Goal: Task Accomplishment & Management: Complete application form

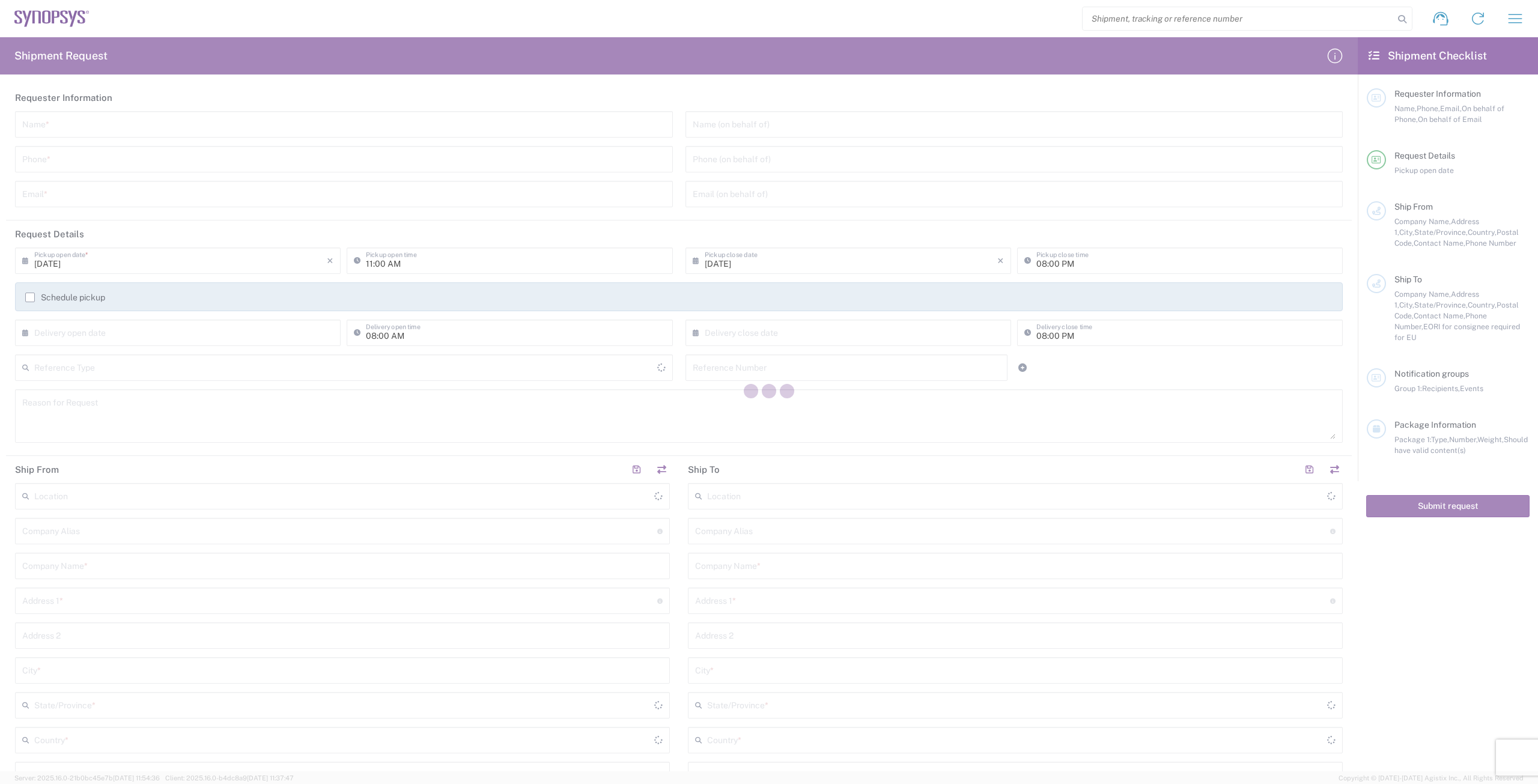
type input "[GEOGRAPHIC_DATA]"
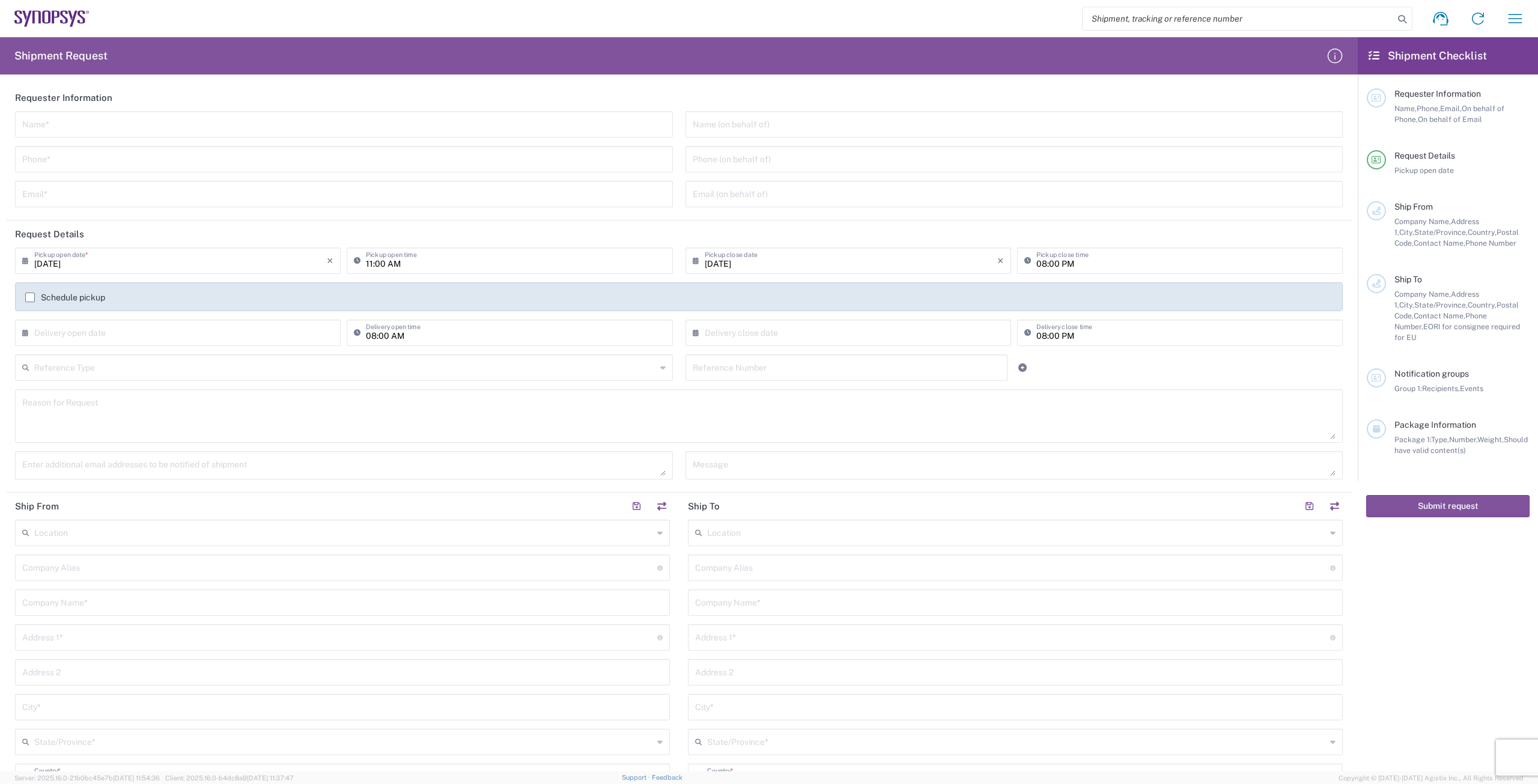
click at [236, 120] on input "text" at bounding box center [344, 123] width 644 height 21
type input "[PERSON_NAME]"
click at [220, 161] on input "tel" at bounding box center [344, 158] width 644 height 21
type input "[PHONE_NUMBER]"
click at [216, 195] on input "text" at bounding box center [344, 193] width 644 height 21
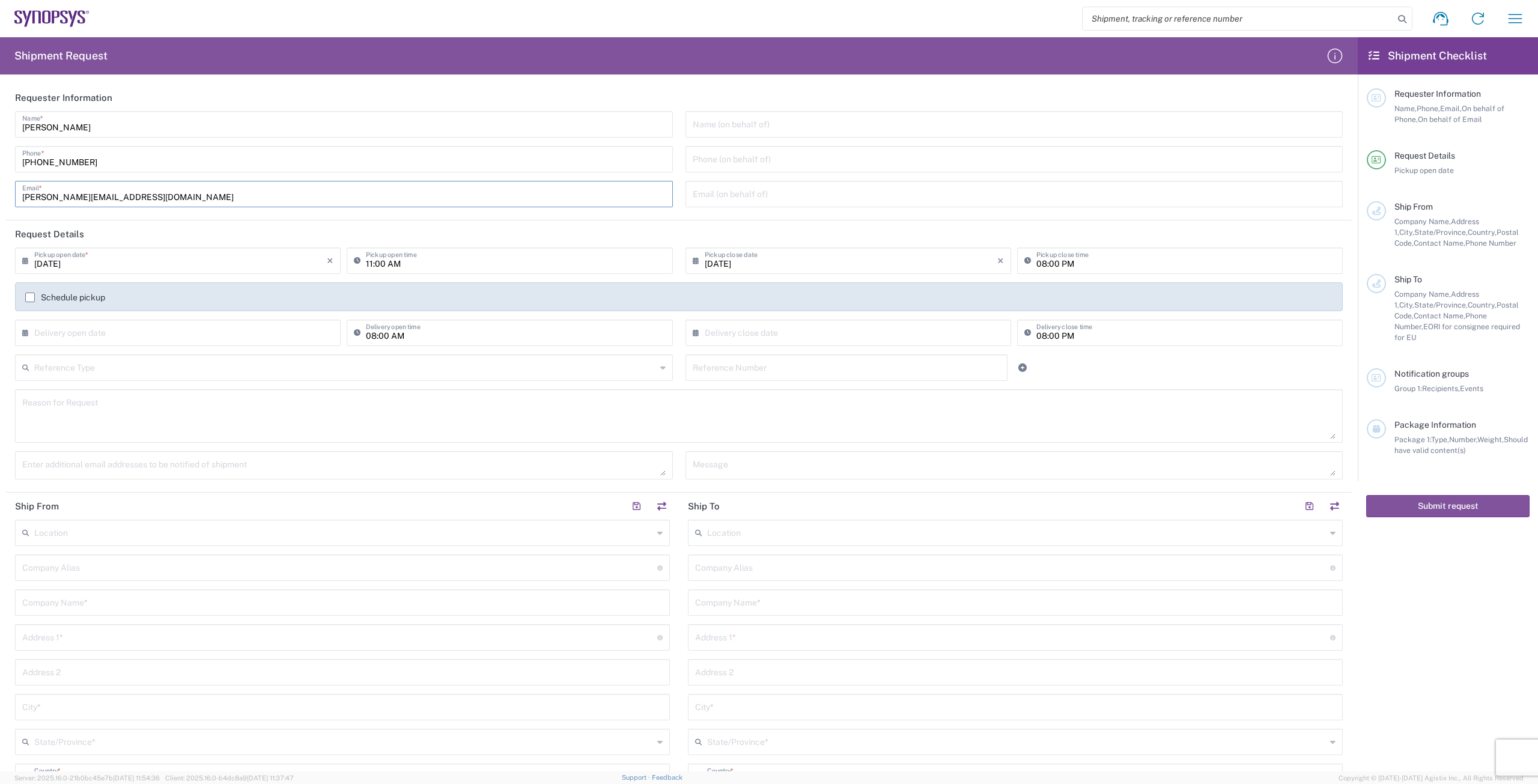
type input "[PERSON_NAME][EMAIL_ADDRESS][DOMAIN_NAME]"
click at [149, 273] on div "[DATE] × Pickup open date *" at bounding box center [177, 261] width 326 height 26
click at [25, 258] on icon at bounding box center [28, 260] width 12 height 19
click at [328, 260] on icon "×" at bounding box center [330, 260] width 7 height 19
click at [30, 259] on icon at bounding box center [28, 260] width 12 height 19
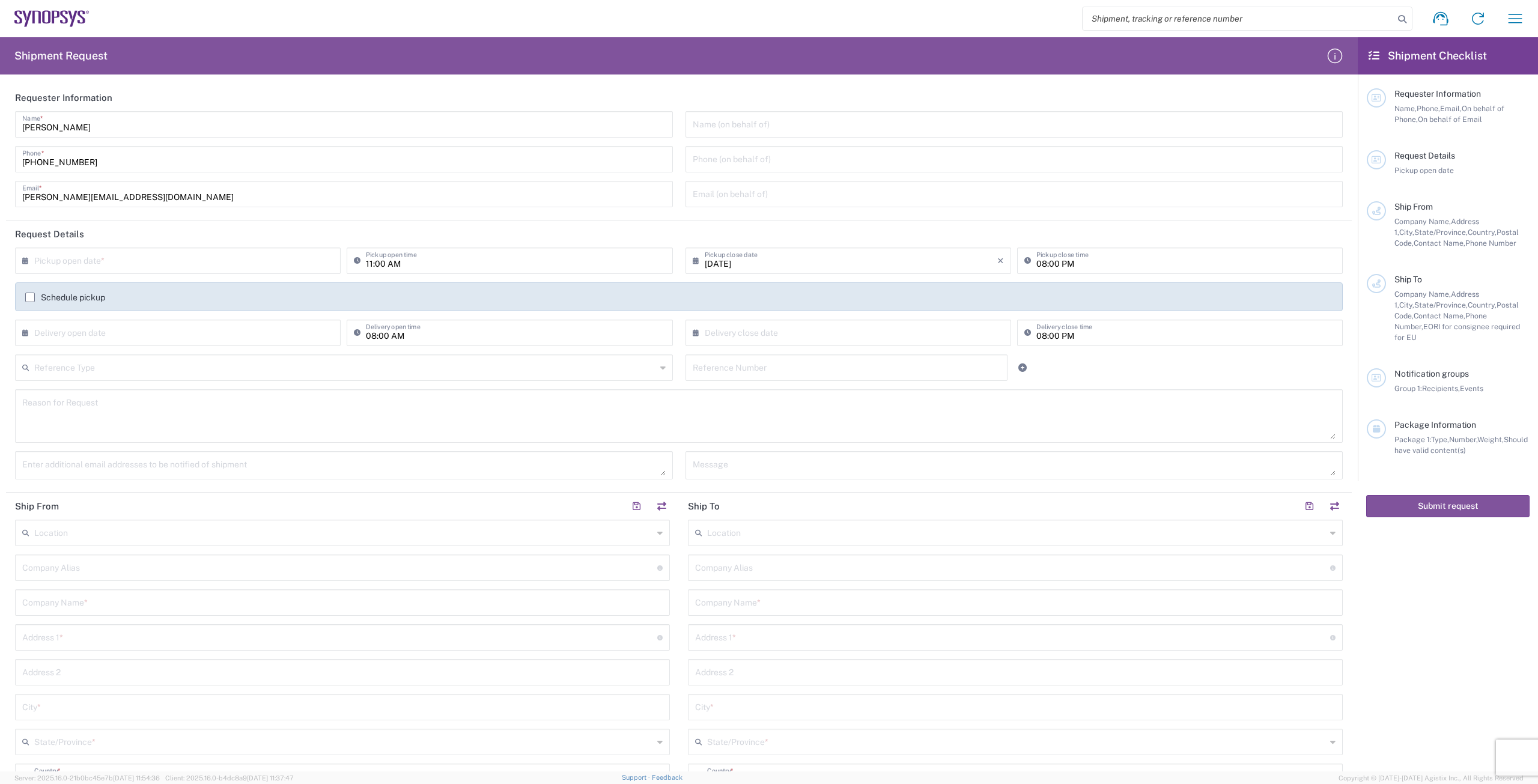
click at [25, 259] on icon at bounding box center [28, 260] width 12 height 19
click at [138, 363] on input "text" at bounding box center [345, 366] width 622 height 21
click at [116, 261] on input "text" at bounding box center [181, 260] width 293 height 21
click at [161, 369] on span "19" at bounding box center [162, 369] width 17 height 17
type input "[DATE]"
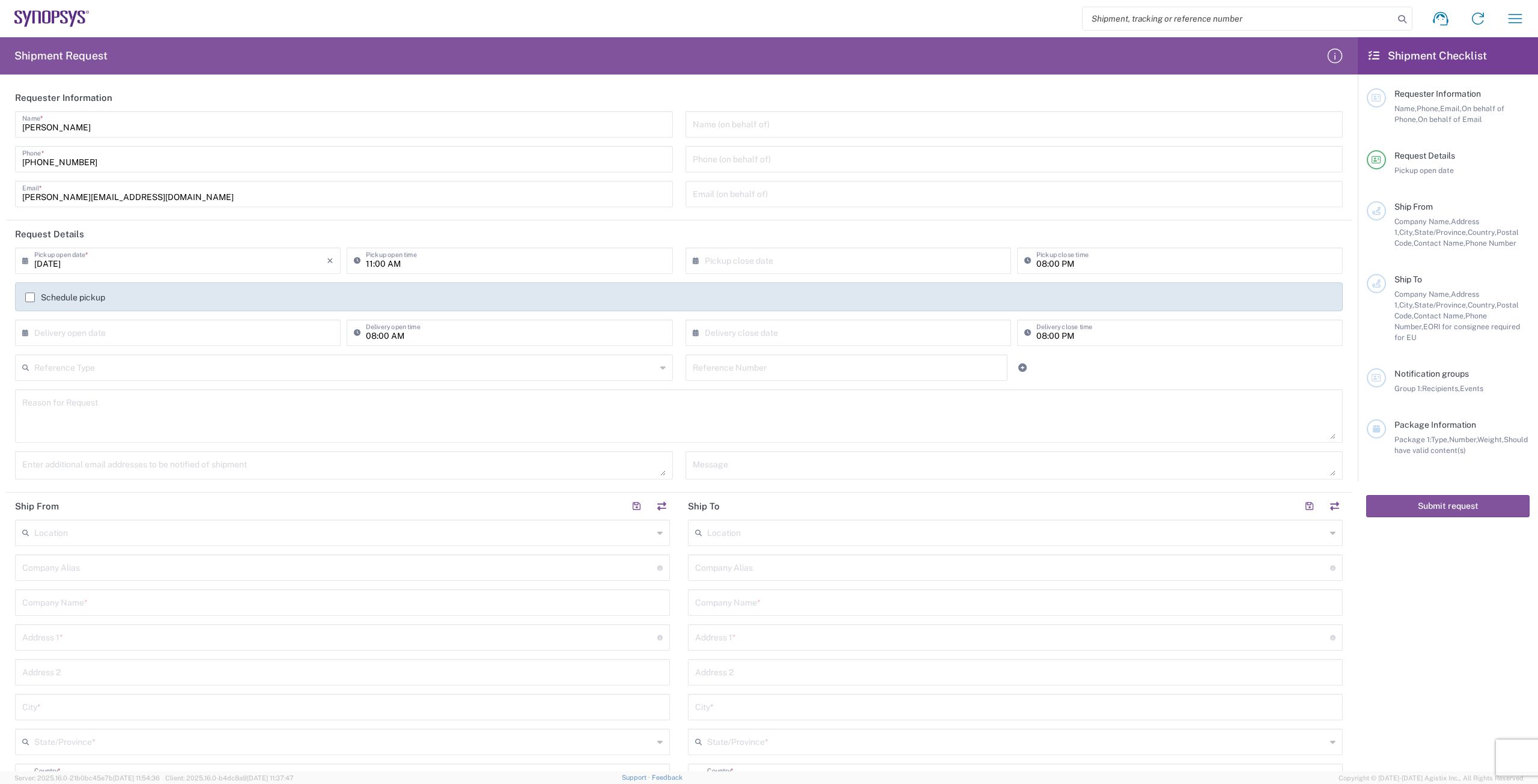
click at [121, 373] on input "text" at bounding box center [345, 366] width 622 height 21
click at [85, 450] on span "Purchase Order" at bounding box center [341, 452] width 650 height 19
type input "Purchase Order"
click at [164, 411] on textarea at bounding box center [679, 416] width 1313 height 46
type textarea "P"
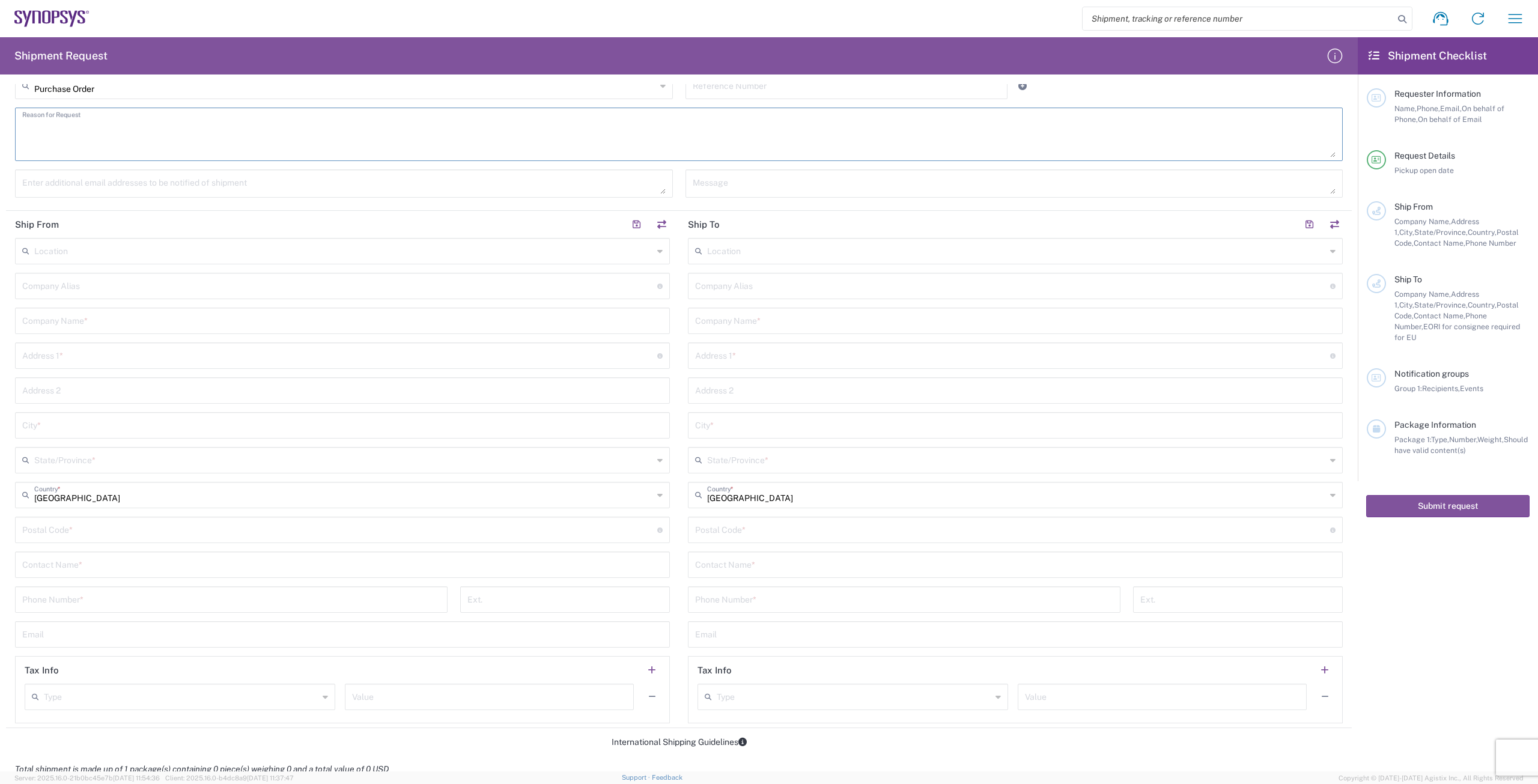
scroll to position [301, 0]
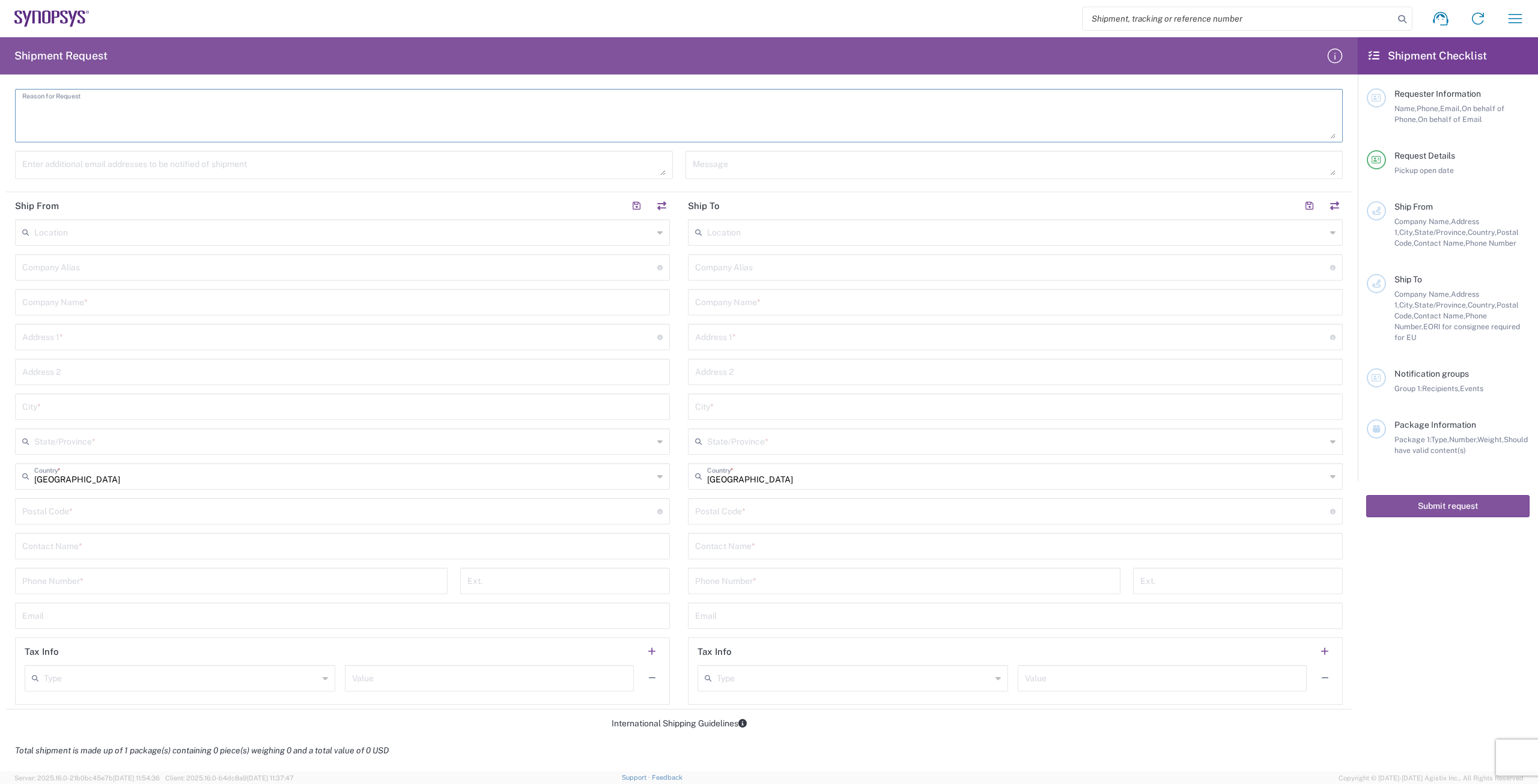
click at [328, 233] on input "text" at bounding box center [344, 231] width 619 height 21
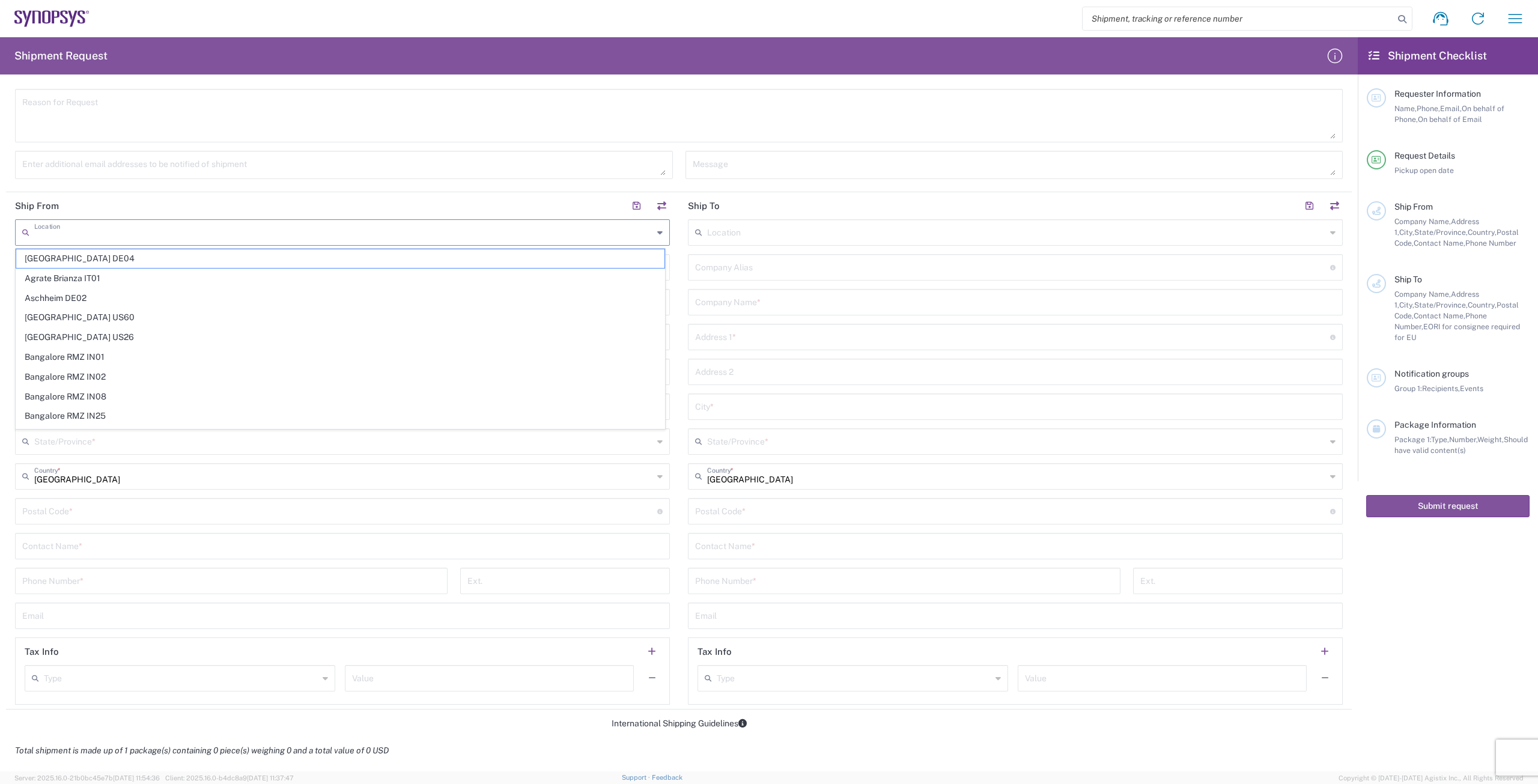
click at [328, 233] on input "text" at bounding box center [344, 231] width 619 height 21
click at [351, 202] on header "Ship From" at bounding box center [342, 205] width 673 height 27
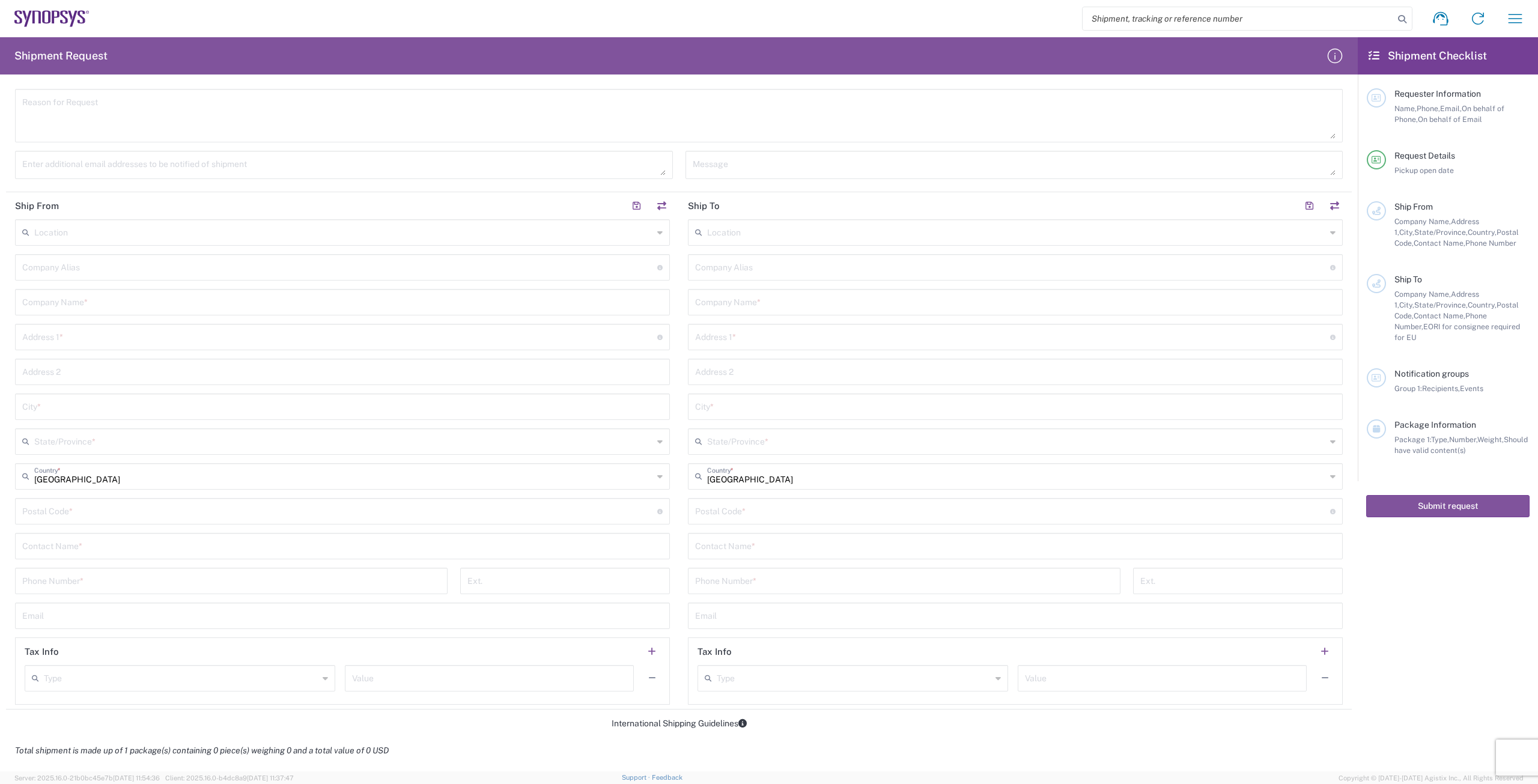
click at [315, 306] on input "text" at bounding box center [342, 301] width 640 height 21
type input "e"
type input "E-Sharp"
click at [223, 333] on input "text" at bounding box center [340, 336] width 635 height 21
type input "[STREET_ADDRESS]"
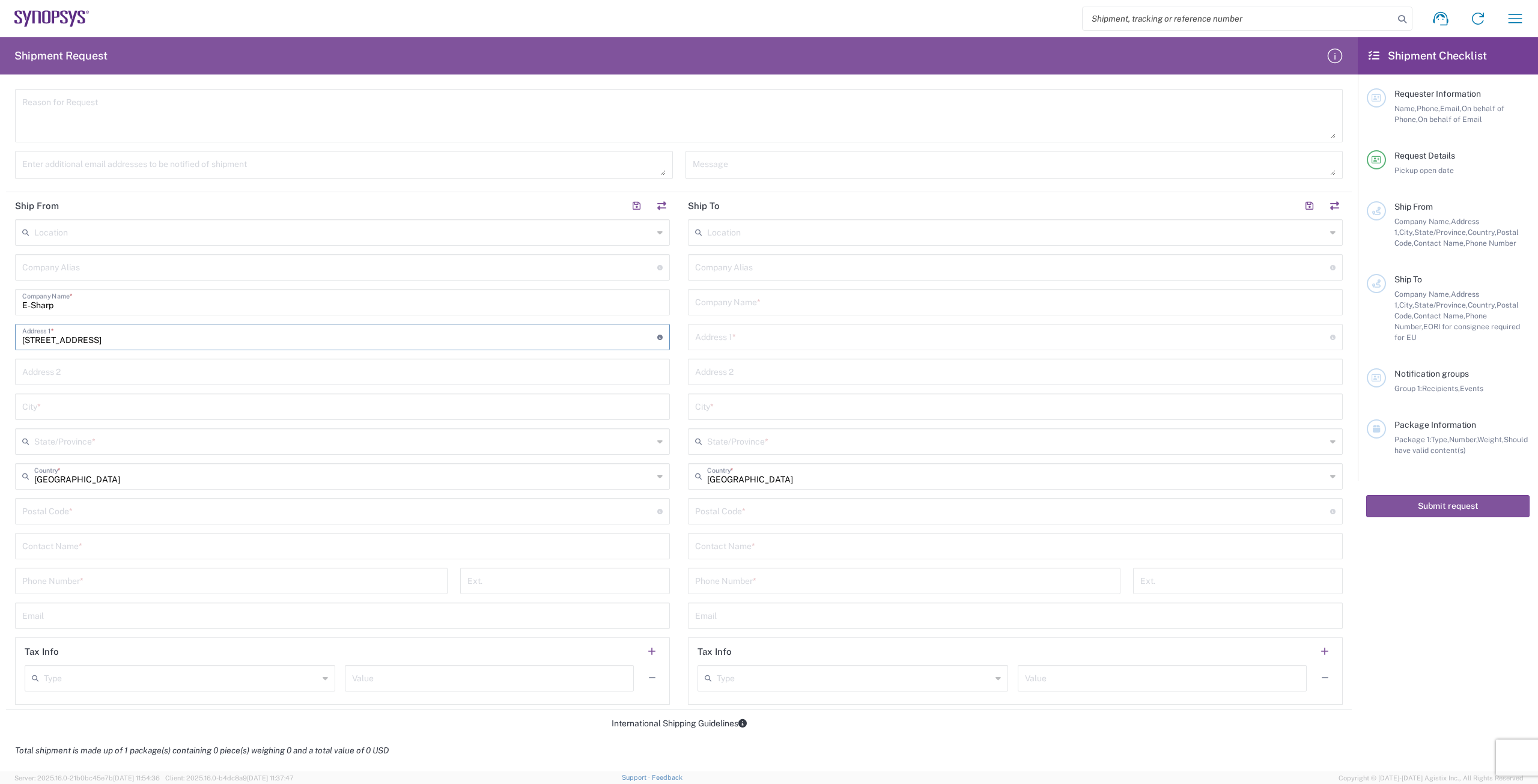
type input "KÄVLINGE"
type input "[GEOGRAPHIC_DATA]"
type input "24432"
click at [156, 235] on input "text" at bounding box center [344, 231] width 619 height 21
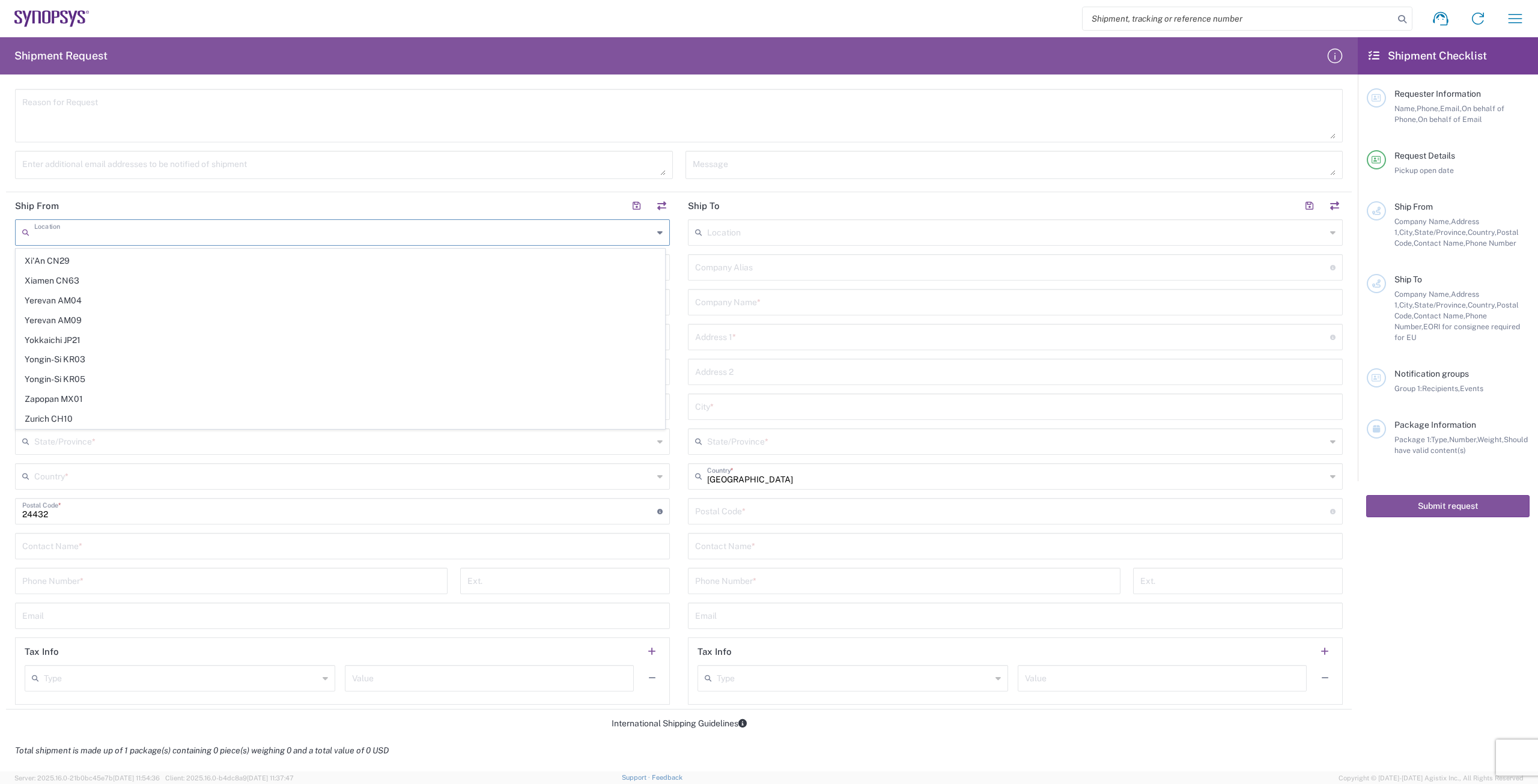
click at [455, 241] on input "text" at bounding box center [344, 231] width 619 height 21
click at [578, 235] on input "text" at bounding box center [344, 231] width 619 height 21
click at [467, 465] on input "text" at bounding box center [344, 475] width 619 height 21
type input "[GEOGRAPHIC_DATA]"
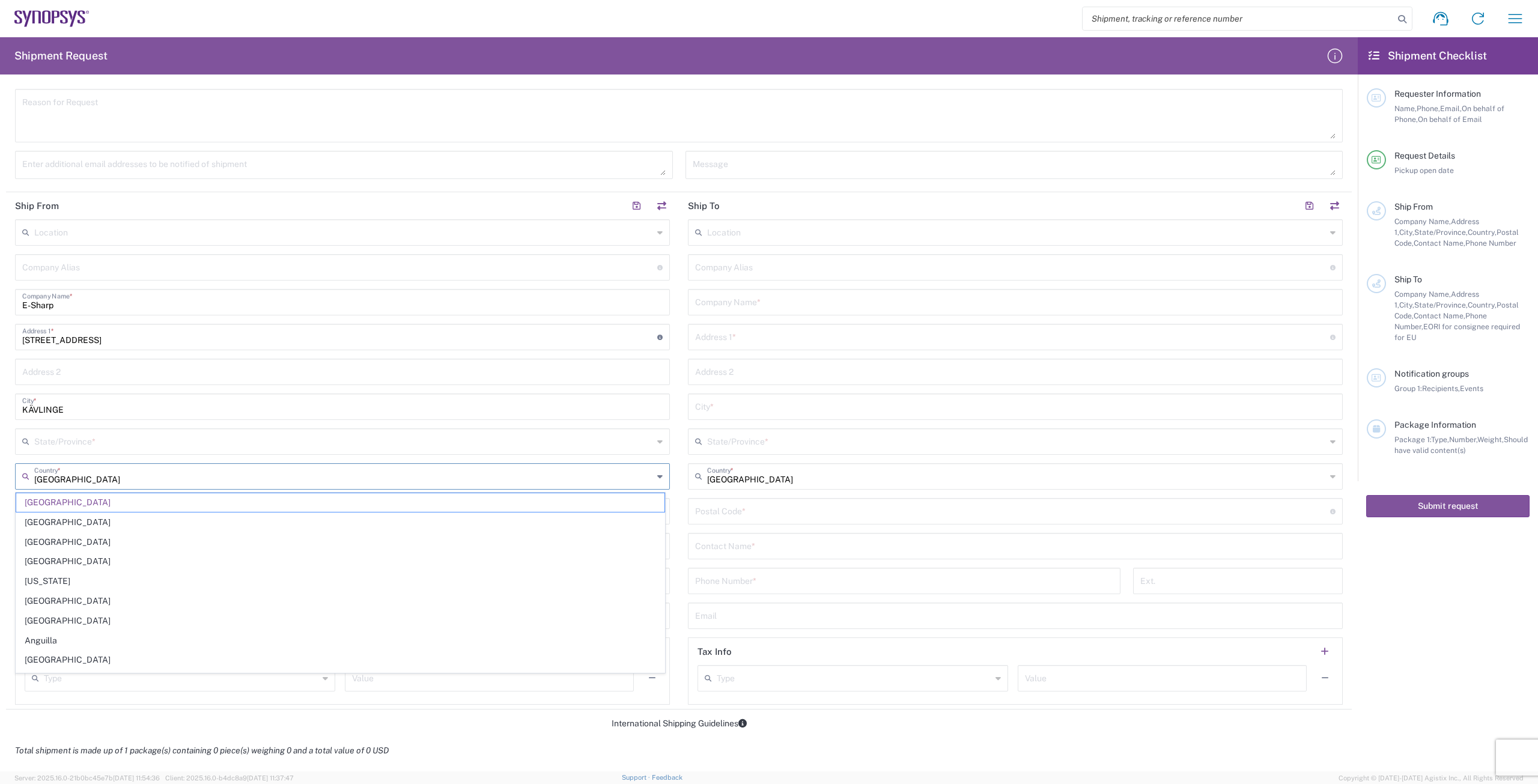
click at [367, 264] on input "text" at bounding box center [340, 266] width 635 height 21
type input "E"
click at [278, 297] on input "E-Sharp" at bounding box center [342, 301] width 640 height 21
type input "E-Sharp AB"
click at [213, 450] on div "State/Province *" at bounding box center [342, 441] width 655 height 26
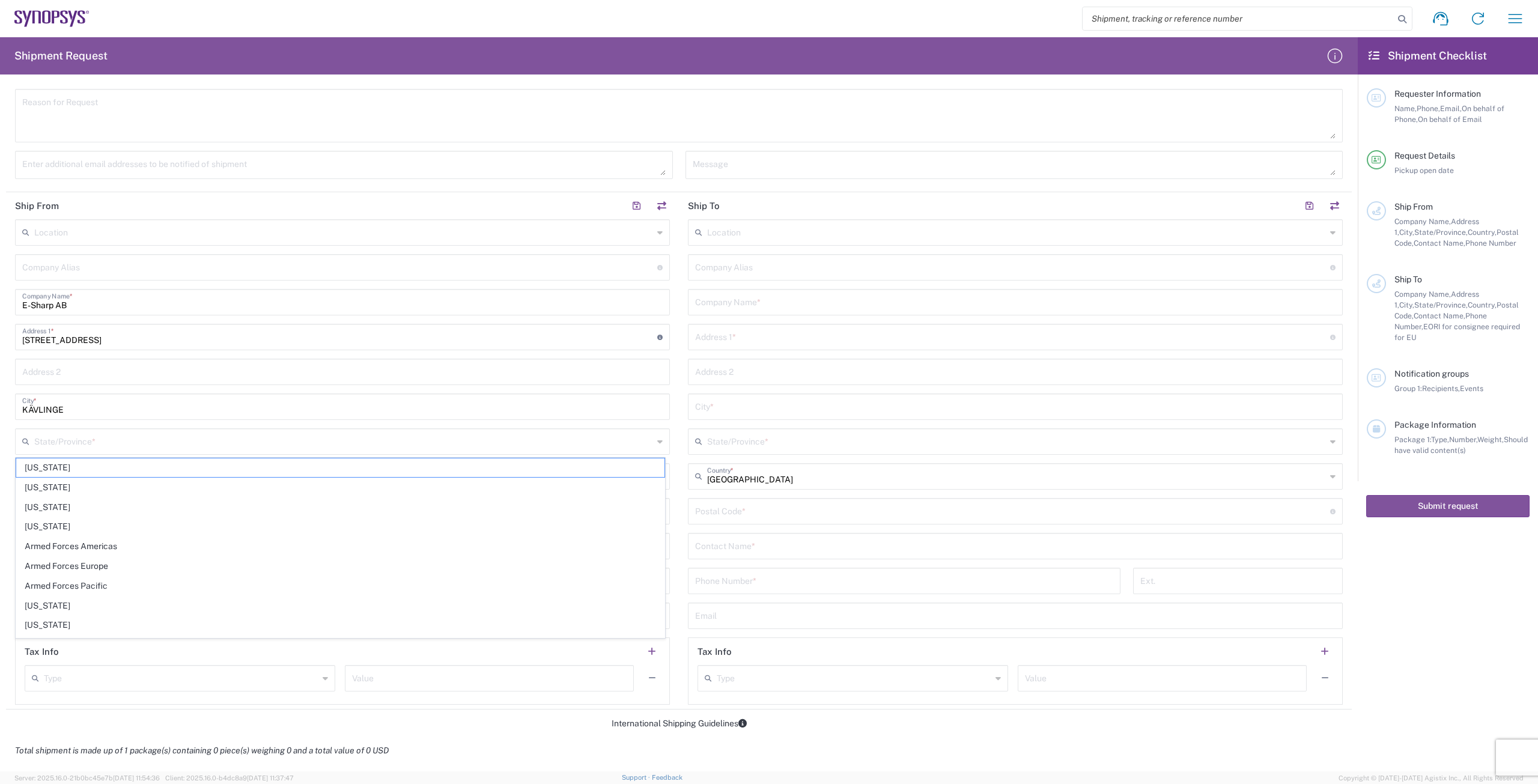
click at [256, 651] on header "Tax Info" at bounding box center [342, 651] width 654 height 27
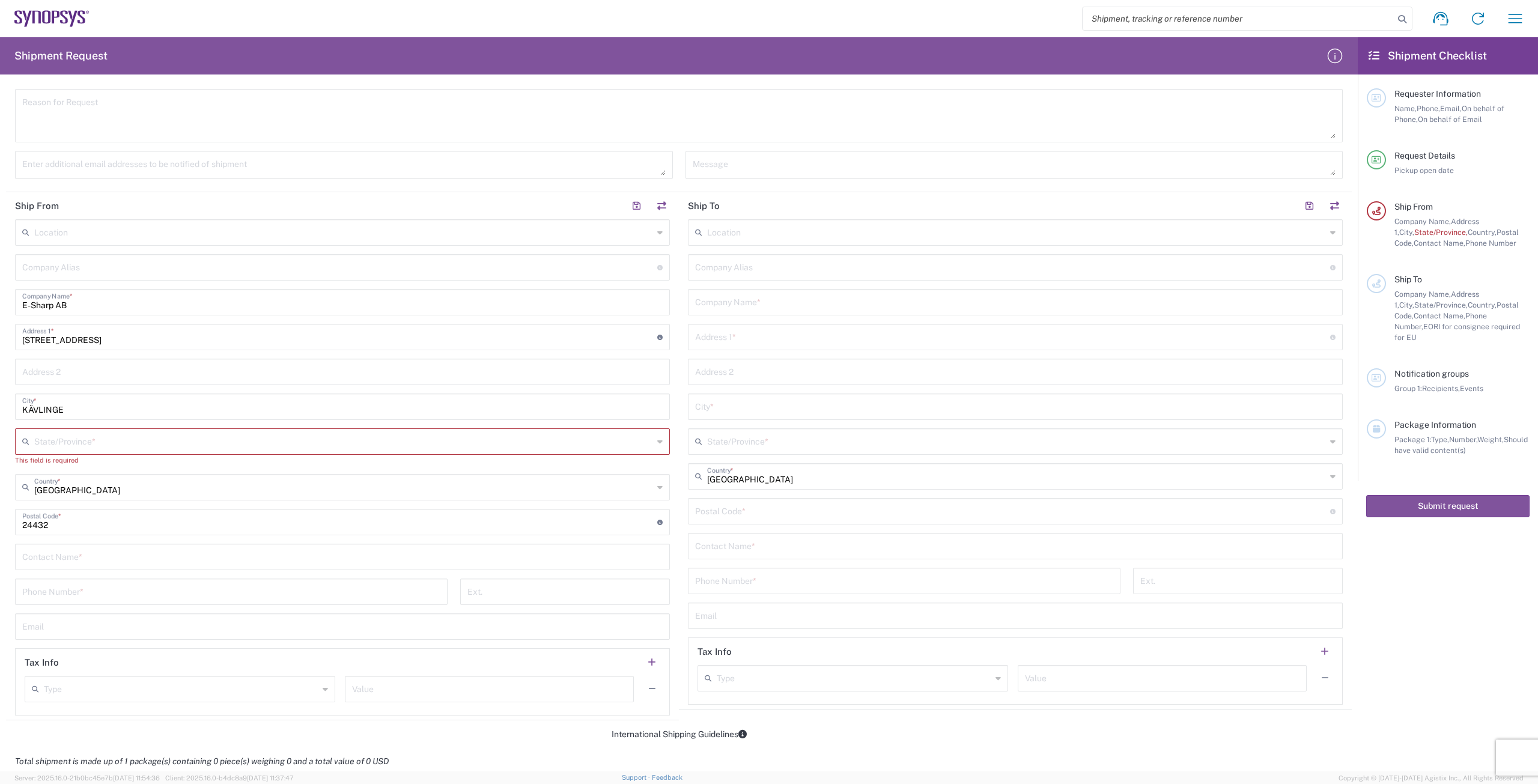
click at [218, 443] on input "text" at bounding box center [344, 441] width 619 height 21
click at [222, 447] on input "[GEOGRAPHIC_DATA]" at bounding box center [344, 441] width 619 height 21
type input "[GEOGRAPHIC_DATA]"
click at [257, 283] on div "Location [GEOGRAPHIC_DATA] DE04 Agrate Brianza IT01 [GEOGRAPHIC_DATA] DE02 [GEO…" at bounding box center [342, 467] width 655 height 496
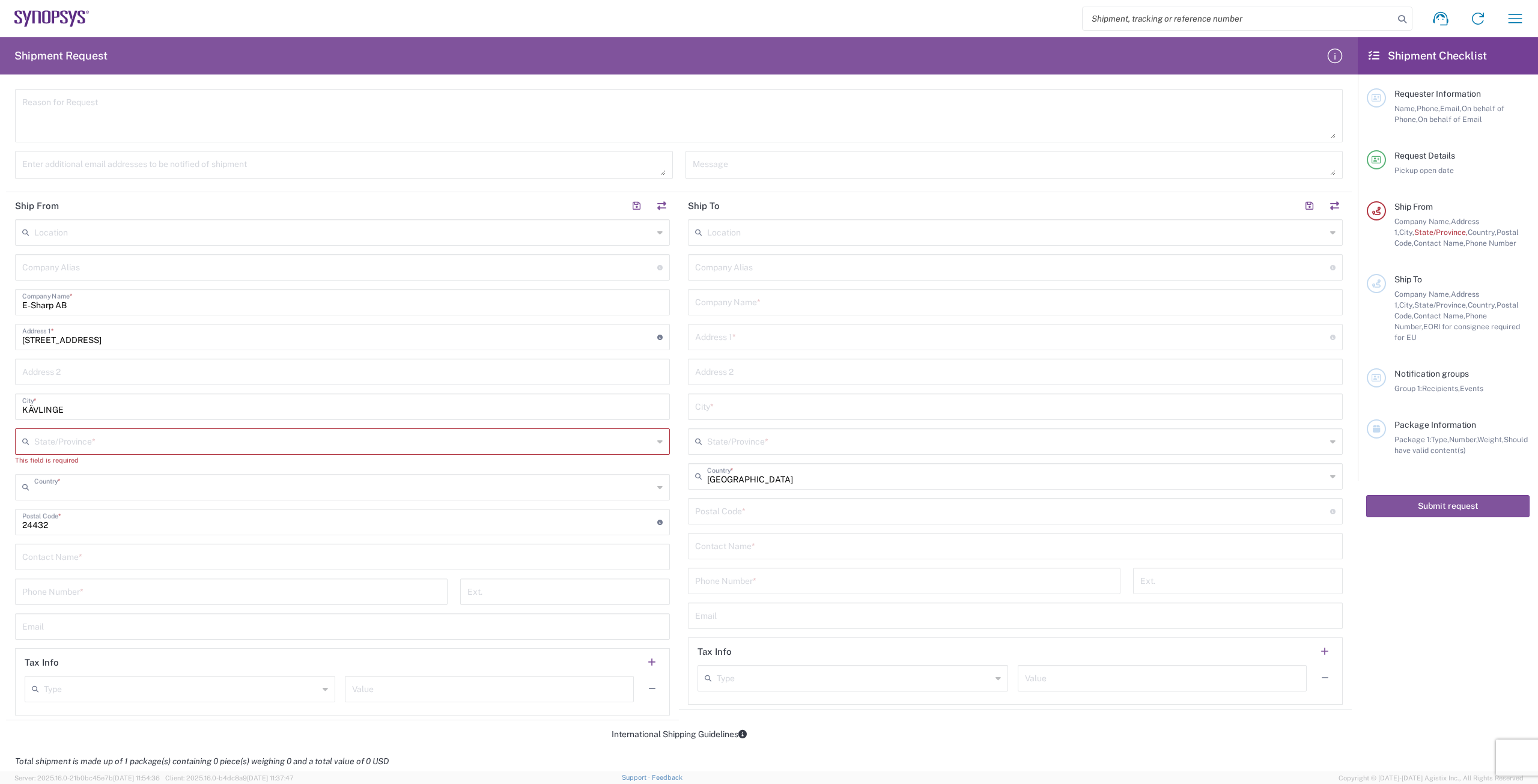
click at [463, 493] on input "text" at bounding box center [344, 486] width 619 height 21
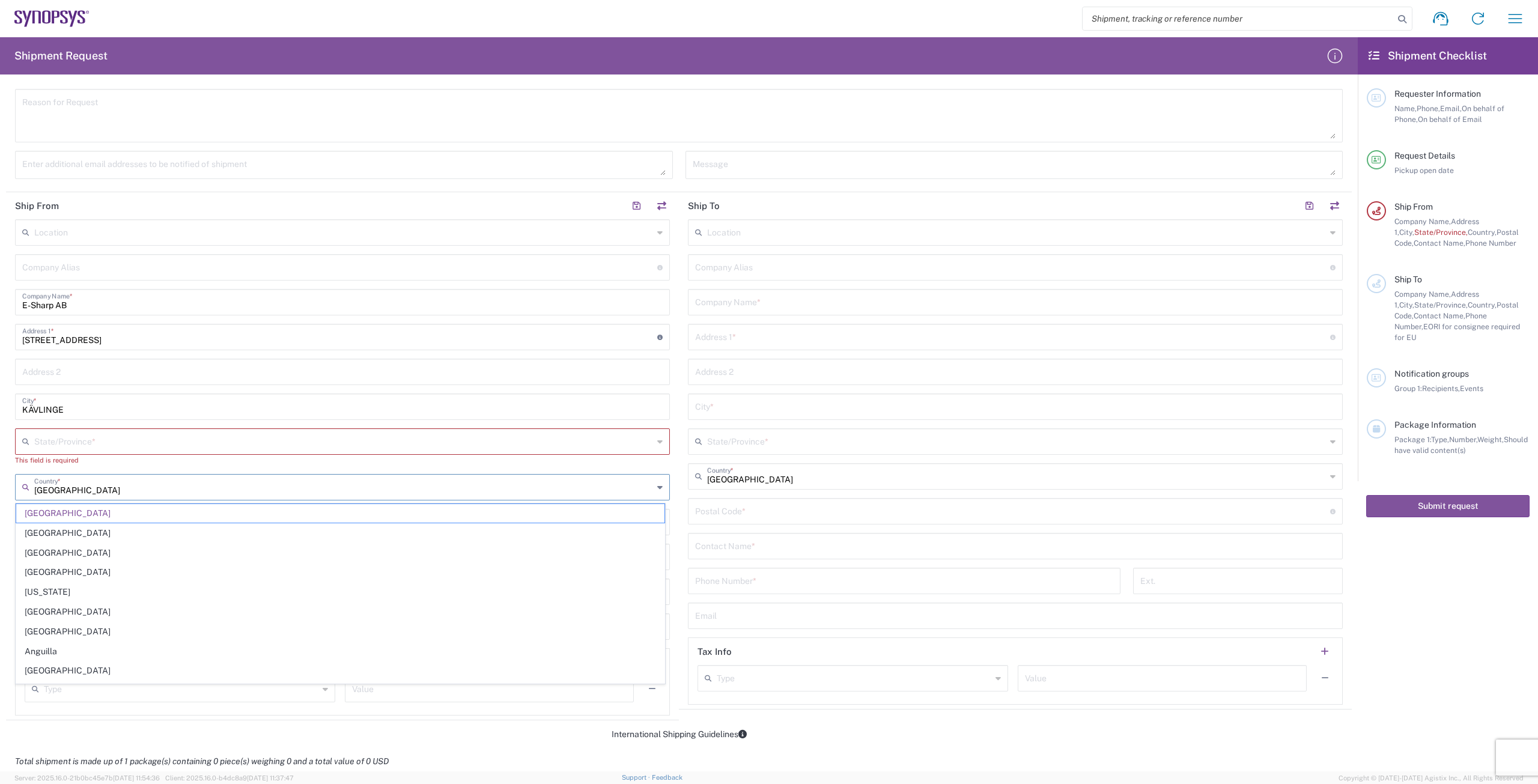
click at [178, 490] on input "[GEOGRAPHIC_DATA]" at bounding box center [344, 486] width 619 height 21
click at [235, 272] on input "text" at bounding box center [340, 266] width 635 height 21
type input "[GEOGRAPHIC_DATA]"
click at [68, 493] on input "text" at bounding box center [344, 486] width 619 height 21
type input "[GEOGRAPHIC_DATA]"
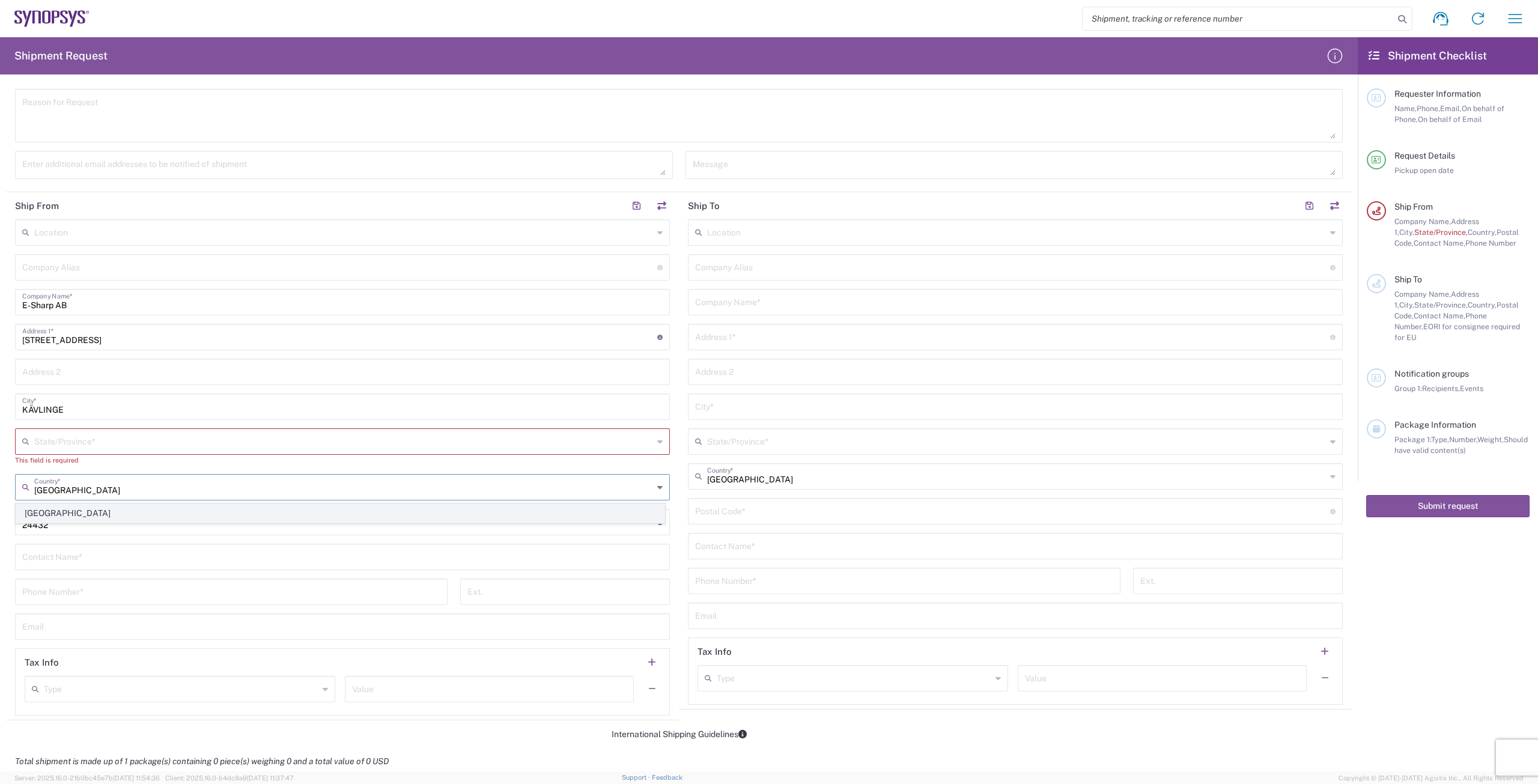
click at [43, 512] on span "[GEOGRAPHIC_DATA]" at bounding box center [340, 513] width 648 height 19
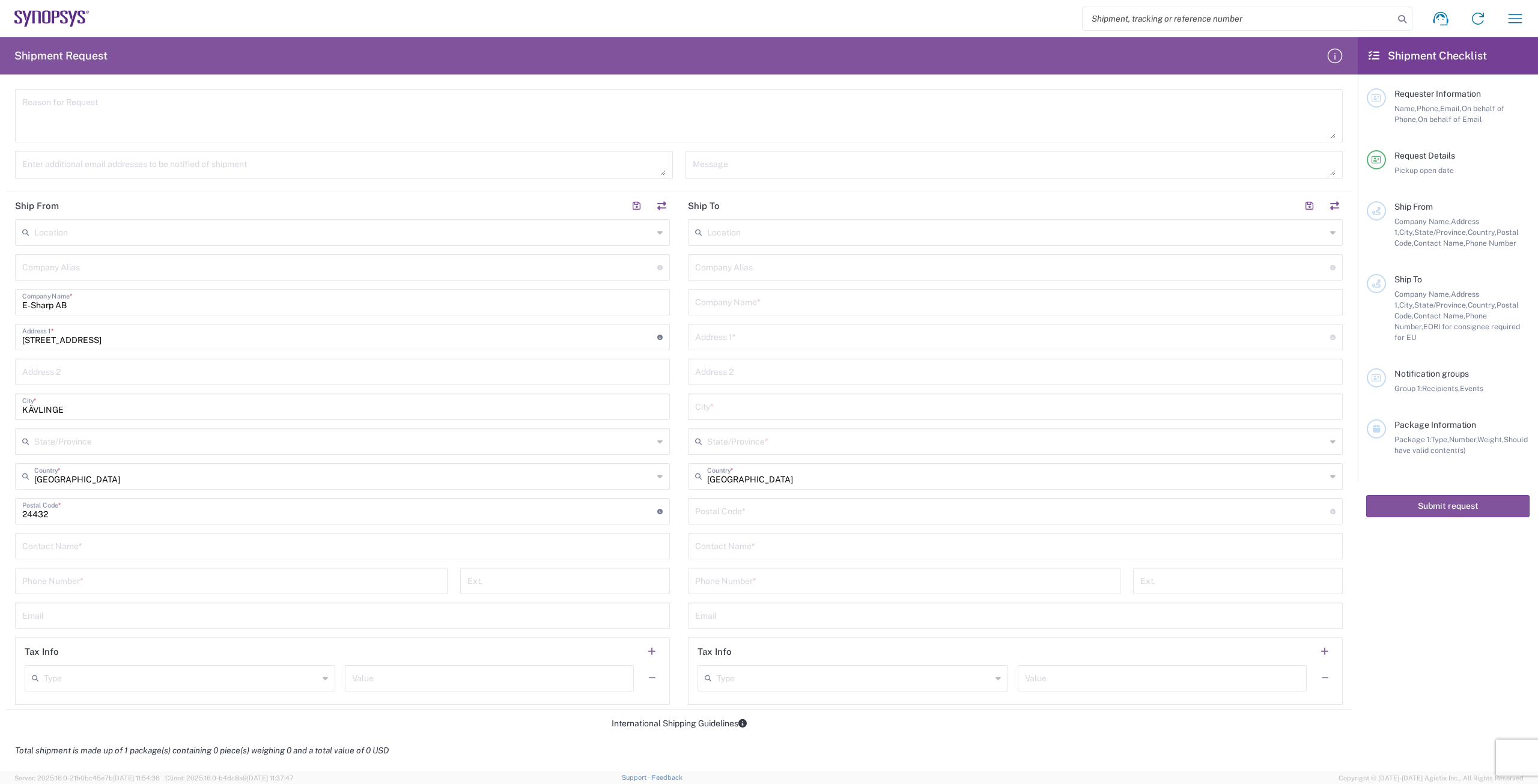
click at [146, 553] on input "text" at bounding box center [342, 545] width 640 height 21
type input "[PERSON_NAME]"
click at [124, 579] on input "tel" at bounding box center [232, 580] width 418 height 21
type input "[PHONE_NUMBER]"
click at [124, 611] on input "text" at bounding box center [342, 615] width 640 height 21
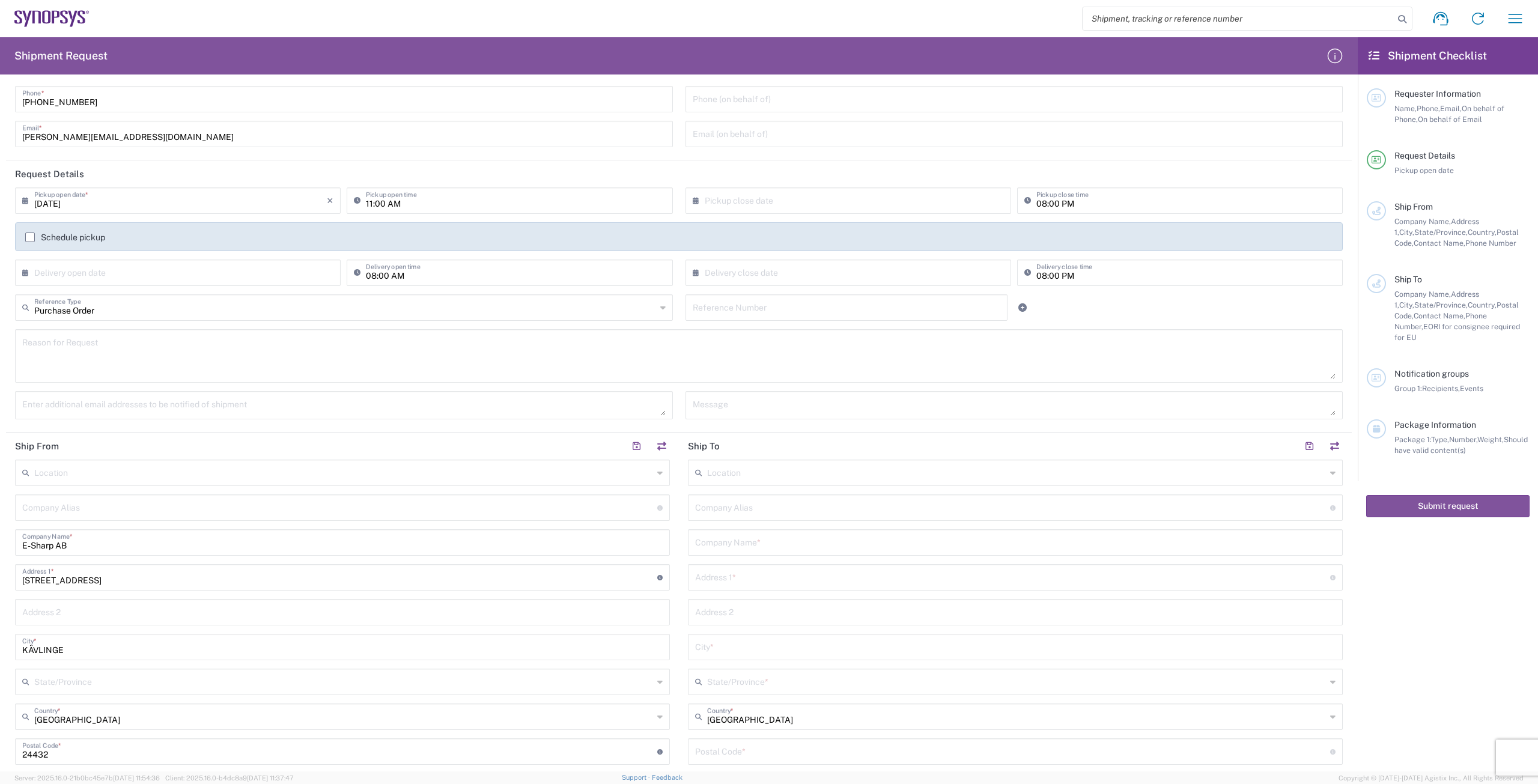
scroll to position [0, 0]
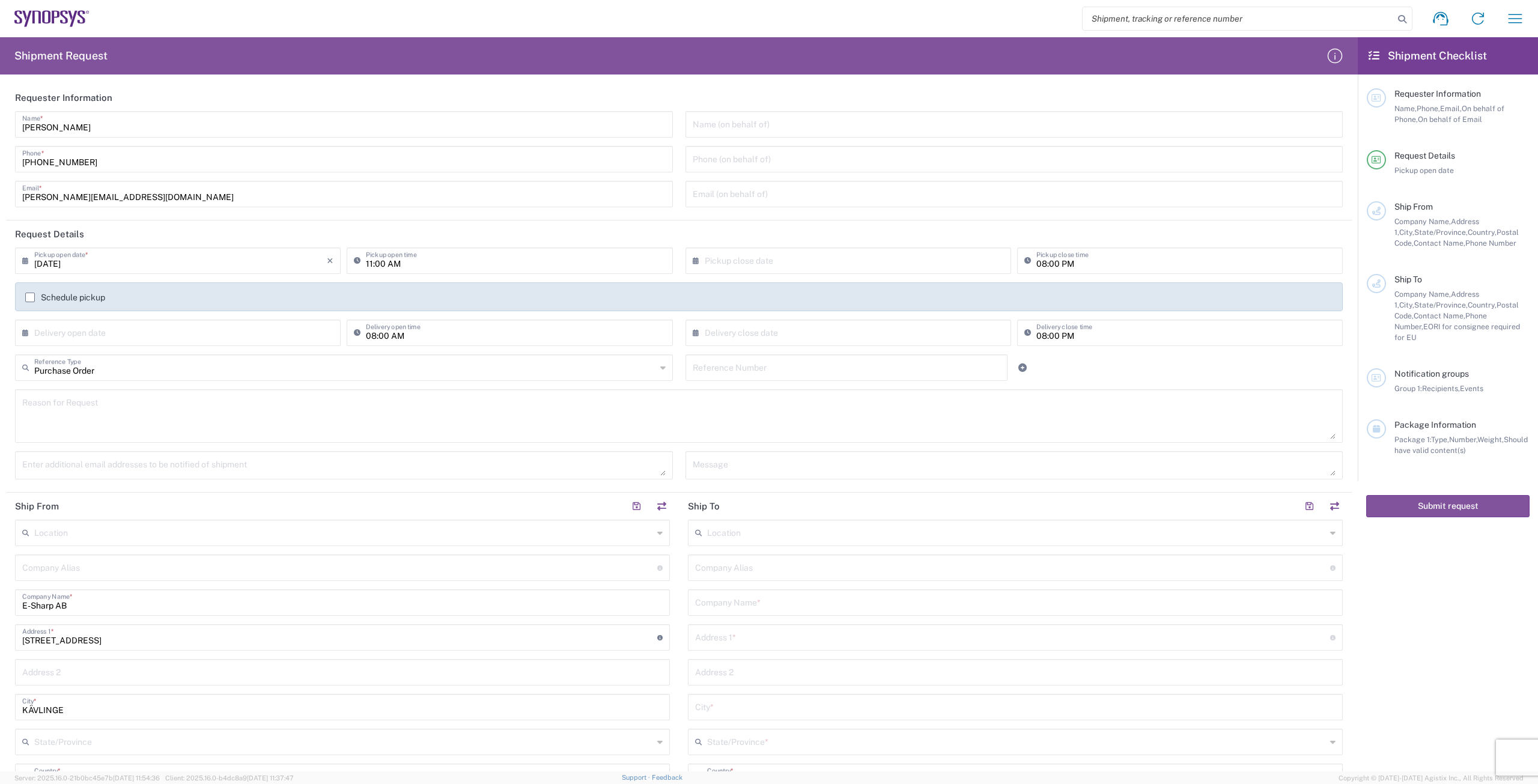
type input "[PERSON_NAME][EMAIL_ADDRESS][DOMAIN_NAME]"
click at [756, 607] on input "text" at bounding box center [1015, 602] width 640 height 21
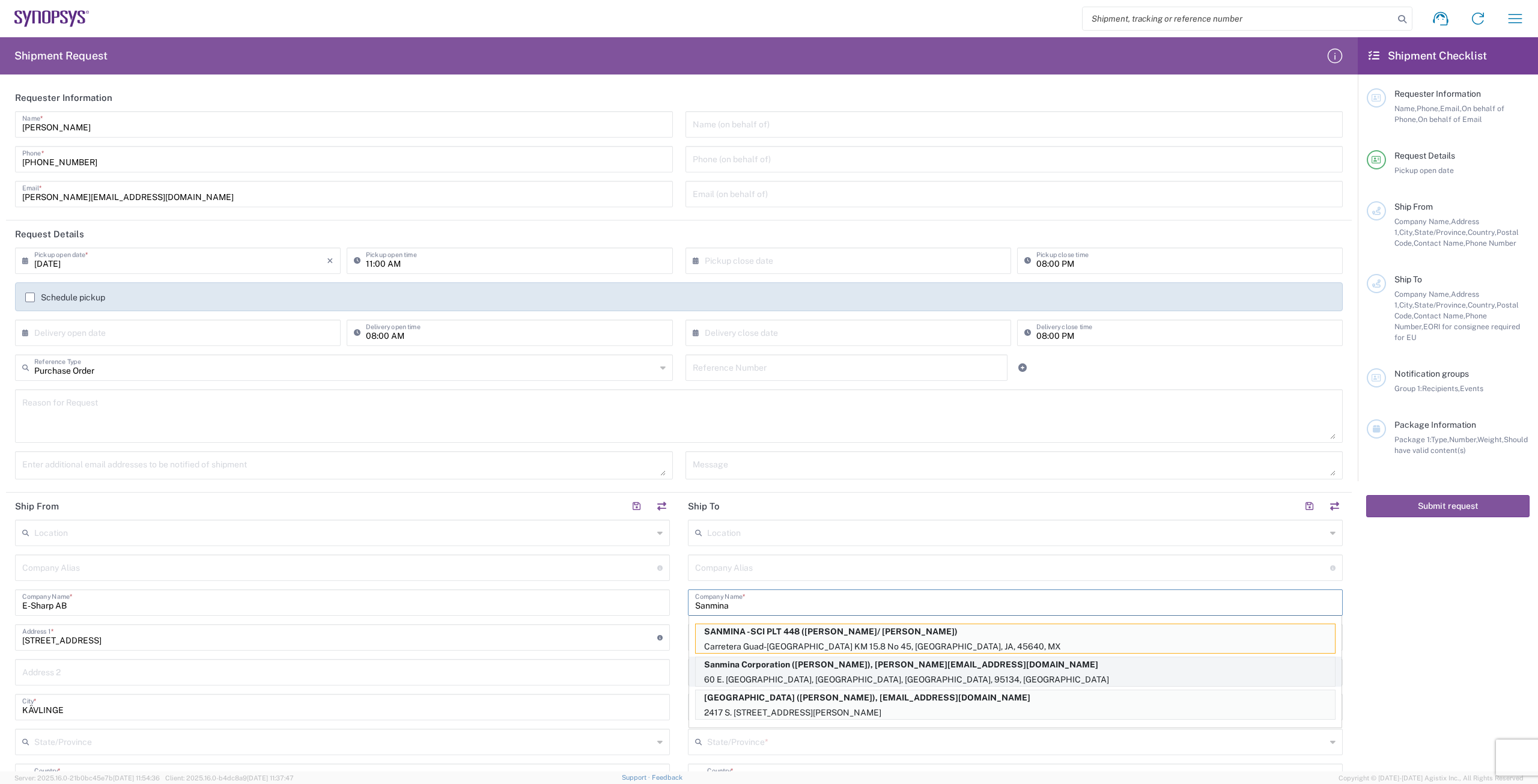
type input "Sanmina"
click at [754, 674] on p "60 E. [GEOGRAPHIC_DATA], [GEOGRAPHIC_DATA], [GEOGRAPHIC_DATA], 95134, [GEOGRAPH…" at bounding box center [1015, 679] width 639 height 15
type input "Sanmina Corporation"
type input "60 E. Plumeria"
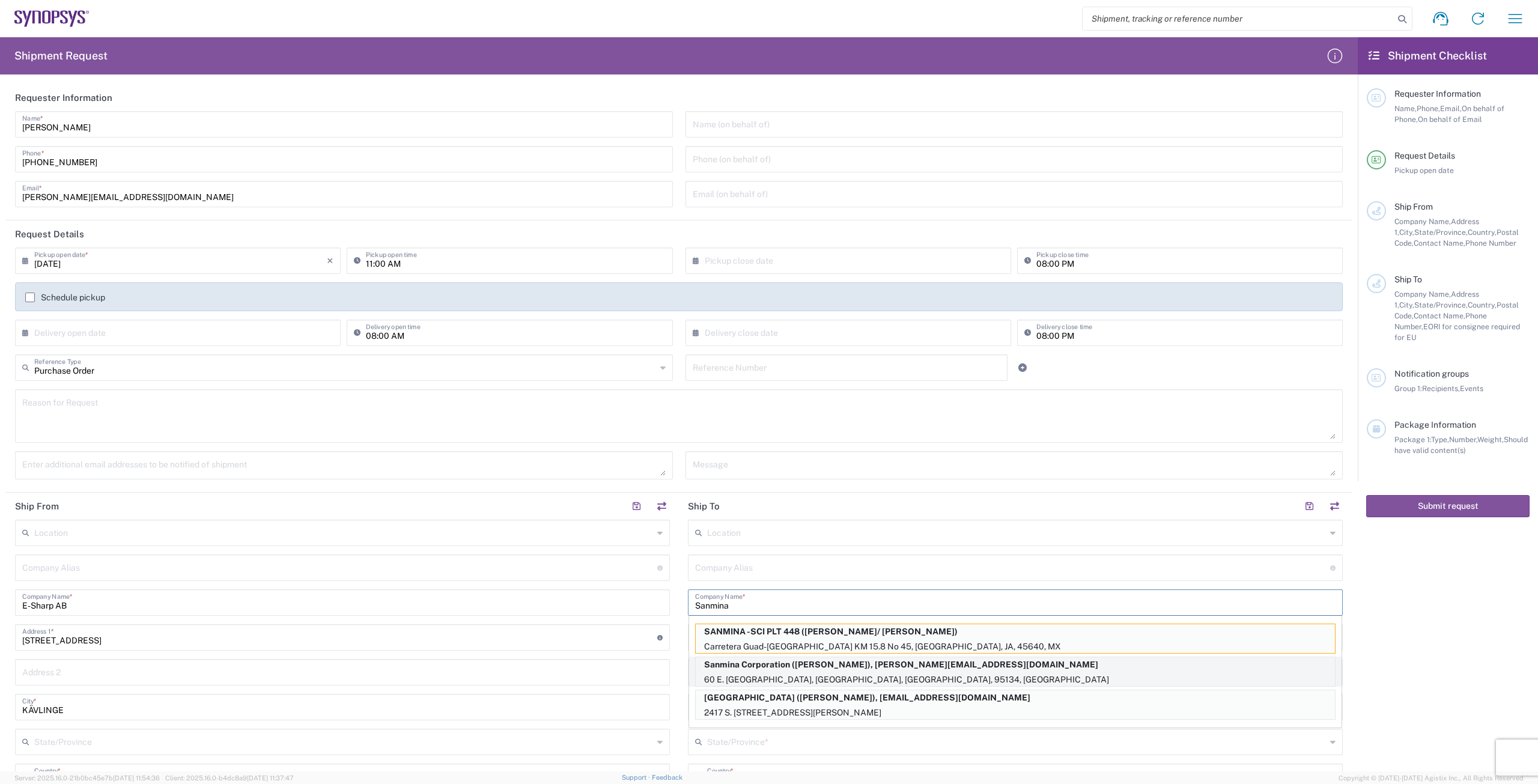
type input "san jose"
type input "[US_STATE]"
type input "95134"
type input "[PERSON_NAME]"
type input "9169908841"
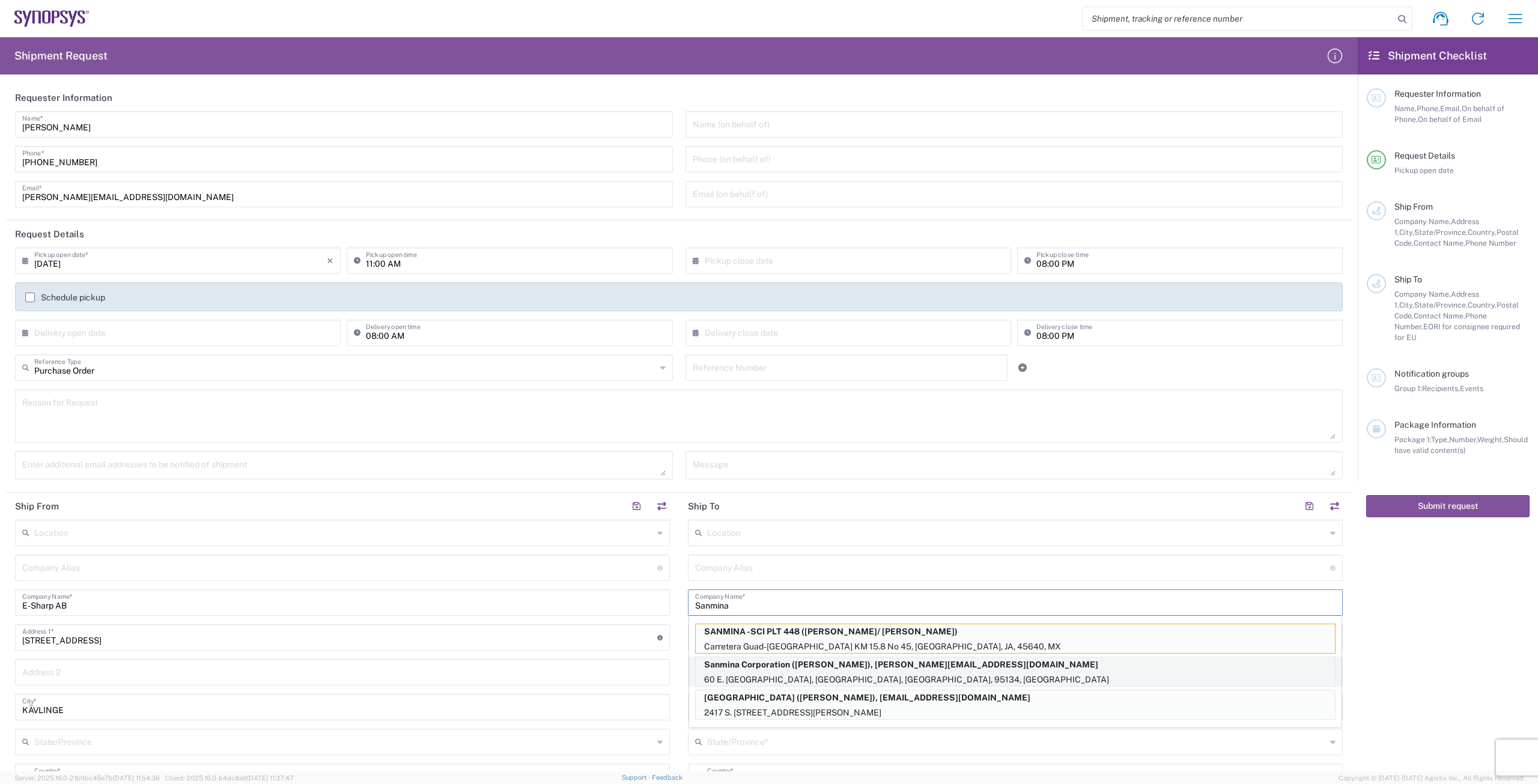
type input "[PERSON_NAME][EMAIL_ADDRESS][DOMAIN_NAME]"
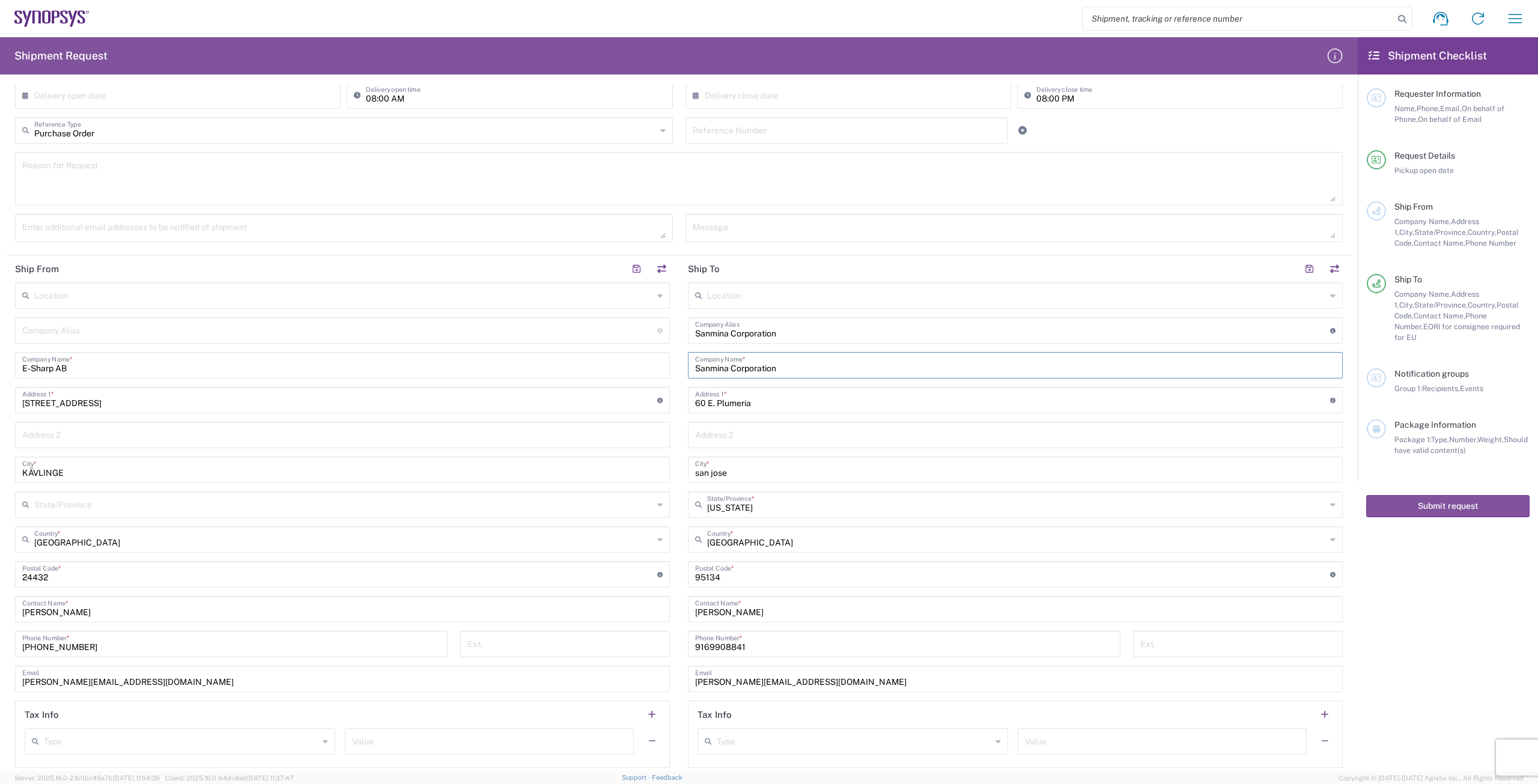
scroll to position [240, 0]
click at [750, 464] on input "san jose" at bounding box center [1015, 466] width 640 height 21
type input "s"
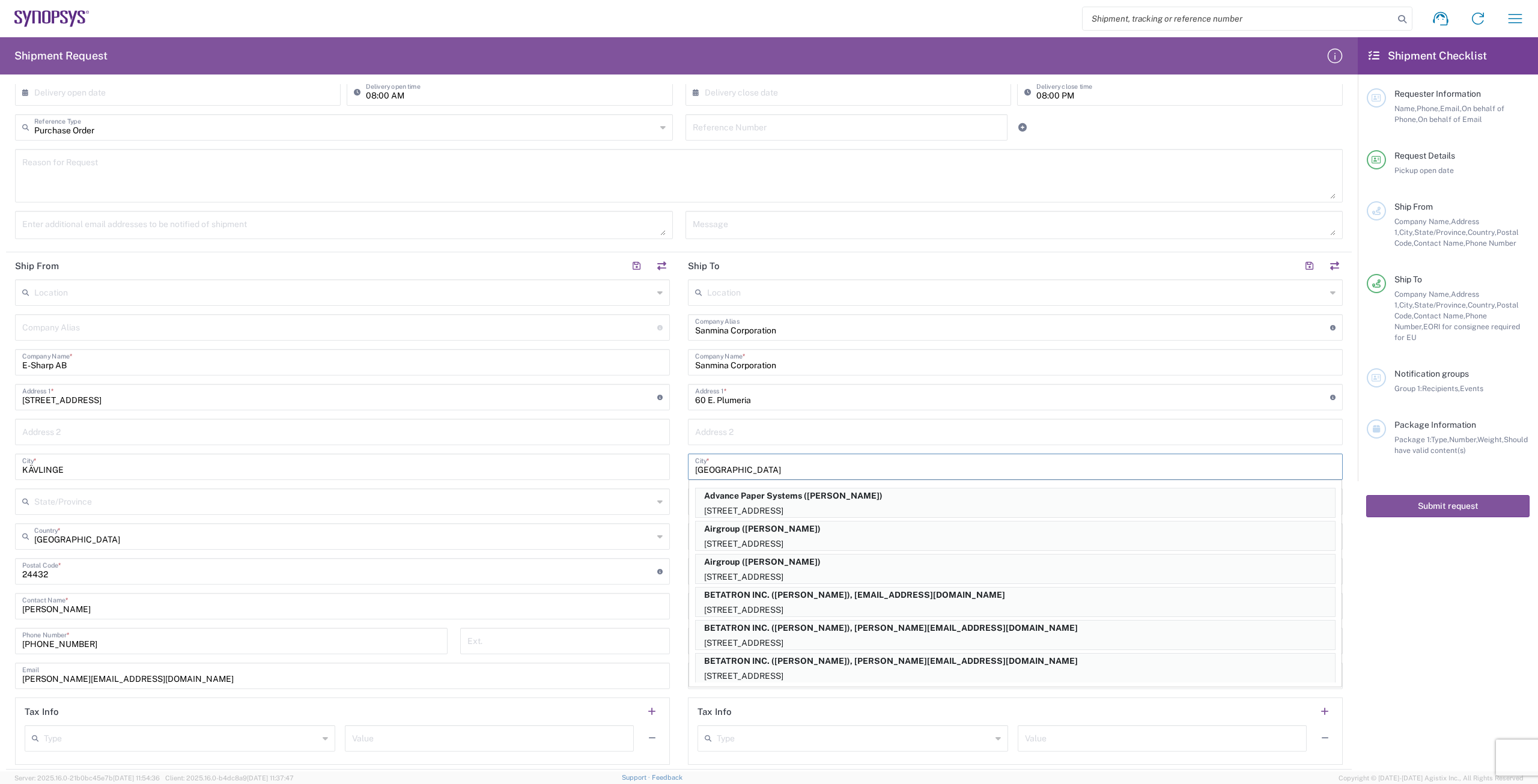
type input "[GEOGRAPHIC_DATA]"
click at [750, 485] on div "Advance Paper Systems ([PERSON_NAME]) [STREET_ADDRESS] Airgroup ([PERSON_NAME])…" at bounding box center [1015, 583] width 652 height 198
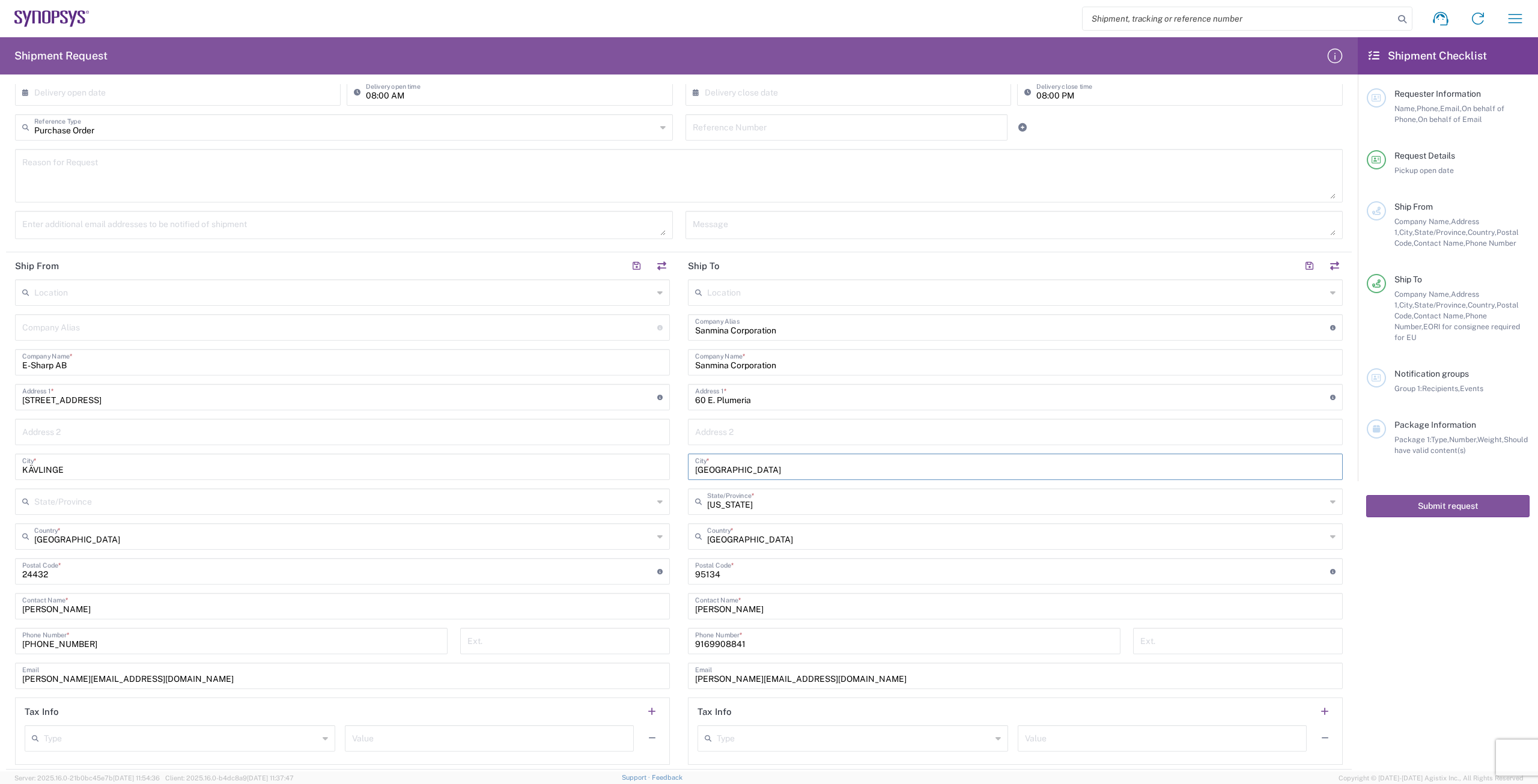
click at [775, 612] on input "[PERSON_NAME]" at bounding box center [1015, 605] width 640 height 21
type input "L"
type input "[PERSON_NAME]"
drag, startPoint x: 797, startPoint y: 678, endPoint x: 670, endPoint y: 674, distance: 127.1
click at [670, 674] on div "Ship From Location [GEOGRAPHIC_DATA] DE04 Agrate Brianza IT01 [GEOGRAPHIC_DATA]…" at bounding box center [679, 510] width 1346 height 517
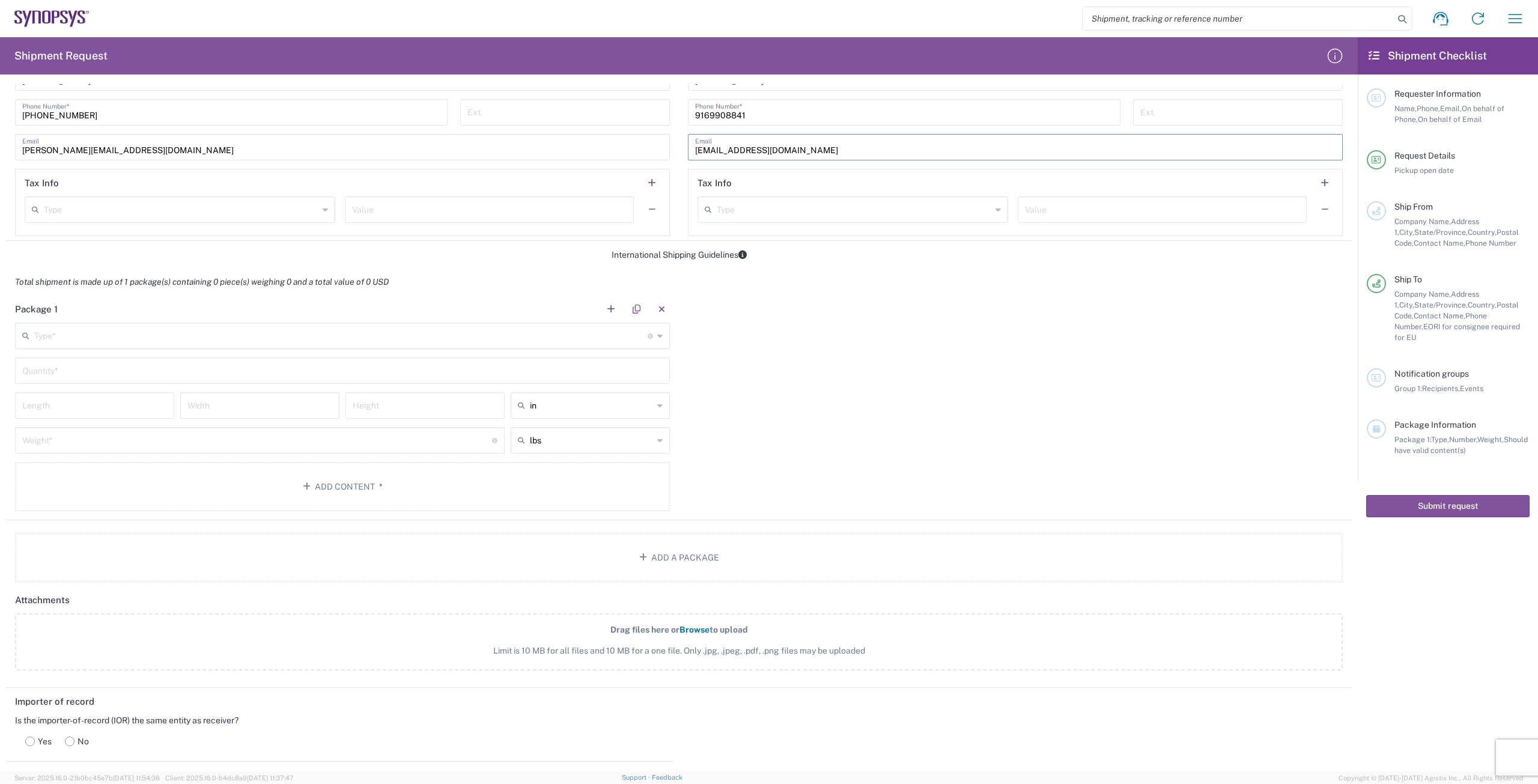
scroll to position [781, 0]
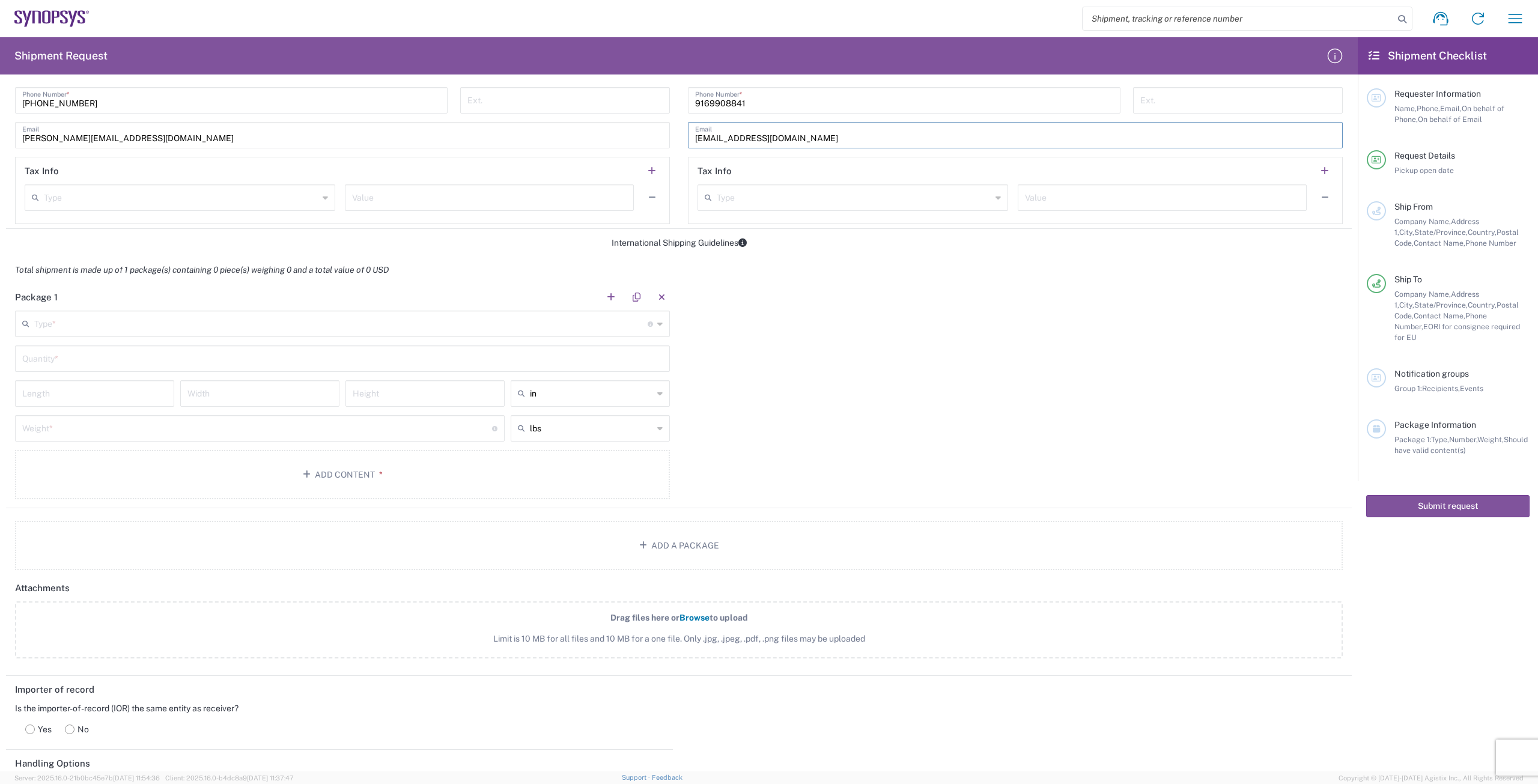
type input "[EMAIL_ADDRESS][DOMAIN_NAME]"
click at [269, 333] on input "text" at bounding box center [340, 323] width 613 height 21
click at [151, 401] on span "Pallet(s) Standard (Not Stackable)" at bounding box center [340, 401] width 648 height 19
type input "Pallet(s) Standard (Not Stackable)"
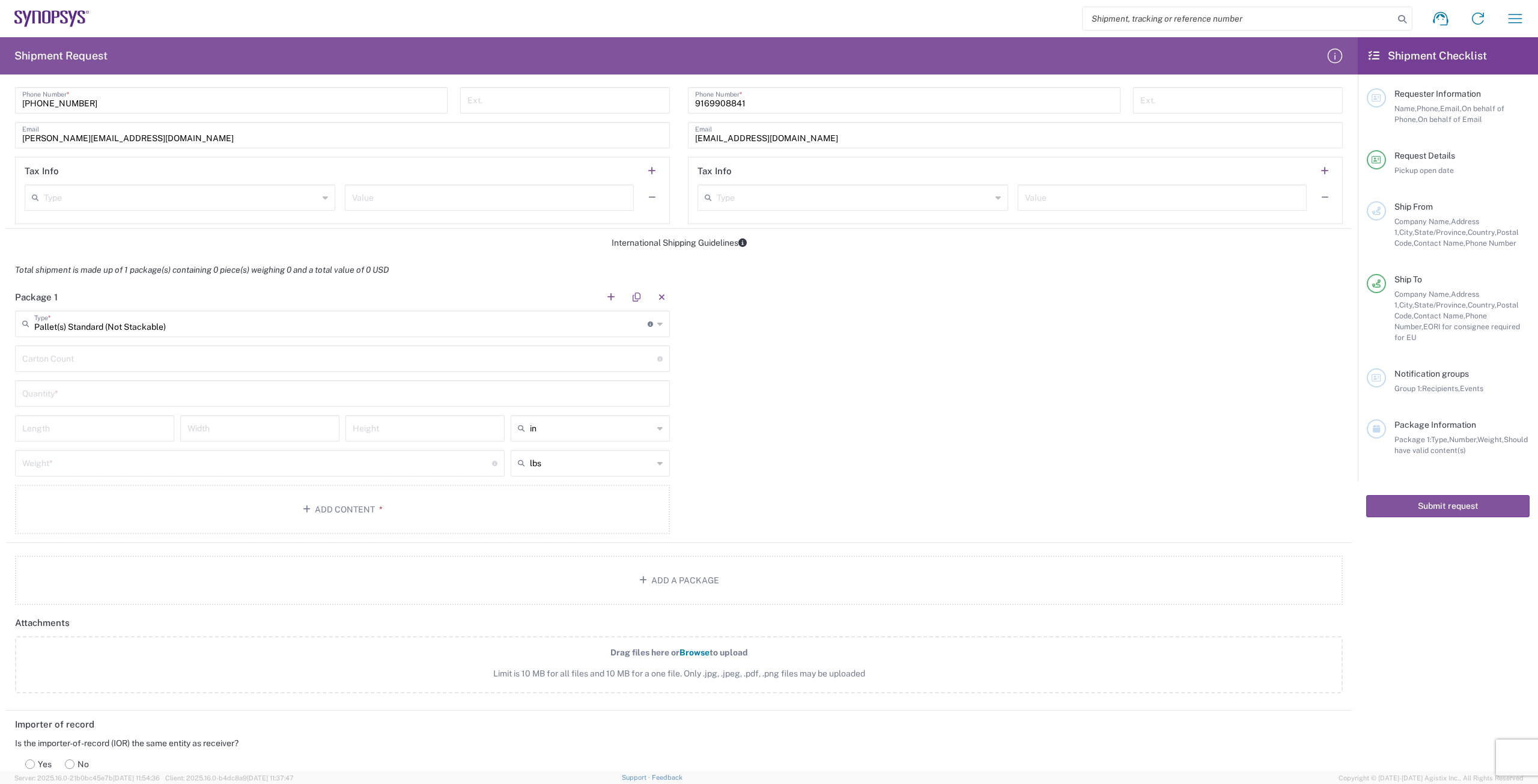
click at [172, 394] on input "text" at bounding box center [342, 393] width 640 height 21
type input "1"
click at [143, 420] on input "number" at bounding box center [95, 427] width 145 height 21
type input "80"
click at [660, 424] on div "in" at bounding box center [590, 428] width 159 height 26
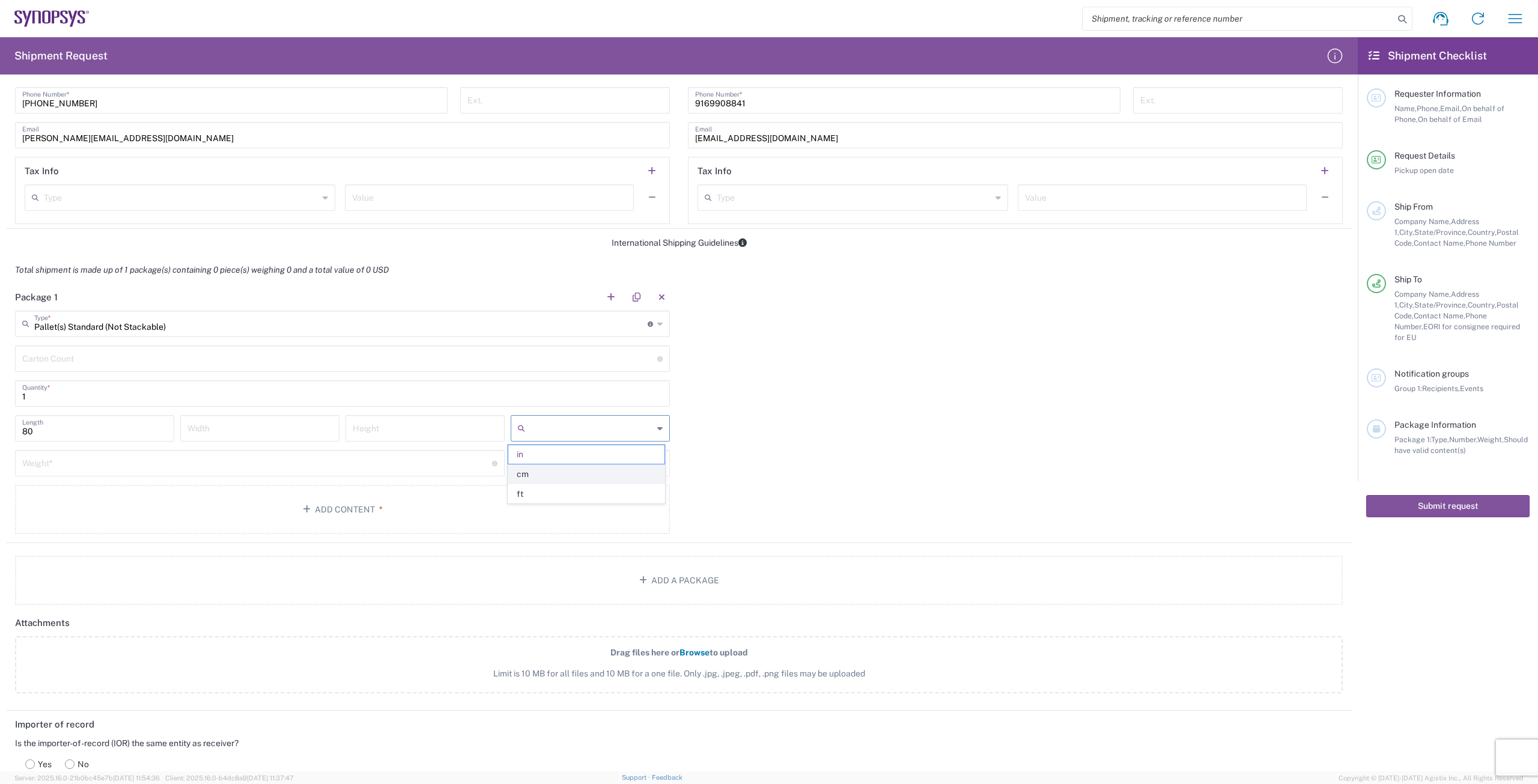
click at [632, 475] on span "cm" at bounding box center [586, 474] width 156 height 19
type input "203.2"
type input "cm"
click at [661, 463] on div "lbs" at bounding box center [590, 463] width 159 height 26
click at [627, 510] on span "kgs" at bounding box center [586, 509] width 156 height 19
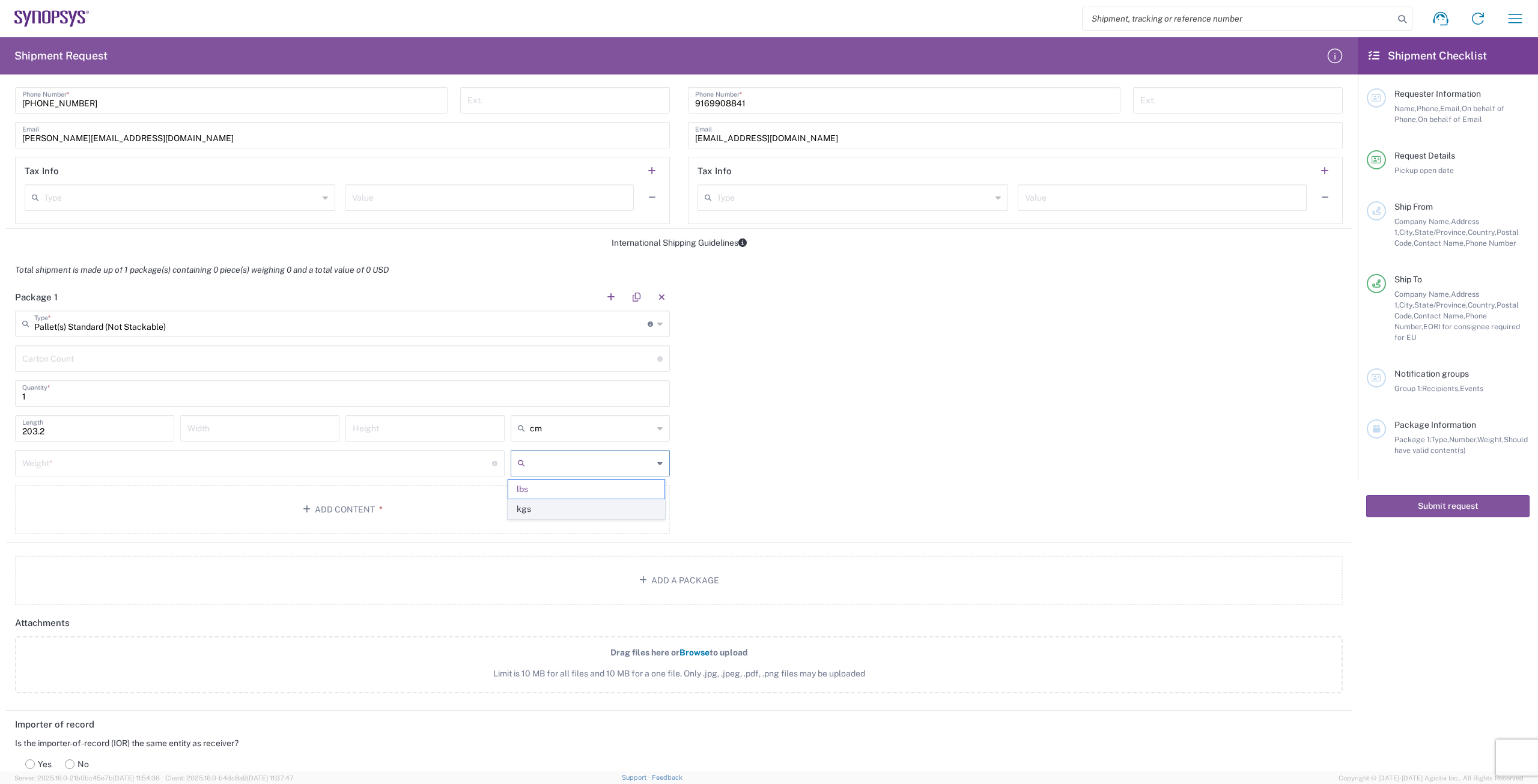
type input "kgs"
click at [99, 432] on input "203.2" at bounding box center [95, 427] width 145 height 21
type input "2"
type input "80"
click at [206, 429] on input "number" at bounding box center [260, 427] width 145 height 21
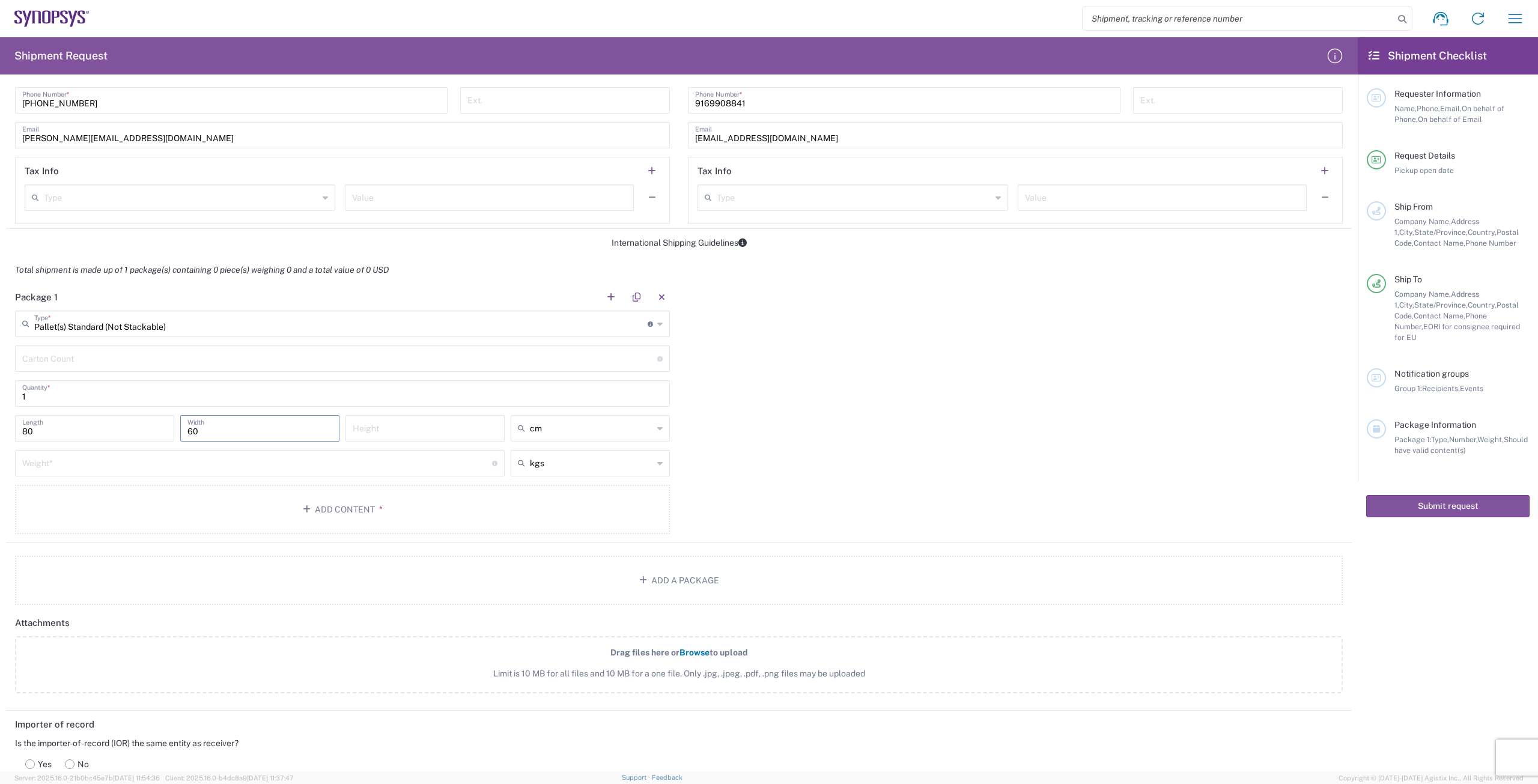
type input "60"
click at [382, 429] on input "number" at bounding box center [425, 427] width 145 height 21
type input "80"
click at [72, 467] on input "number" at bounding box center [257, 462] width 470 height 21
type input "50"
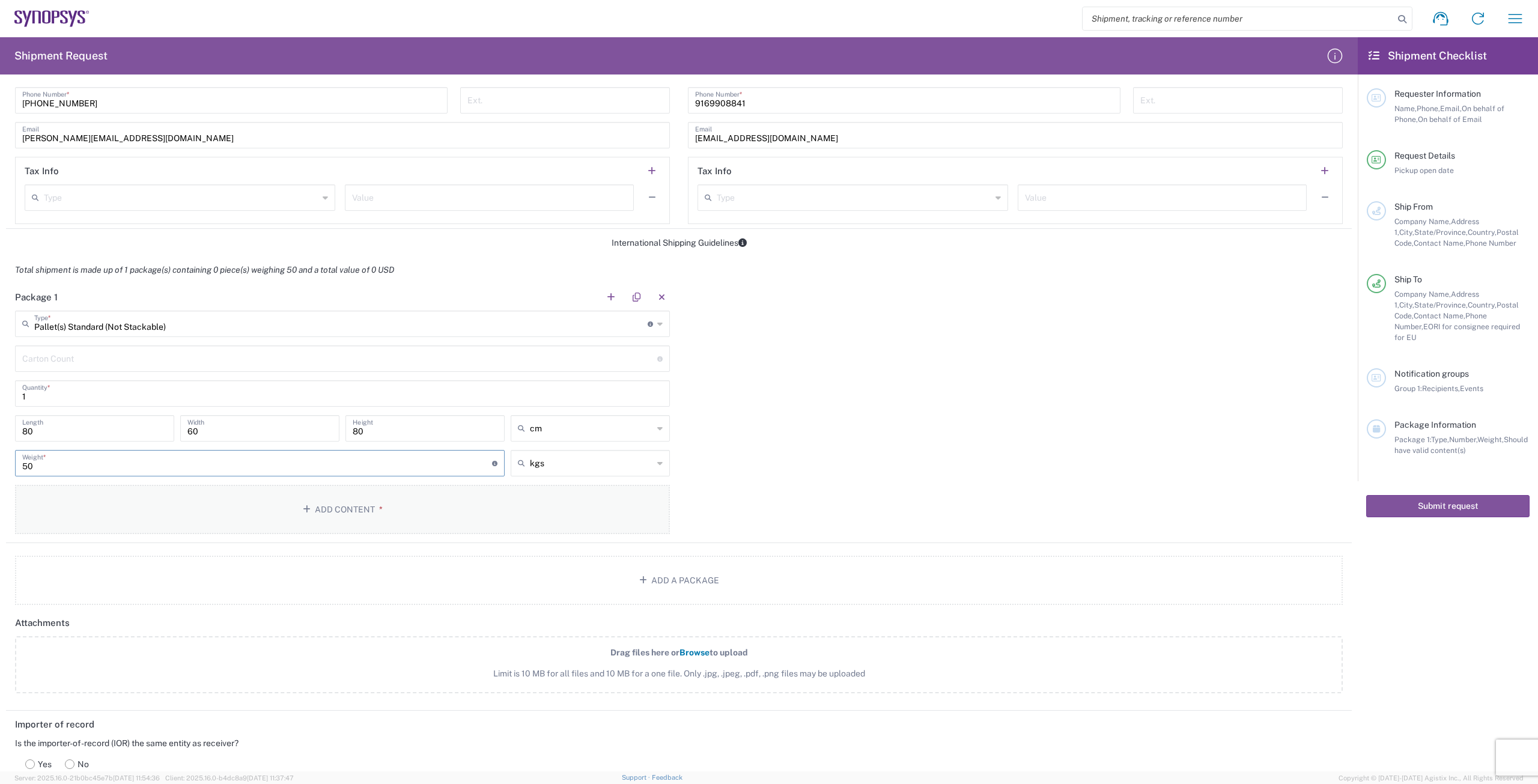
click at [73, 505] on button "Add Content *" at bounding box center [342, 509] width 655 height 49
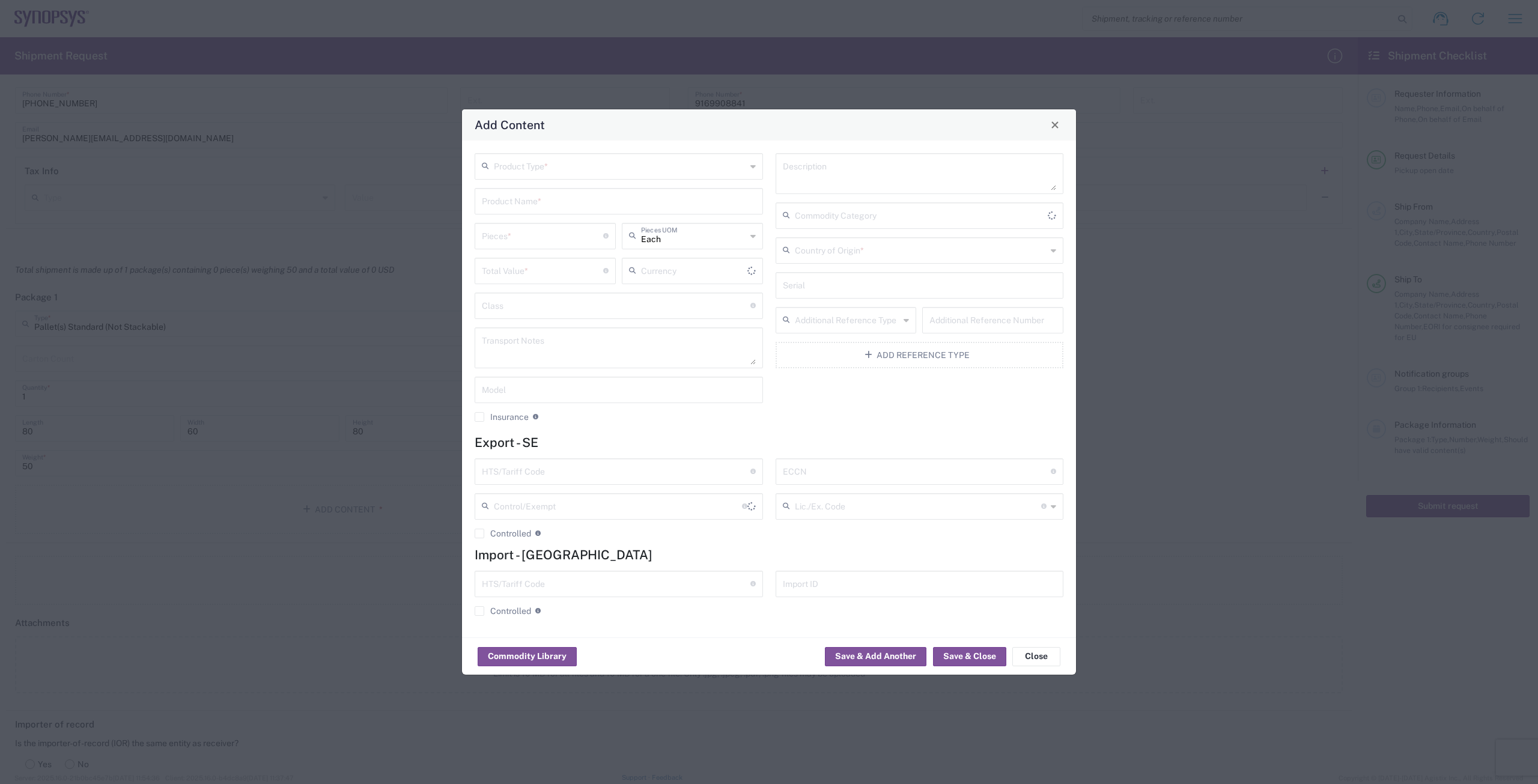
type input "US Dollar"
click at [499, 170] on input "text" at bounding box center [619, 166] width 252 height 21
click at [515, 213] on span "General Commodity" at bounding box center [618, 212] width 286 height 19
type input "General Commodity"
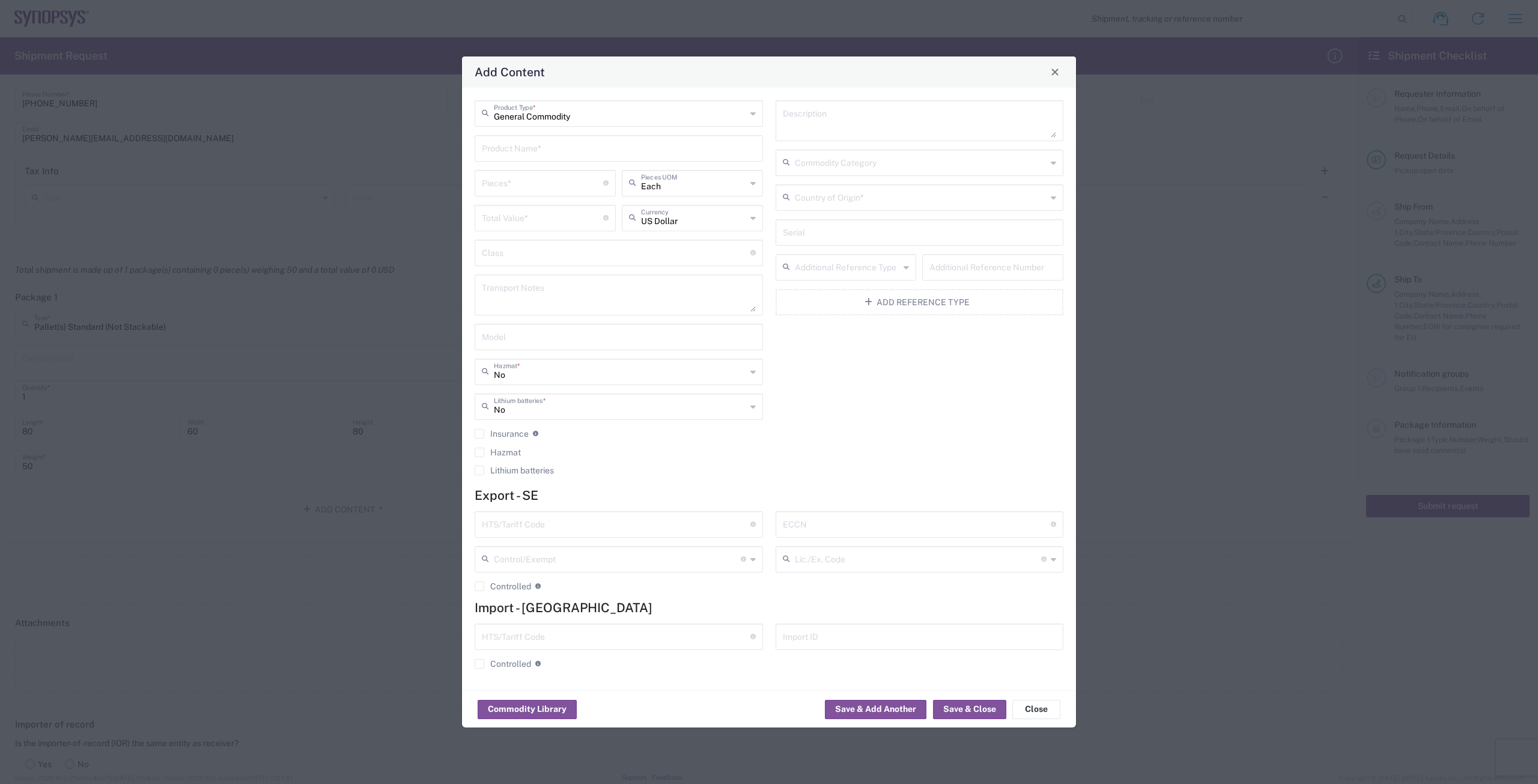
click at [515, 150] on input "text" at bounding box center [619, 147] width 274 height 21
type input "B6 PNL"
click at [515, 181] on input "number" at bounding box center [542, 182] width 121 height 21
type input "1"
click at [586, 220] on input "number" at bounding box center [542, 217] width 121 height 21
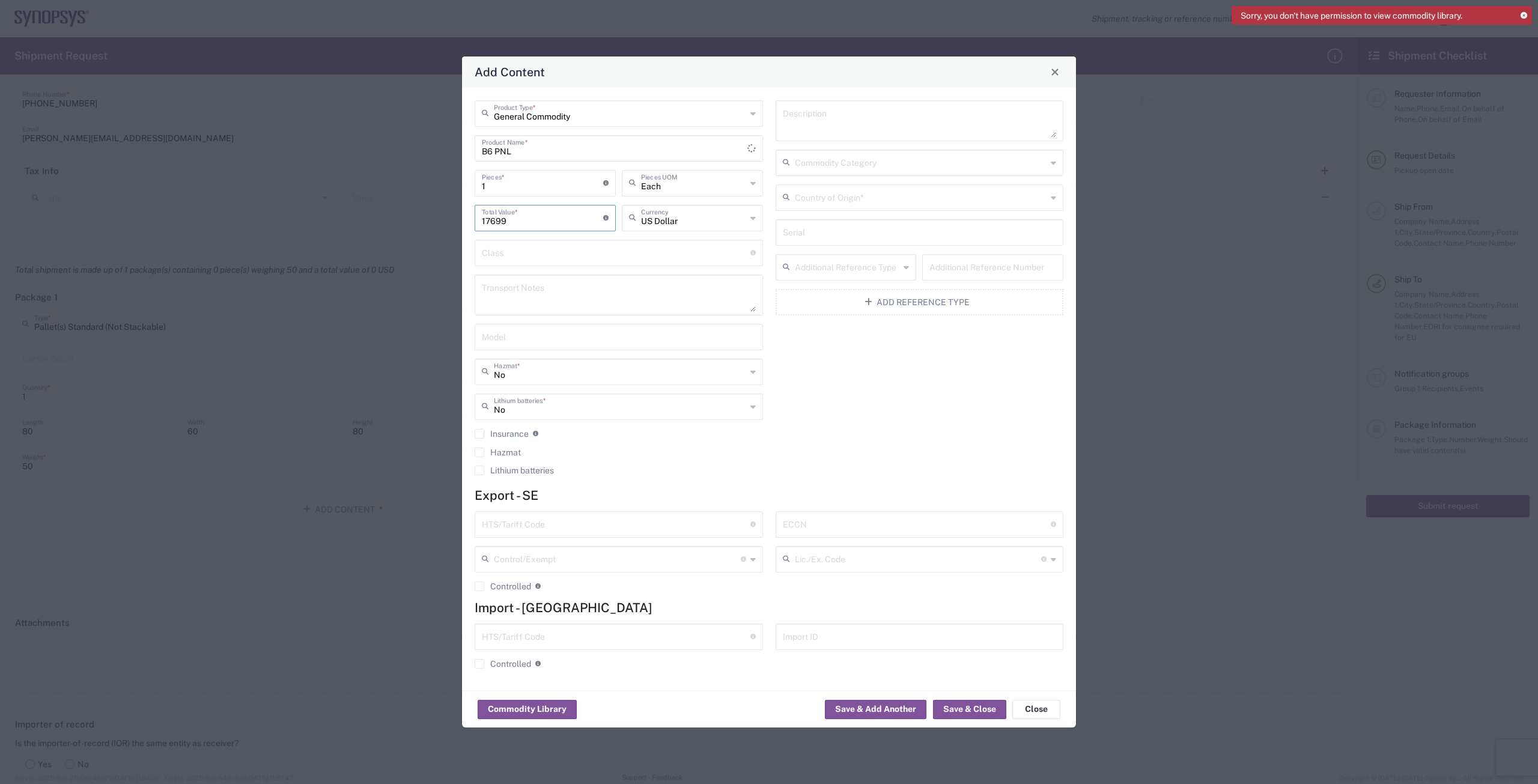
type input "17699"
click at [586, 526] on input "text" at bounding box center [616, 523] width 268 height 21
type input "90308200"
click at [822, 528] on input "text" at bounding box center [917, 523] width 268 height 21
type input "EAR99"
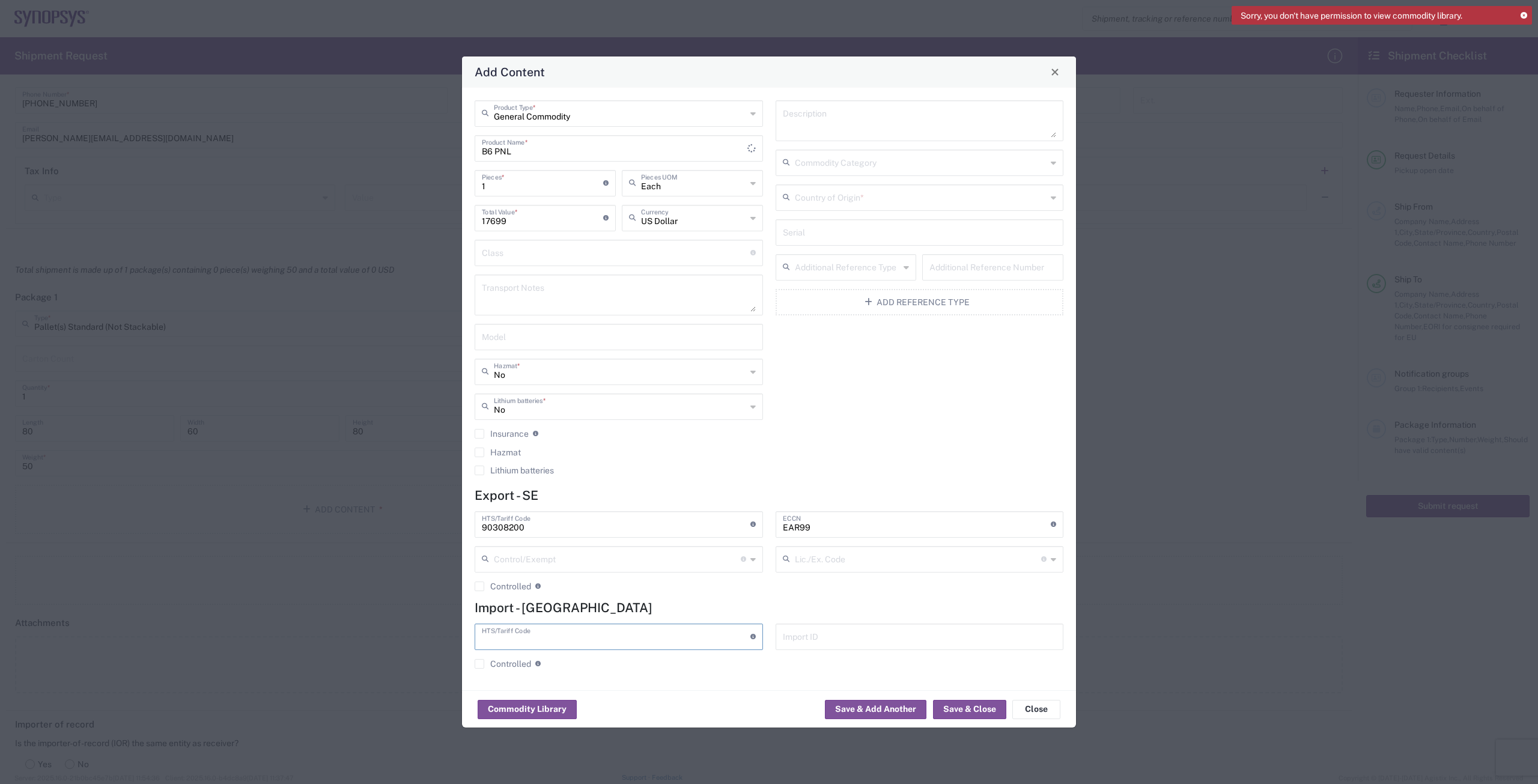
click at [631, 631] on input "text" at bounding box center [616, 636] width 268 height 21
type input "90308200"
click at [920, 205] on input "text" at bounding box center [921, 197] width 252 height 21
click at [909, 222] on span "[GEOGRAPHIC_DATA]" at bounding box center [919, 224] width 286 height 19
type input "[GEOGRAPHIC_DATA]"
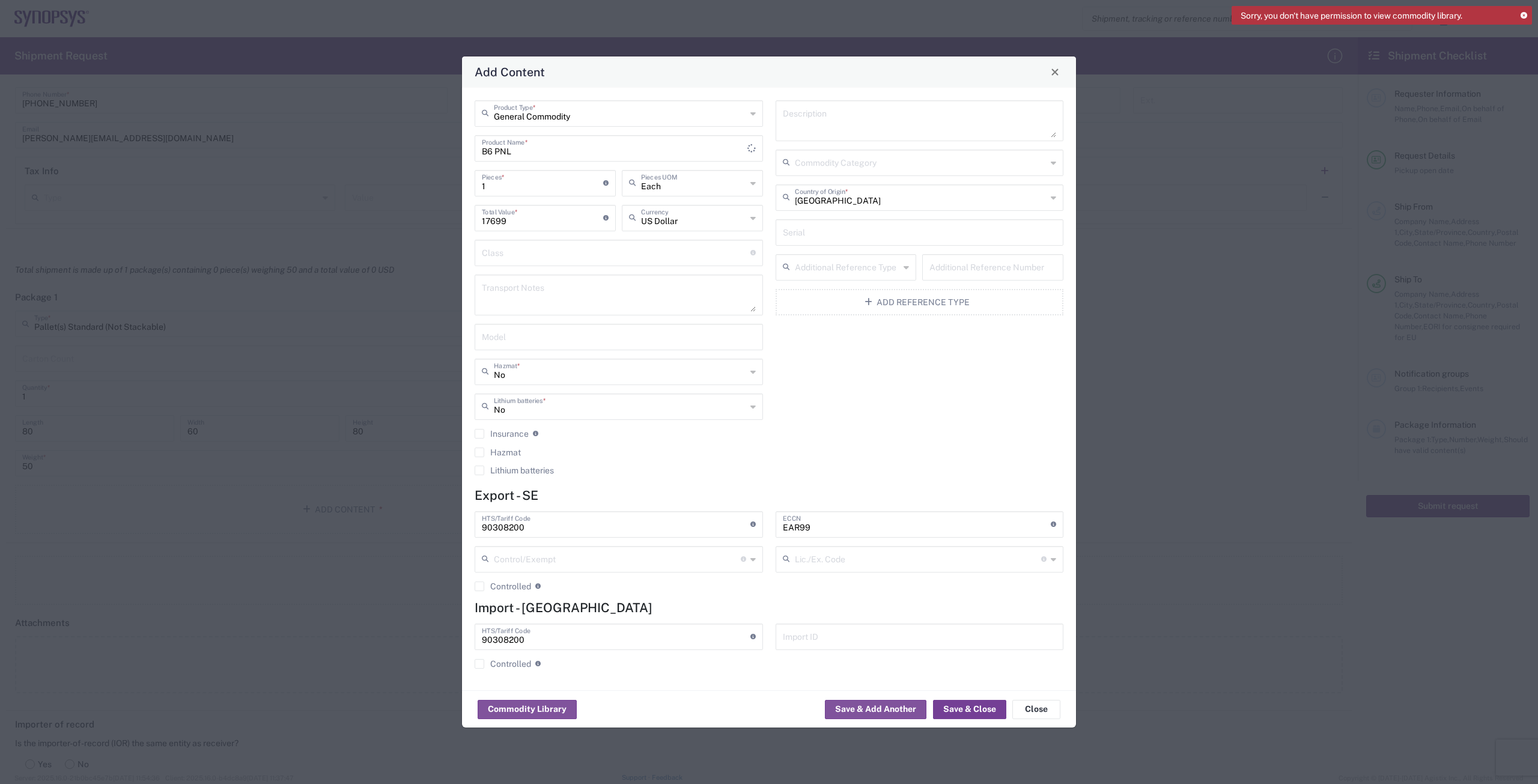
click at [973, 702] on button "Save & Close" at bounding box center [970, 709] width 73 height 19
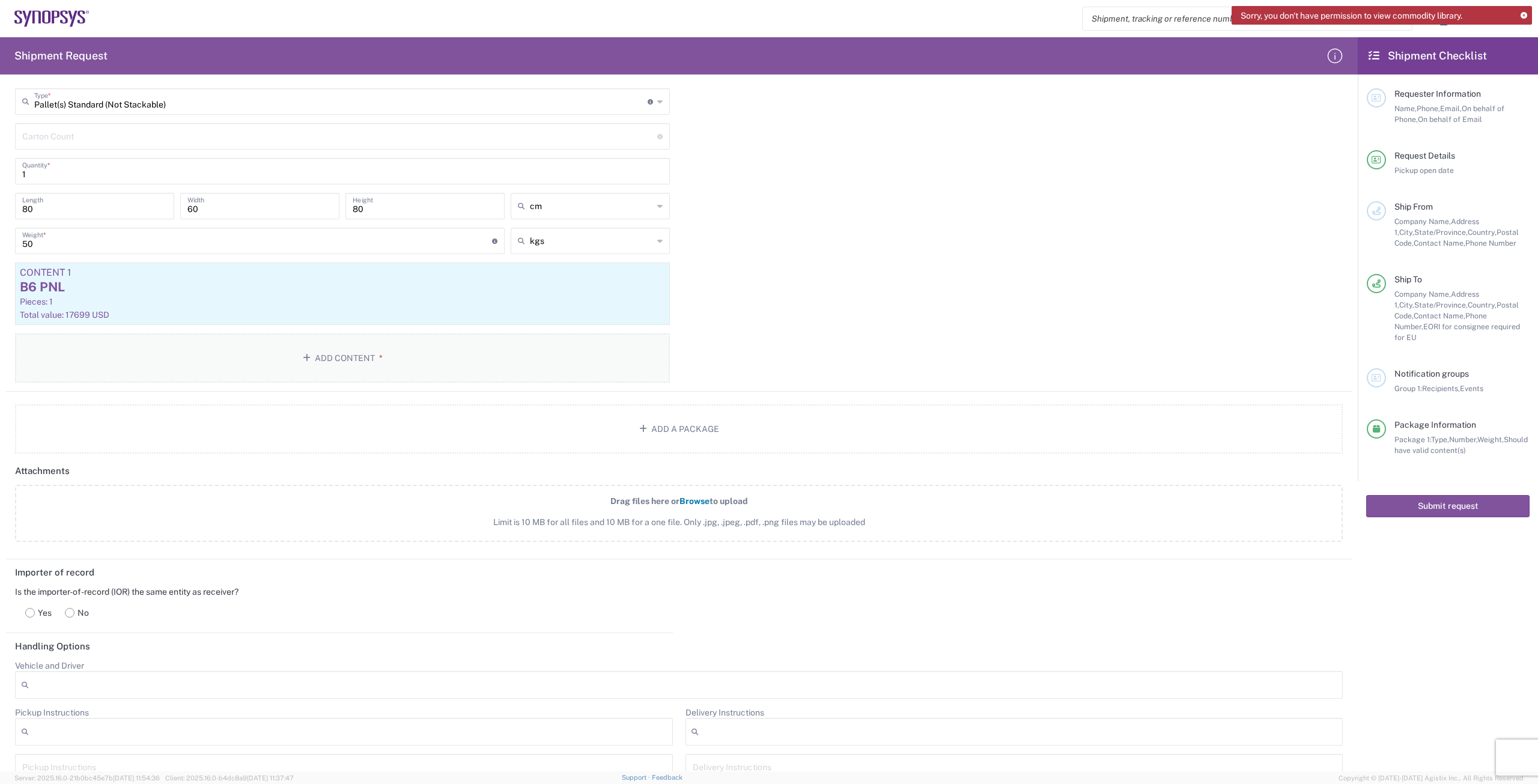
scroll to position [1081, 0]
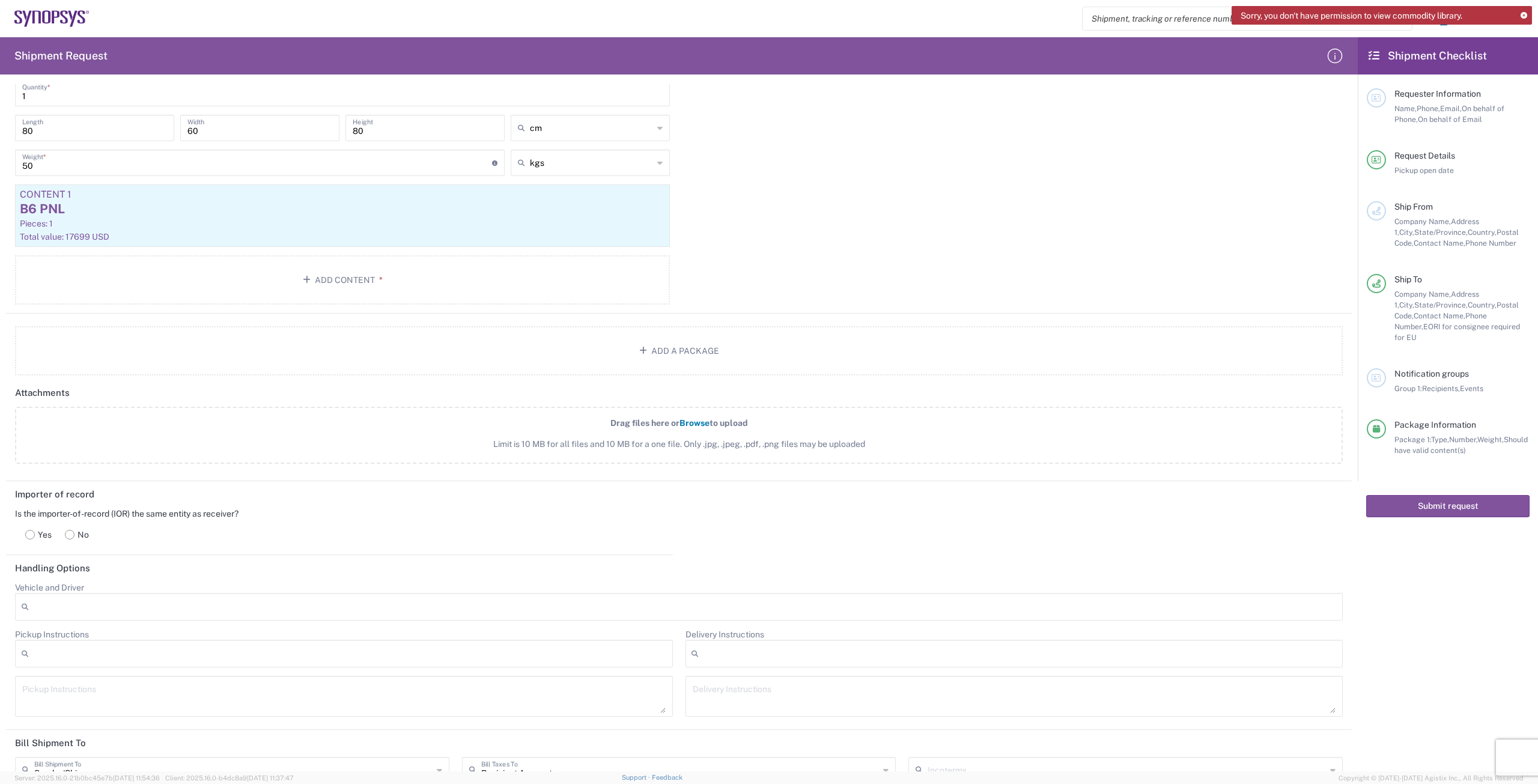
click at [688, 425] on span "Browse" at bounding box center [695, 422] width 30 height 9
click at [0, 0] on input "Drag files here or Browse to upload Limit is 10 MB for all files and 10 MB for …" at bounding box center [0, 0] width 0 height 0
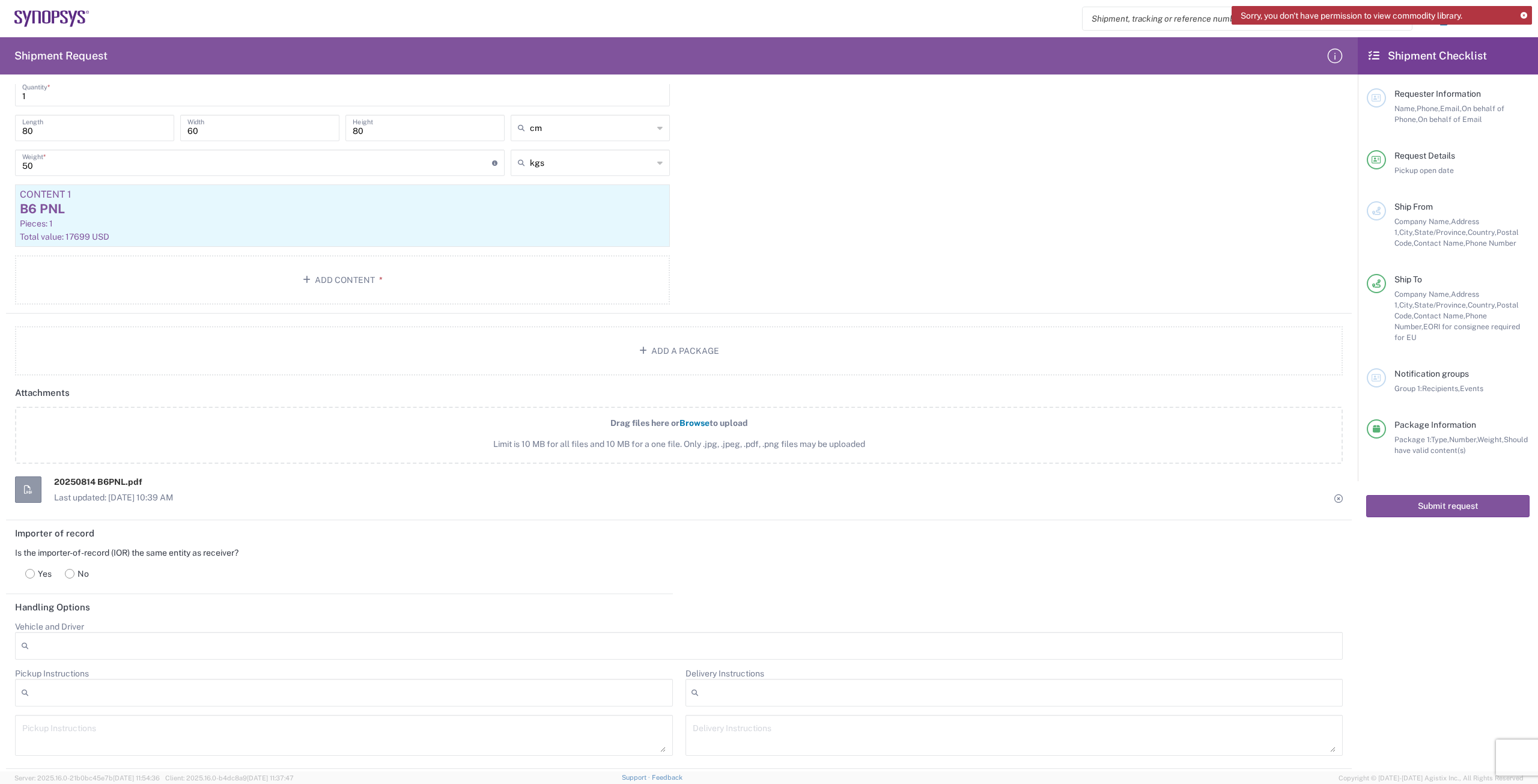
click at [680, 422] on span "Browse" at bounding box center [695, 422] width 30 height 9
click at [0, 0] on input "Drag files here or Browse to upload Limit is 10 MB for all files and 10 MB for …" at bounding box center [0, 0] width 0 height 0
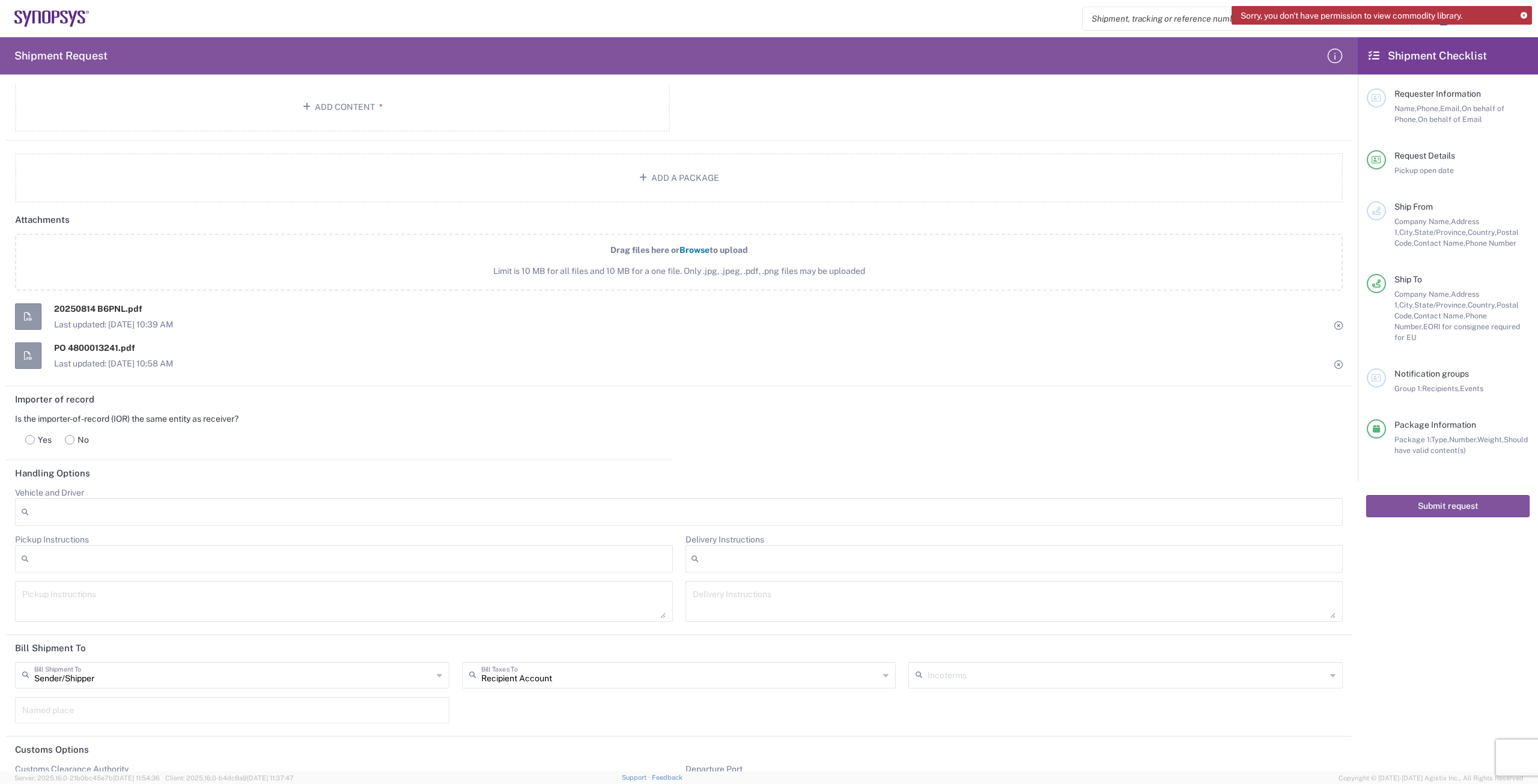
scroll to position [1261, 0]
click at [70, 430] on rect at bounding box center [70, 432] width 9 height 9
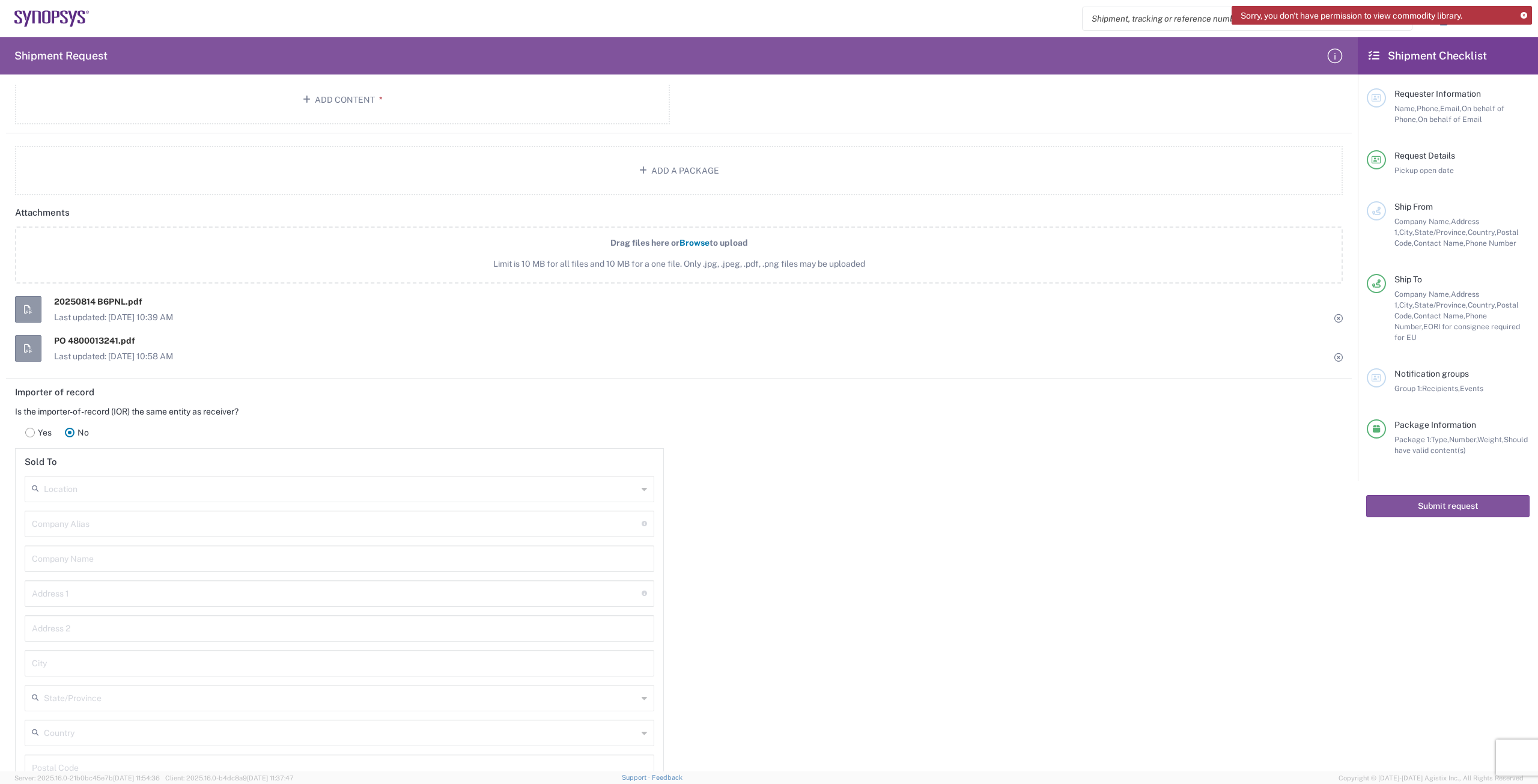
click at [128, 562] on input "text" at bounding box center [339, 558] width 615 height 21
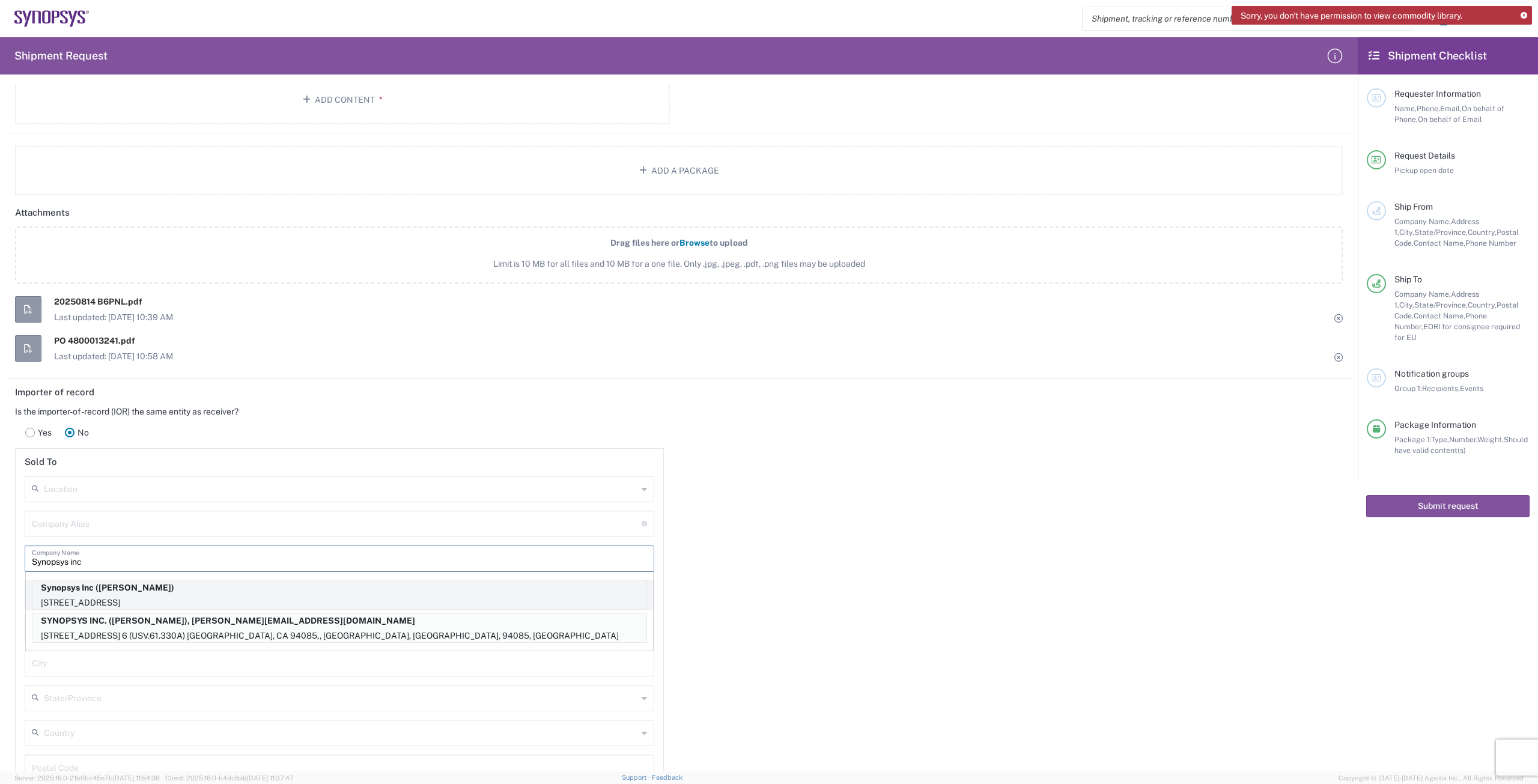
type input "Synopsys inc"
click at [190, 598] on p "[STREET_ADDRESS]" at bounding box center [339, 603] width 614 height 15
type input "Synopsys Inc"
type input "[STREET_ADDRESS]"
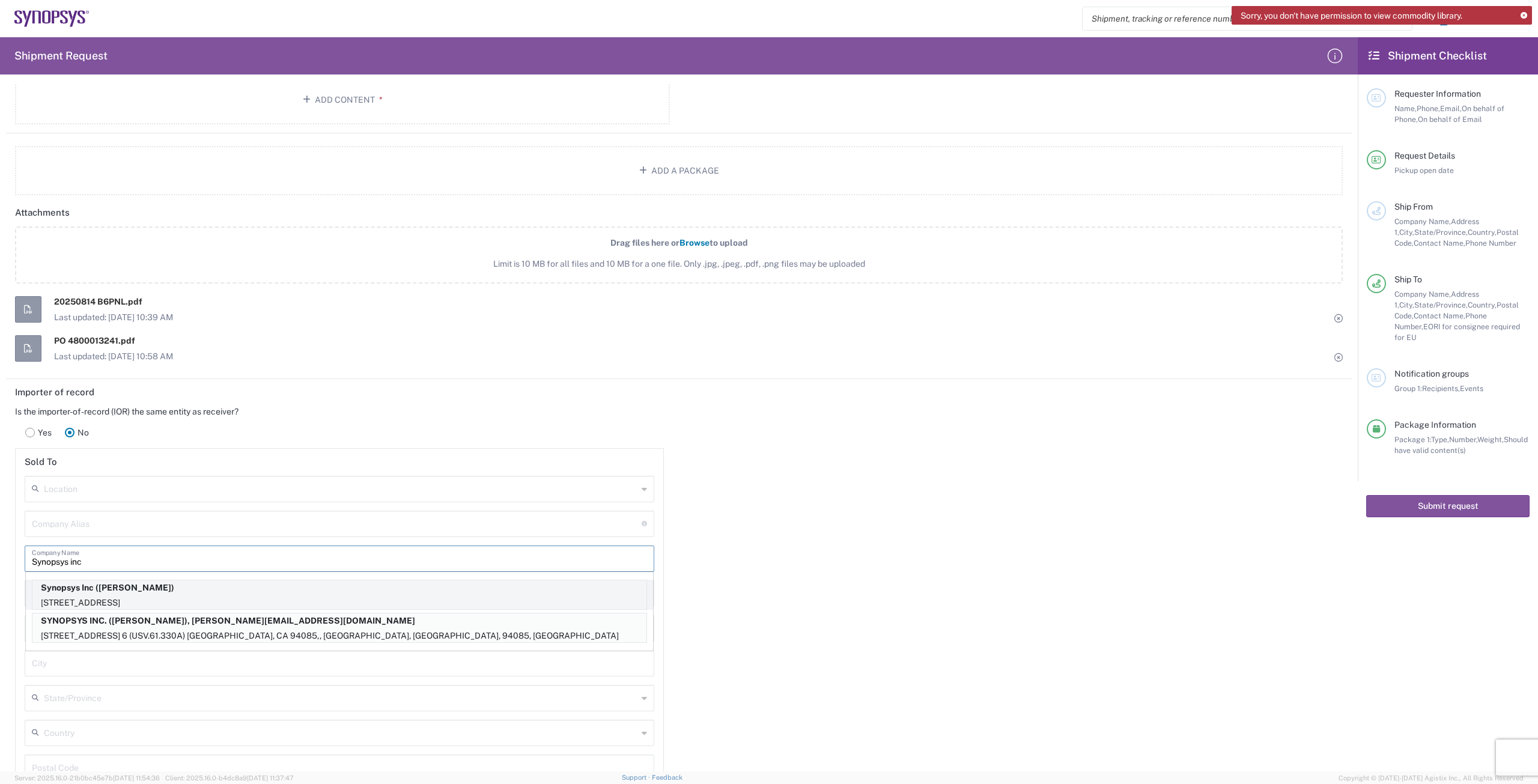
type input "[GEOGRAPHIC_DATA], CA 94085"
type input "Sunnyvale"
type input "[GEOGRAPHIC_DATA]"
type input "94085"
type input "[PERSON_NAME]"
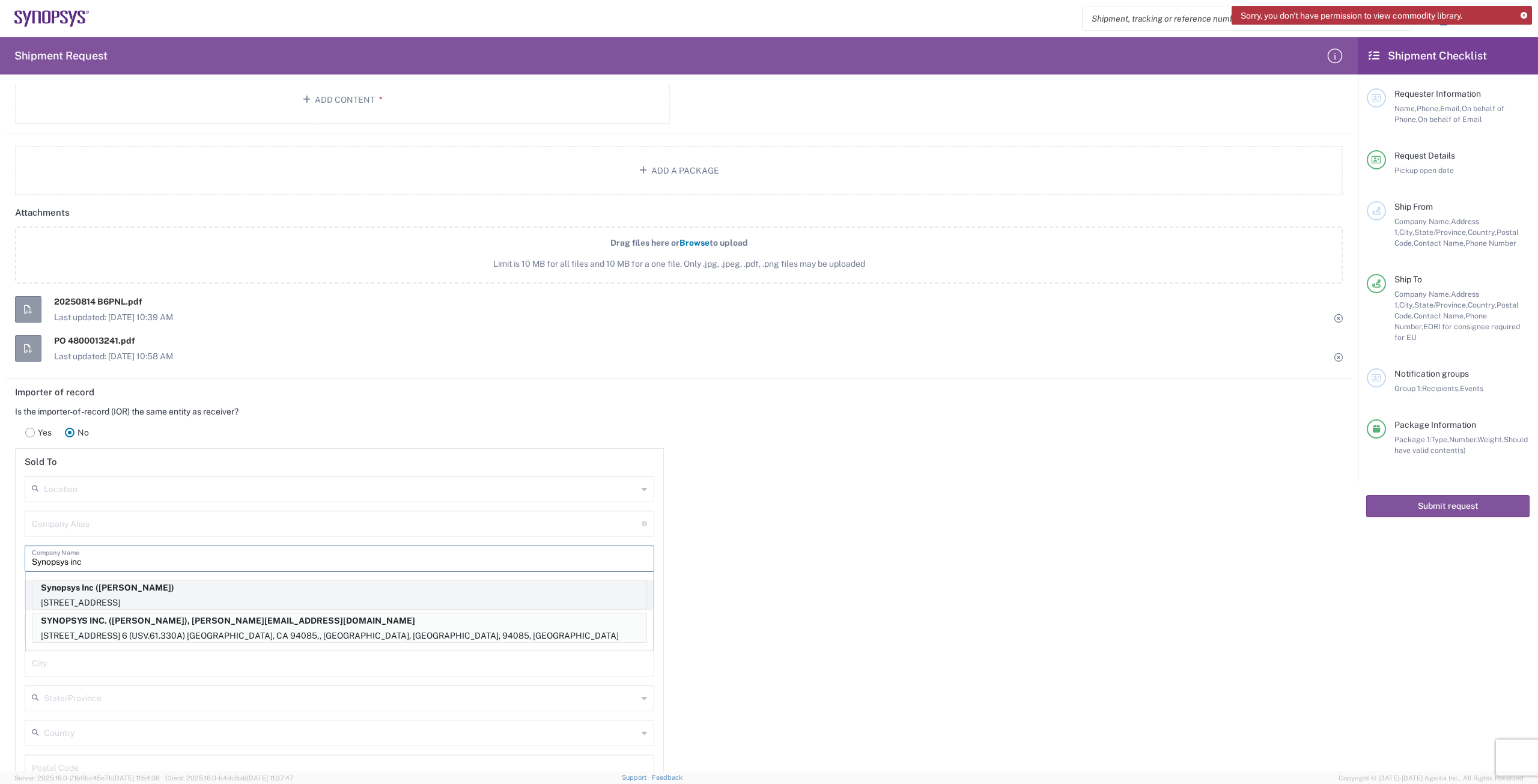
type input "[PHONE_NUMBER]"
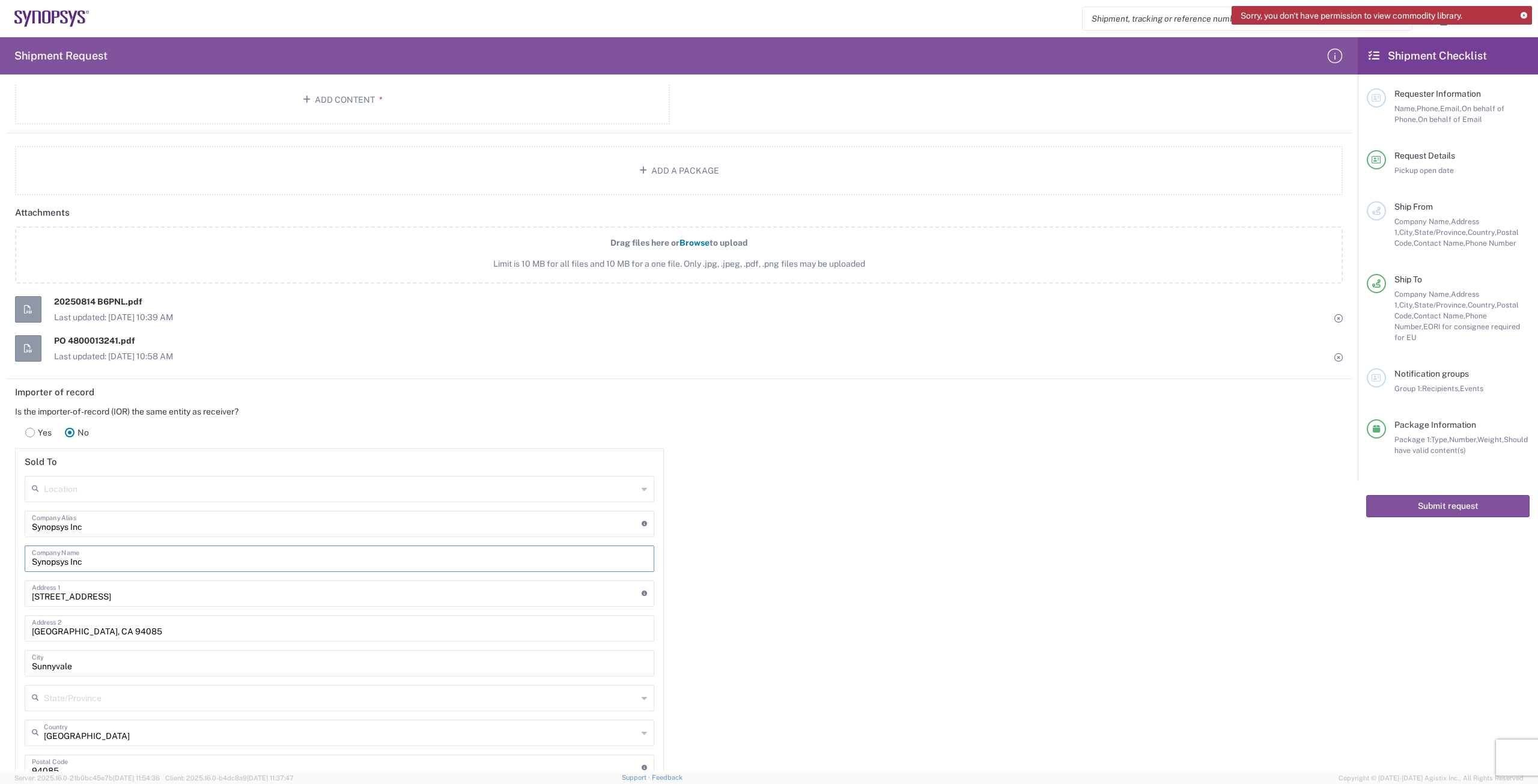
type input "[US_STATE]"
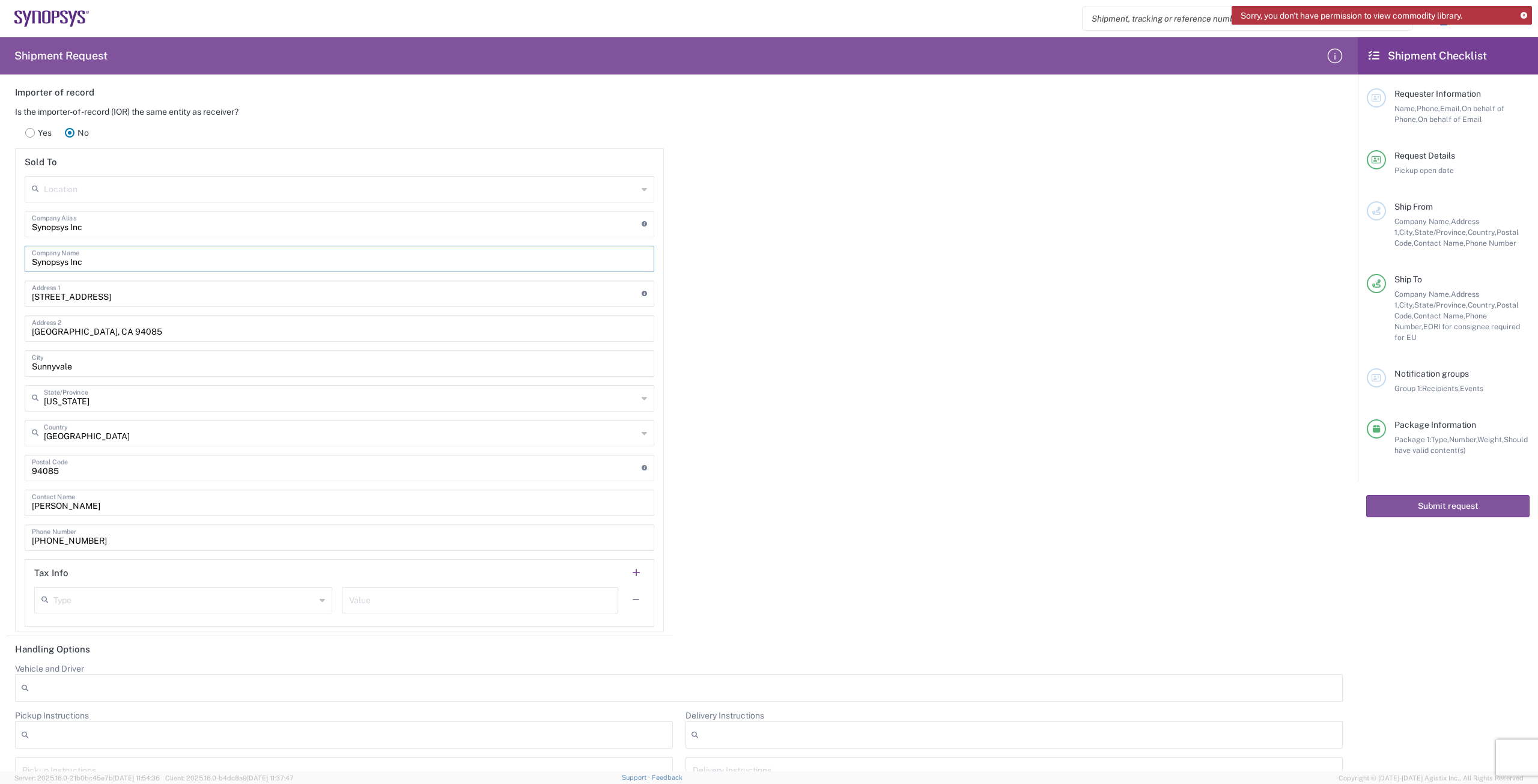
scroll to position [1562, 0]
click at [129, 469] on input "undefined" at bounding box center [337, 467] width 610 height 21
click at [103, 505] on input "[PERSON_NAME]" at bounding box center [339, 502] width 615 height 21
type input "T"
type input "[PERSON_NAME]"
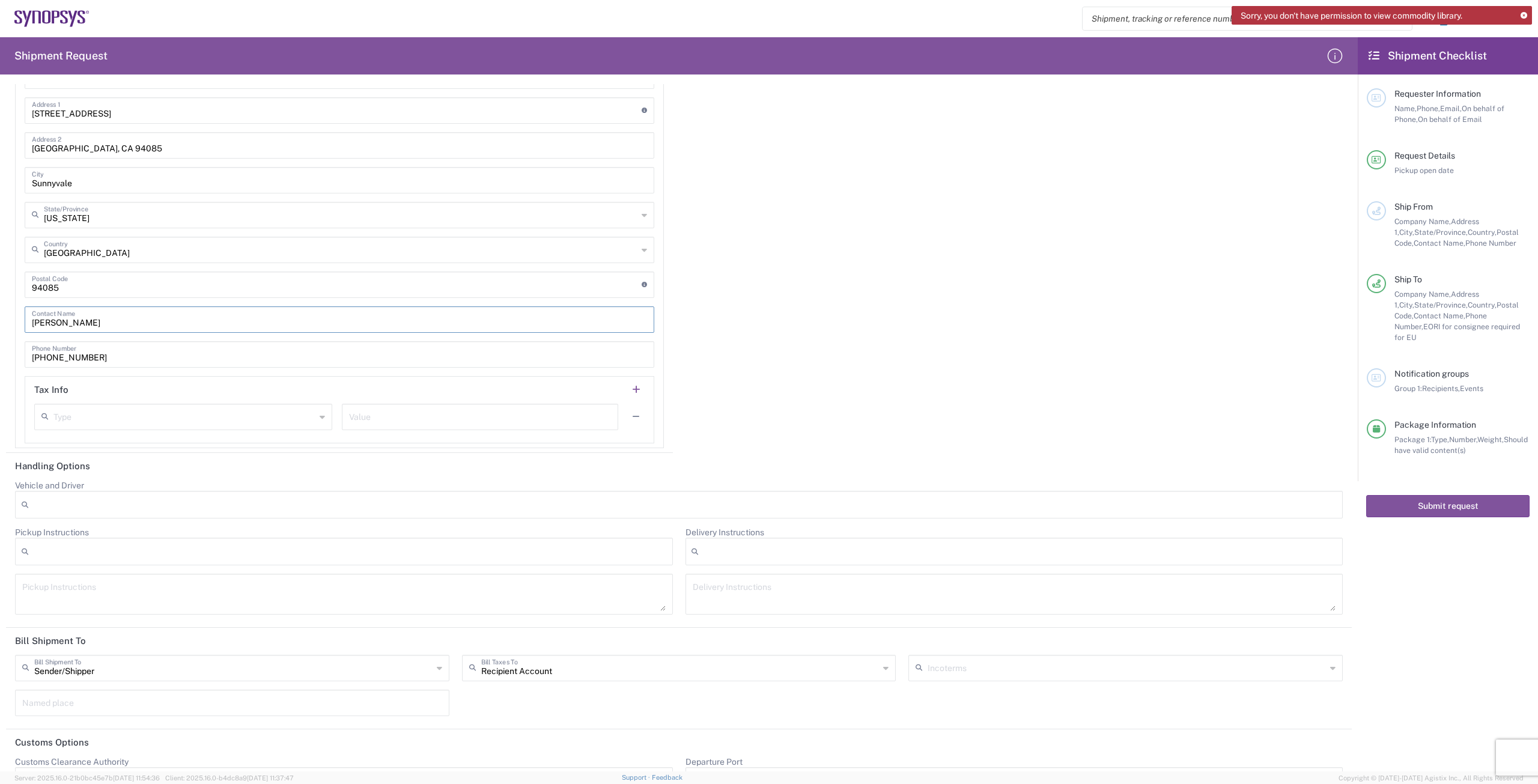
scroll to position [1780, 0]
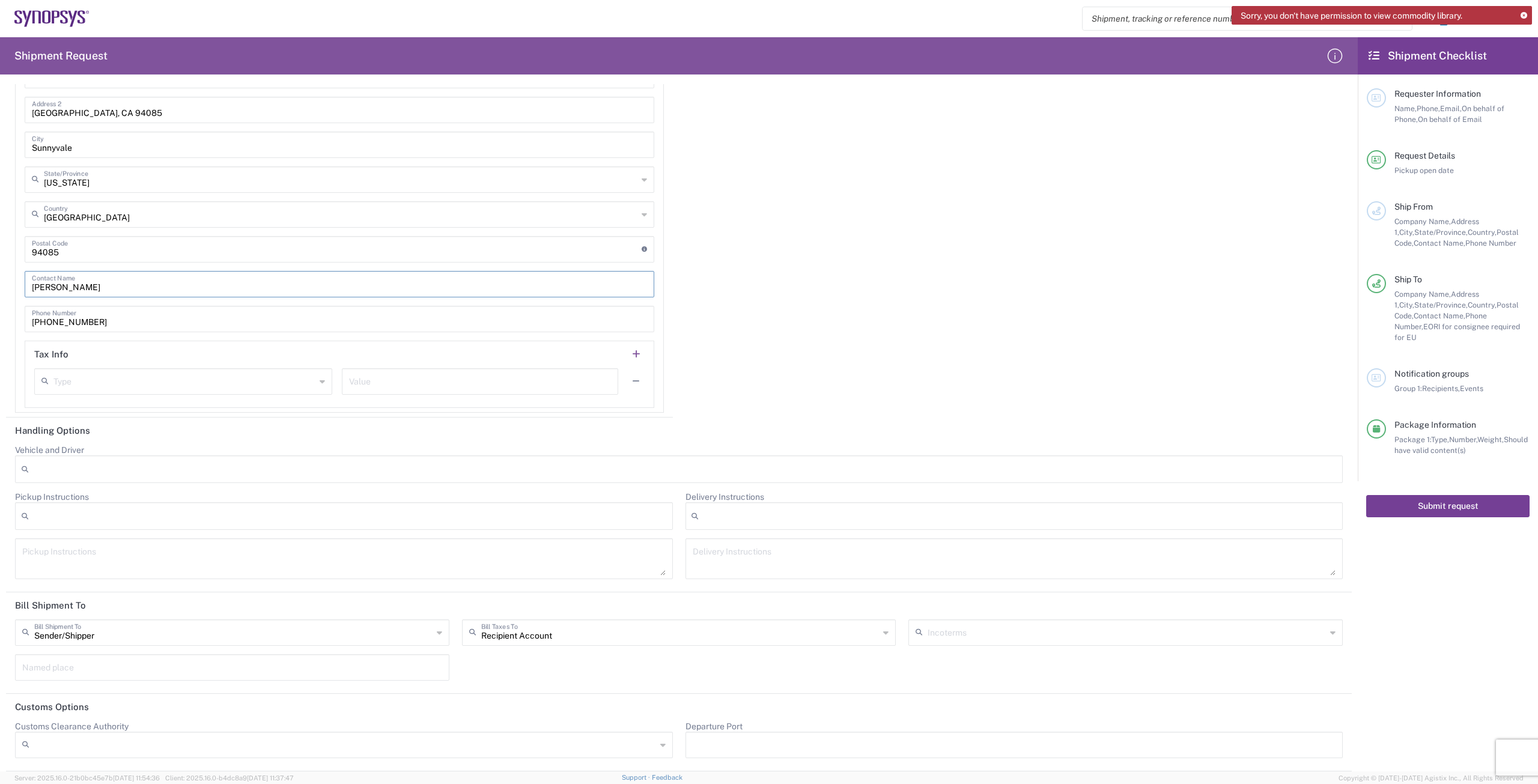
click at [1455, 495] on button "Submit request" at bounding box center [1448, 506] width 164 height 22
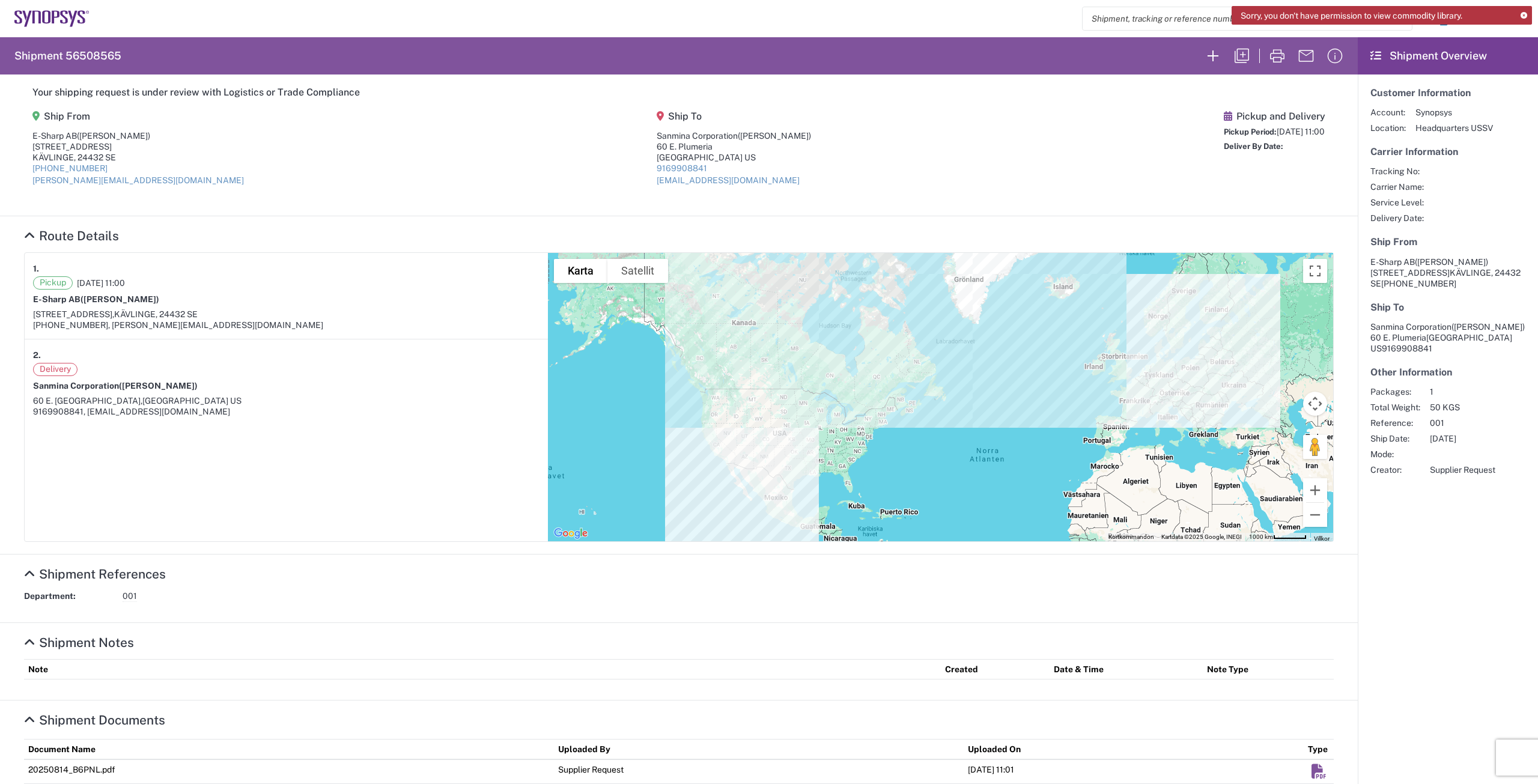
click at [1524, 14] on icon at bounding box center [1524, 16] width 7 height 7
click at [1506, 16] on icon "button" at bounding box center [1515, 18] width 19 height 19
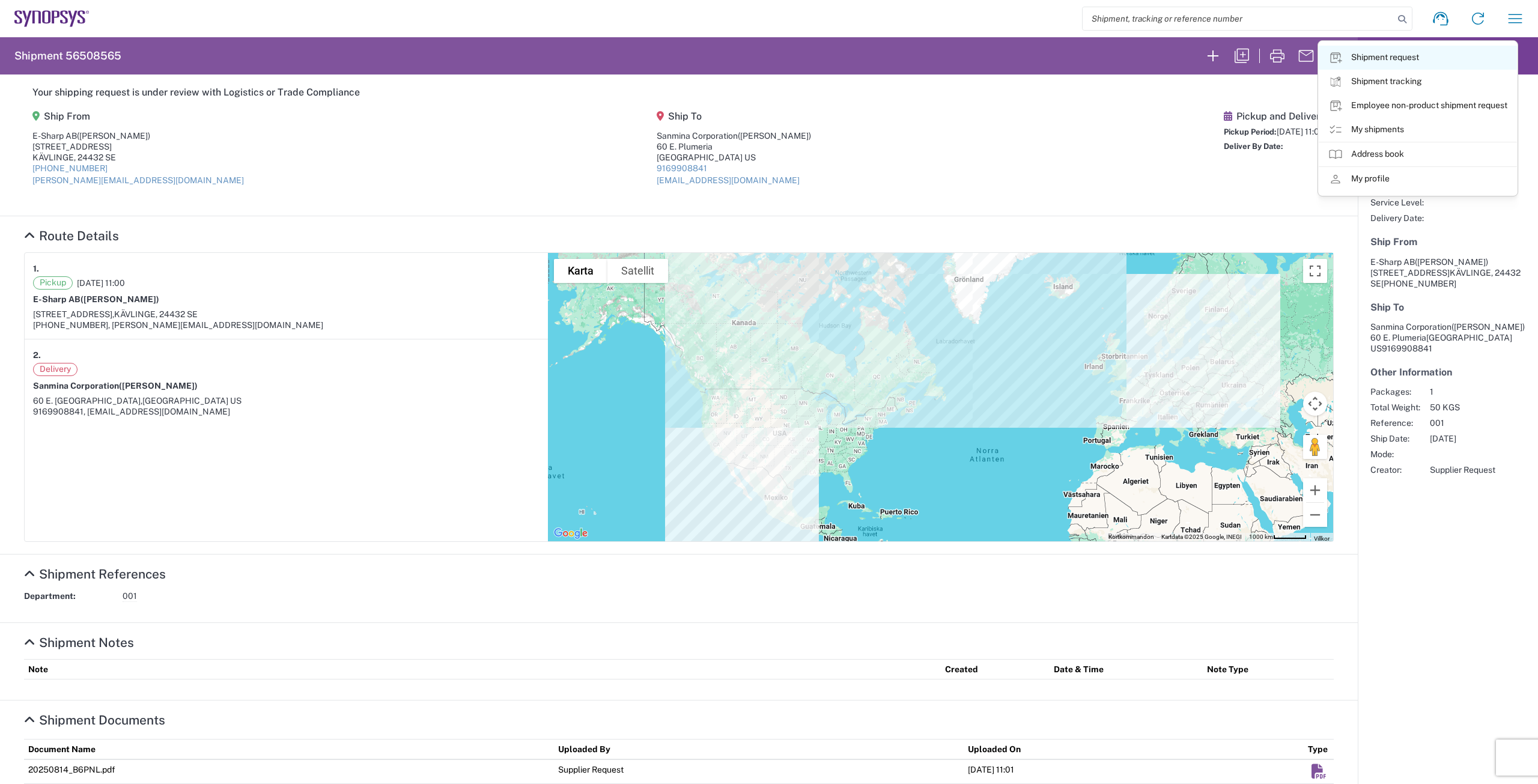
click at [1394, 57] on link "Shipment request" at bounding box center [1418, 57] width 199 height 24
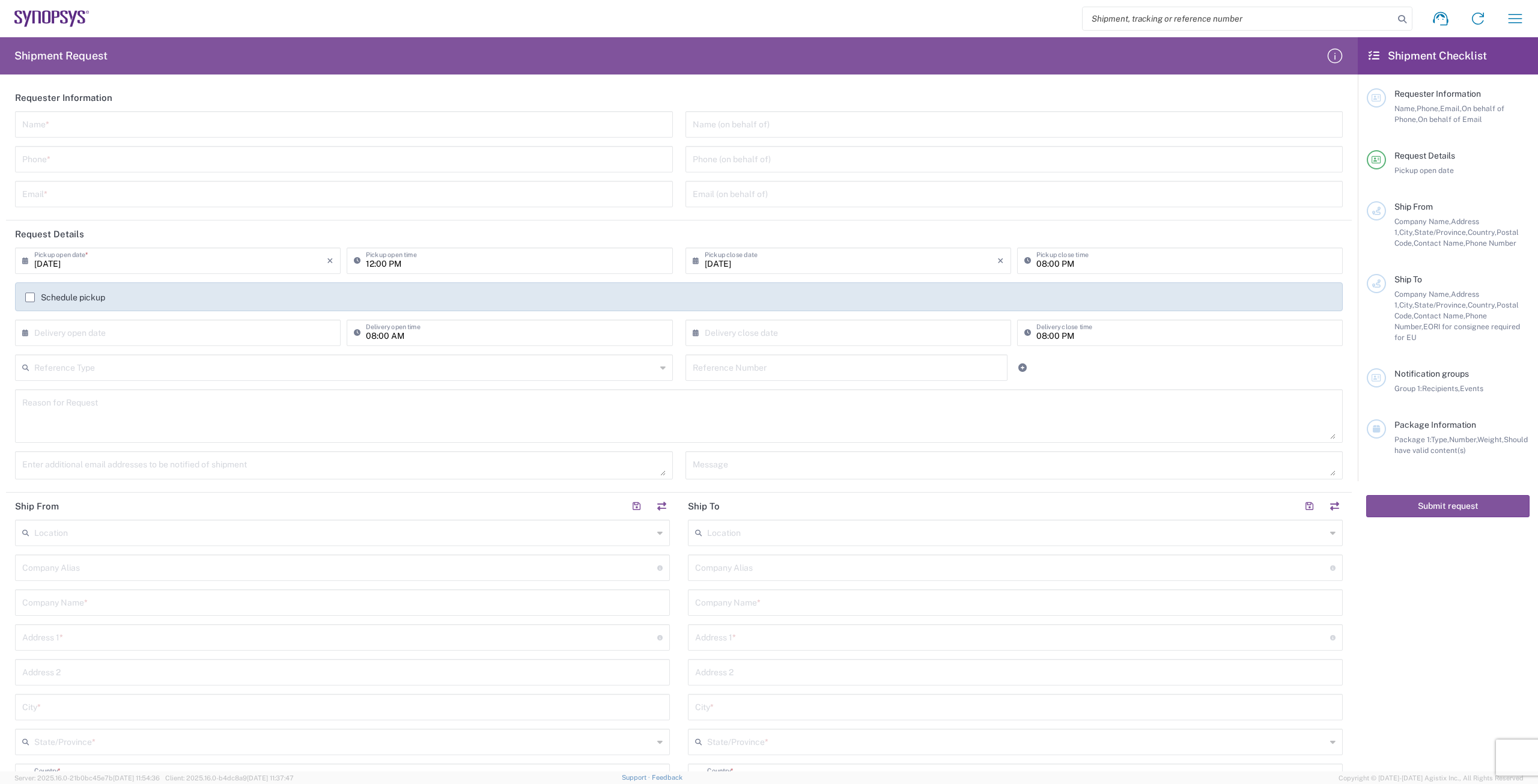
click at [466, 125] on input "text" at bounding box center [344, 123] width 644 height 21
type input "[PERSON_NAME]"
click at [449, 164] on input "tel" at bounding box center [344, 158] width 644 height 21
type input "[PHONE_NUMBER]"
click at [216, 198] on input "text" at bounding box center [344, 193] width 644 height 21
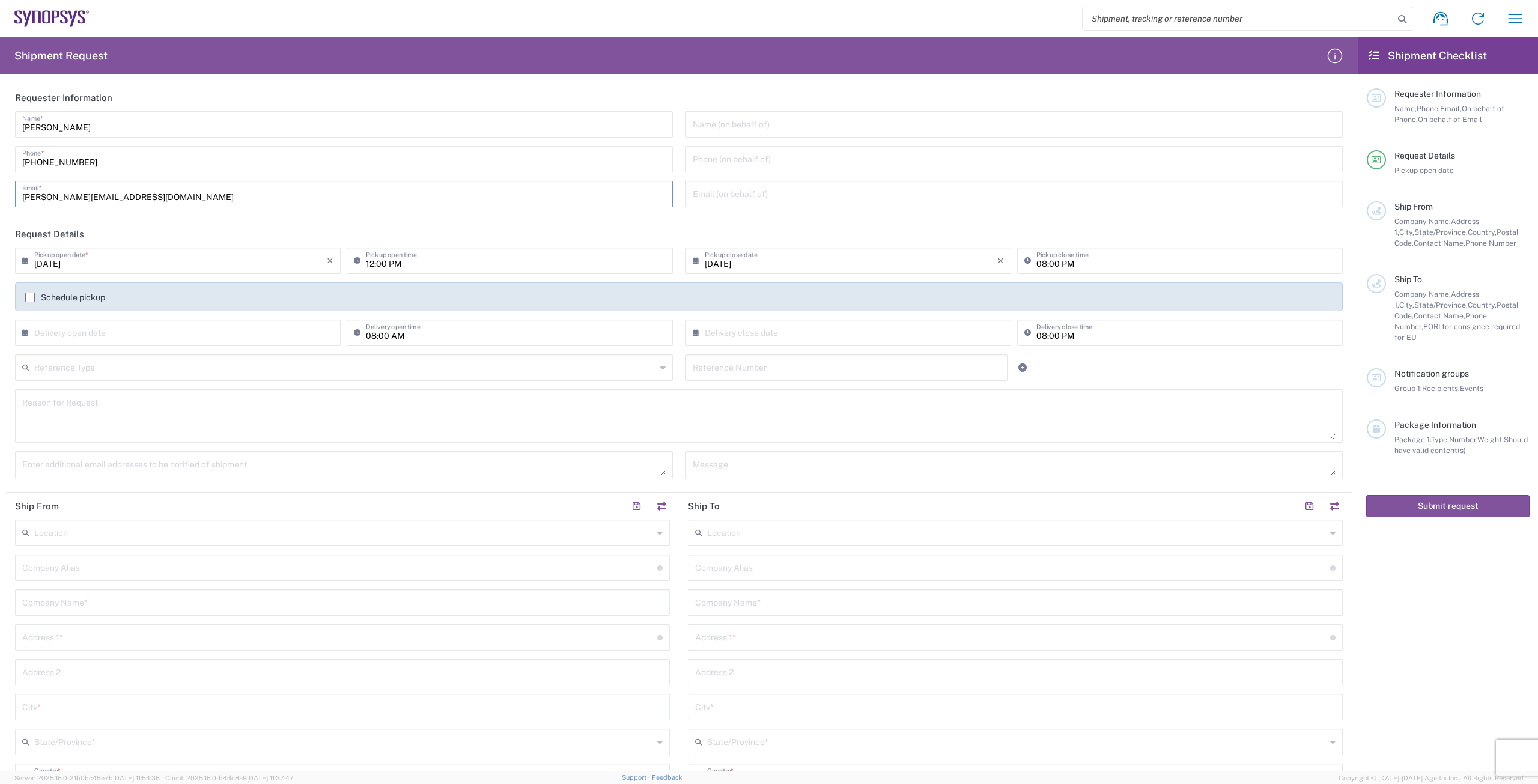
type input "[PERSON_NAME][EMAIL_ADDRESS][DOMAIN_NAME]"
click at [54, 261] on input "[DATE]" at bounding box center [181, 260] width 293 height 21
type input "[DATE]"
drag, startPoint x: 153, startPoint y: 407, endPoint x: 153, endPoint y: 416, distance: 9.0
click at [153, 406] on textarea at bounding box center [679, 416] width 1313 height 46
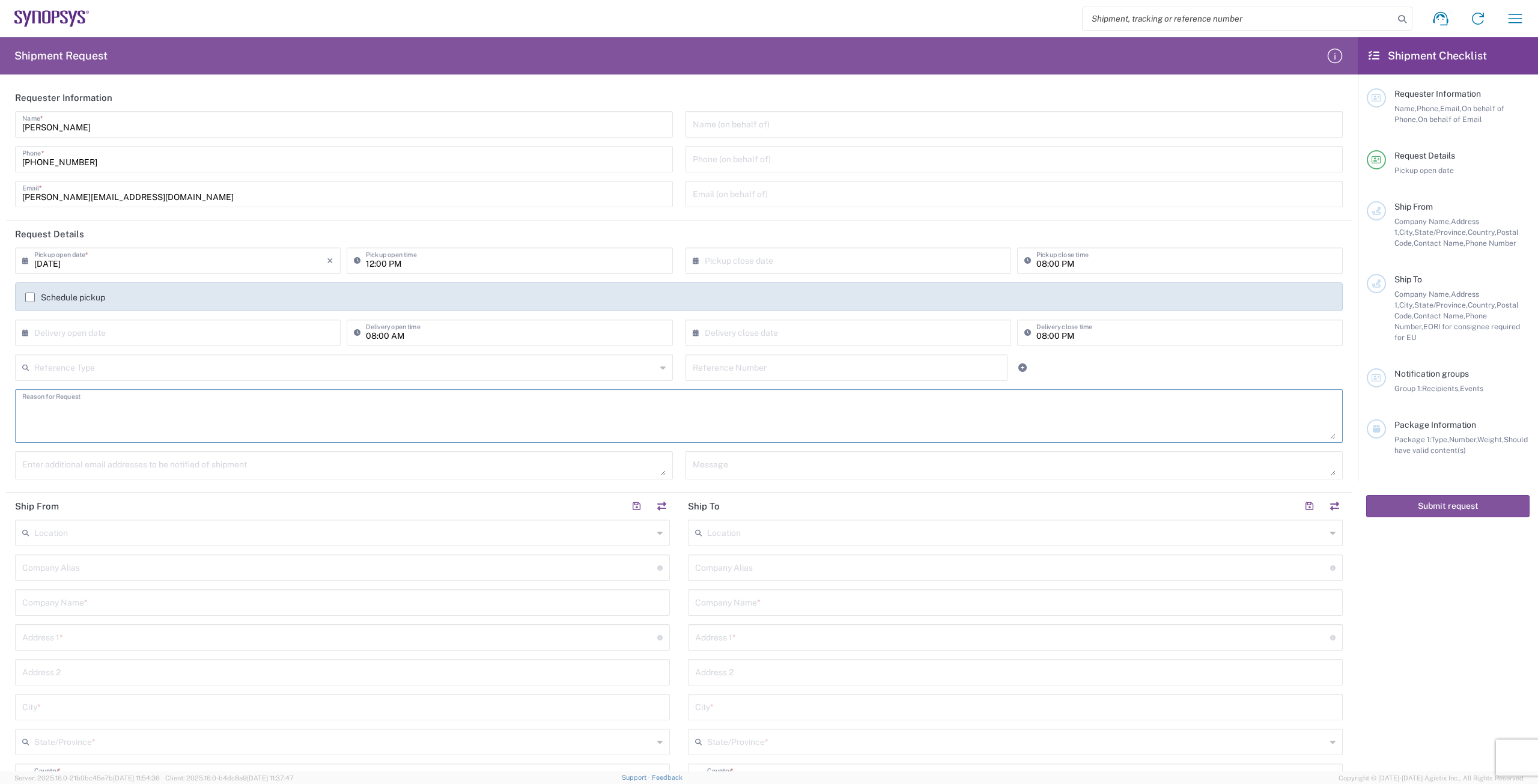
click at [154, 368] on input "text" at bounding box center [345, 366] width 622 height 21
click at [115, 450] on span "Purchase Order" at bounding box center [341, 452] width 650 height 19
type input "Purchase Order"
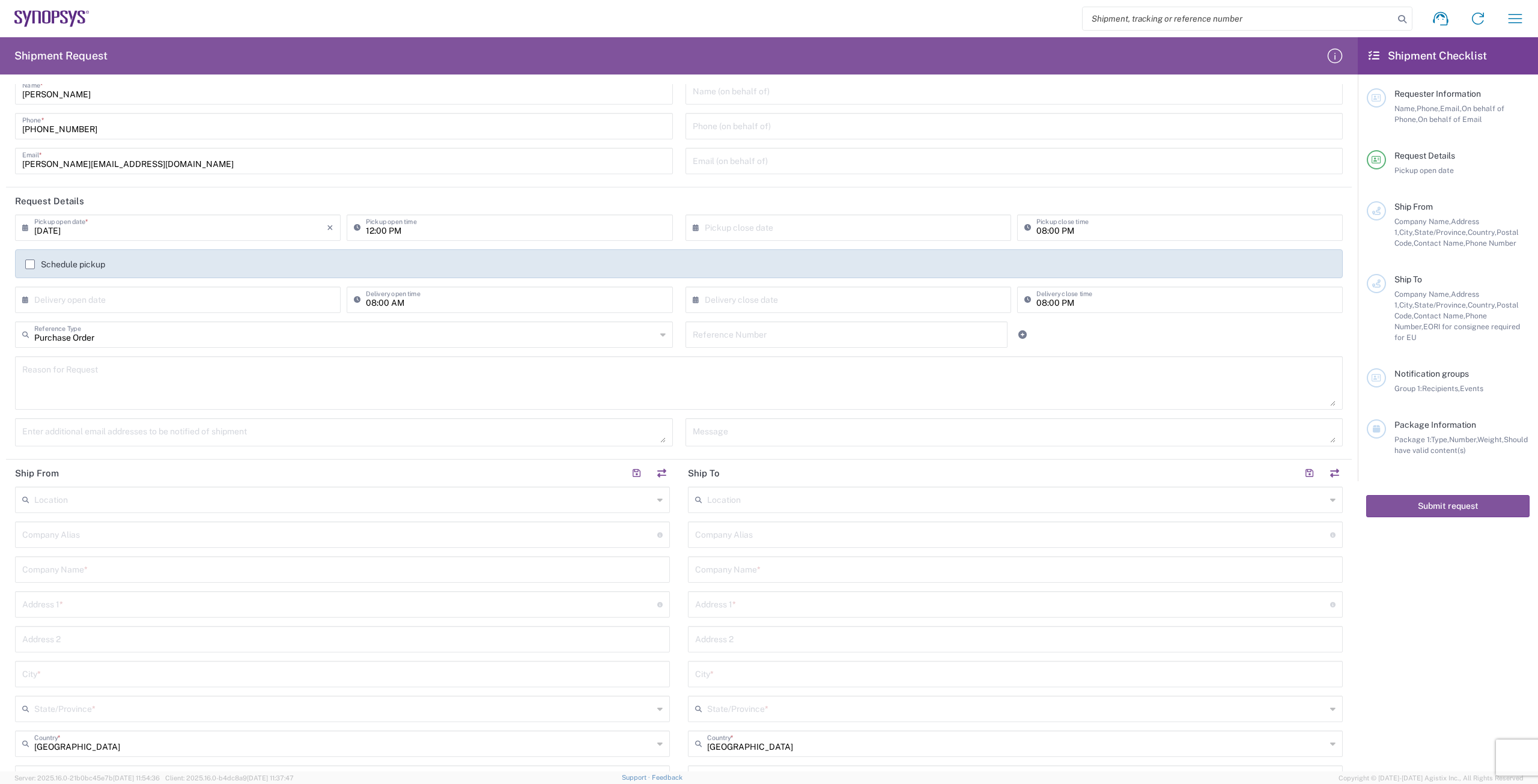
scroll to position [60, 0]
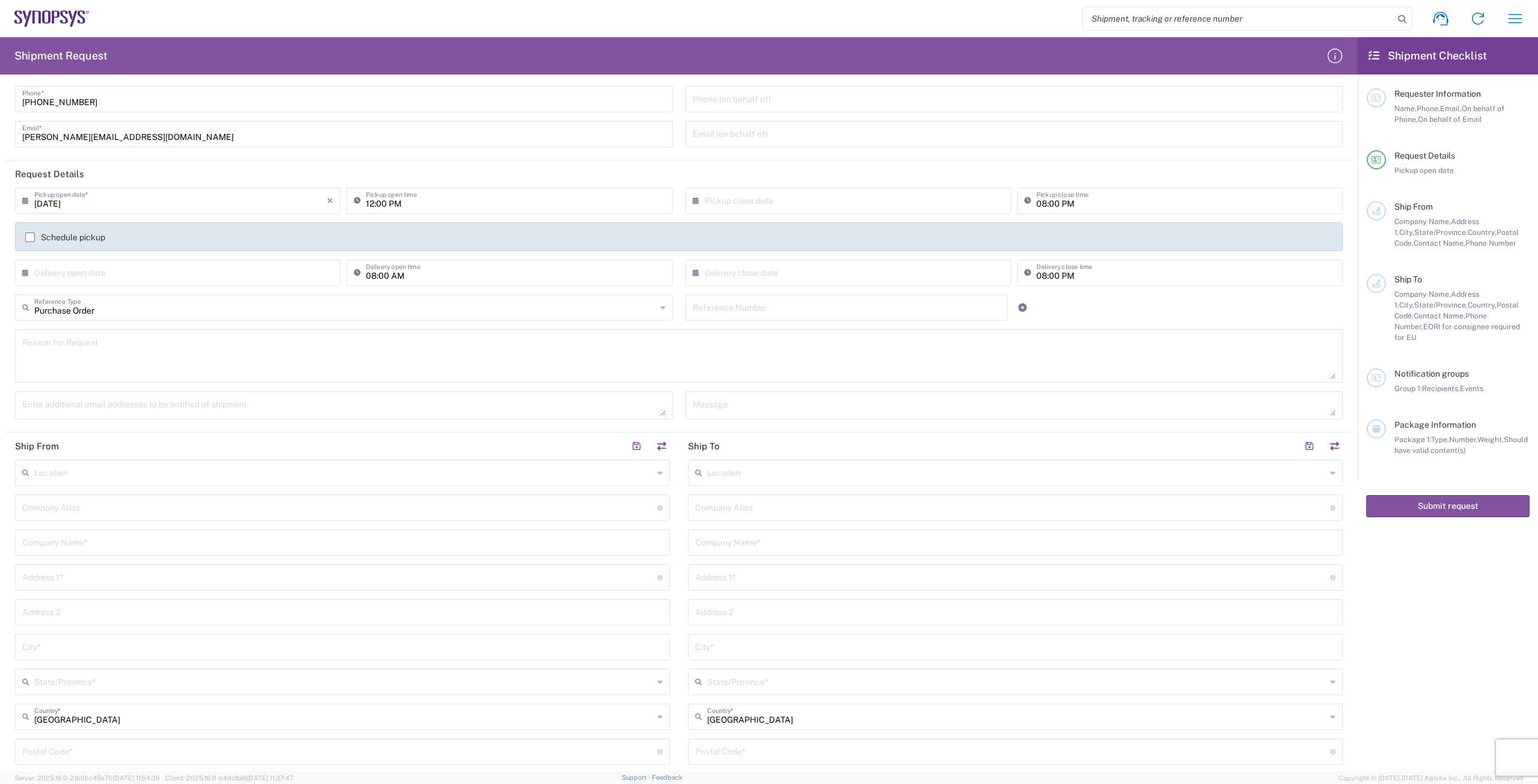
click at [215, 505] on input "text" at bounding box center [340, 506] width 635 height 21
click at [215, 526] on div "Location [GEOGRAPHIC_DATA] DE04 Agrate Brianza IT01 [GEOGRAPHIC_DATA] DE02 [GEO…" at bounding box center [342, 702] width 655 height 485
click at [215, 540] on input "text" at bounding box center [342, 541] width 640 height 21
type input "E-Sahrp AB"
click at [209, 583] on input "text" at bounding box center [340, 576] width 635 height 21
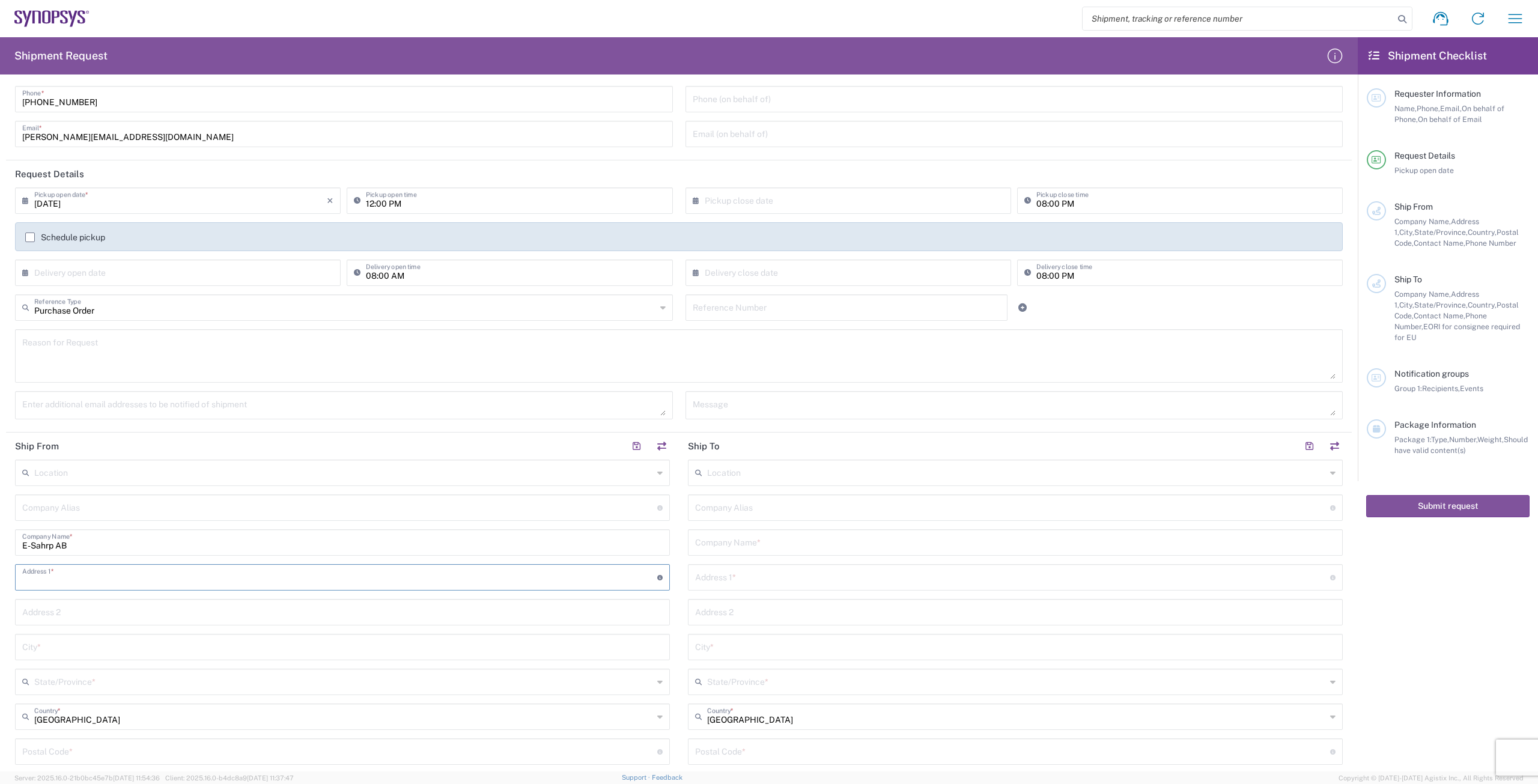
type input "[STREET_ADDRESS]"
type input "KÄVLINGE"
type input "24432"
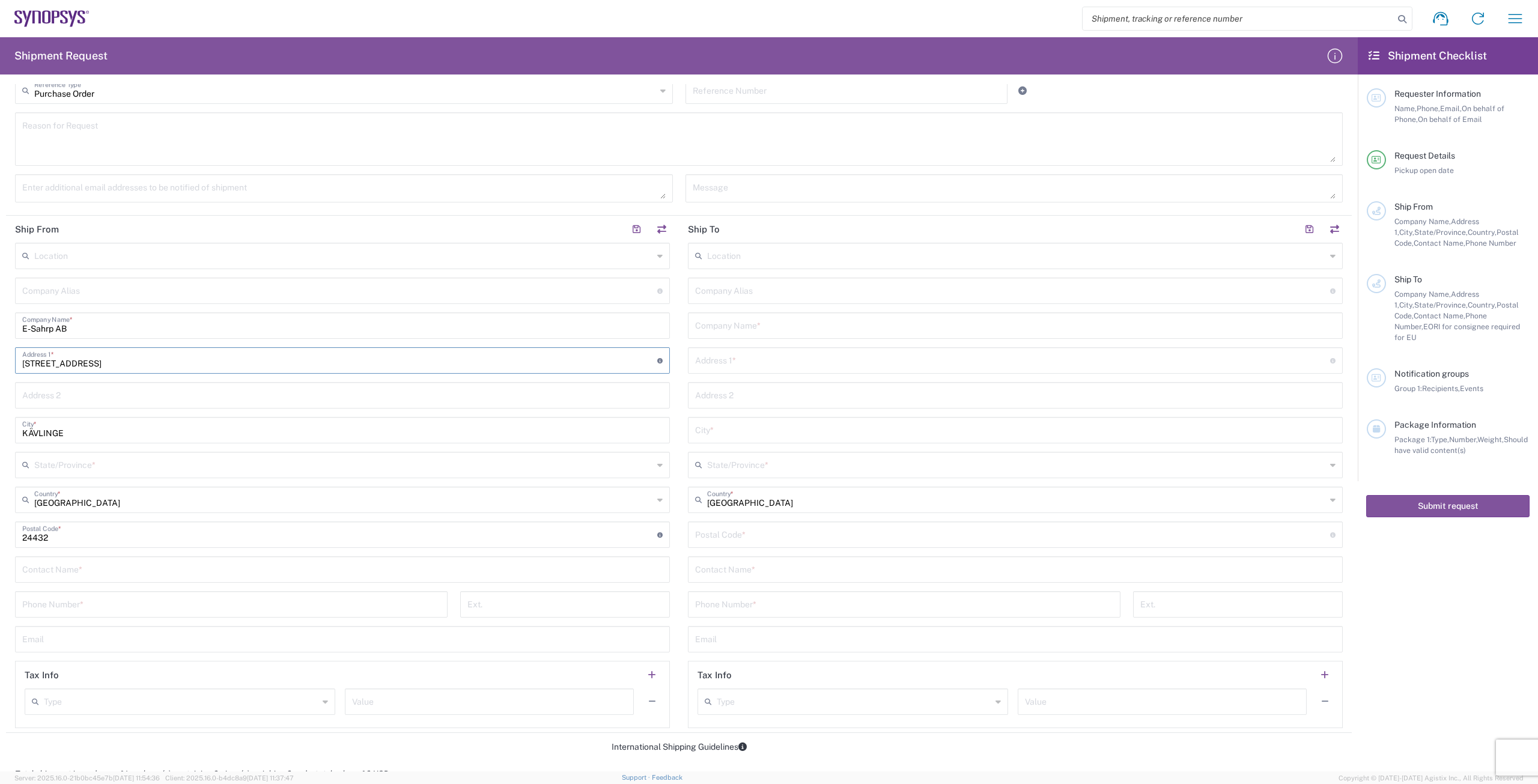
scroll to position [301, 0]
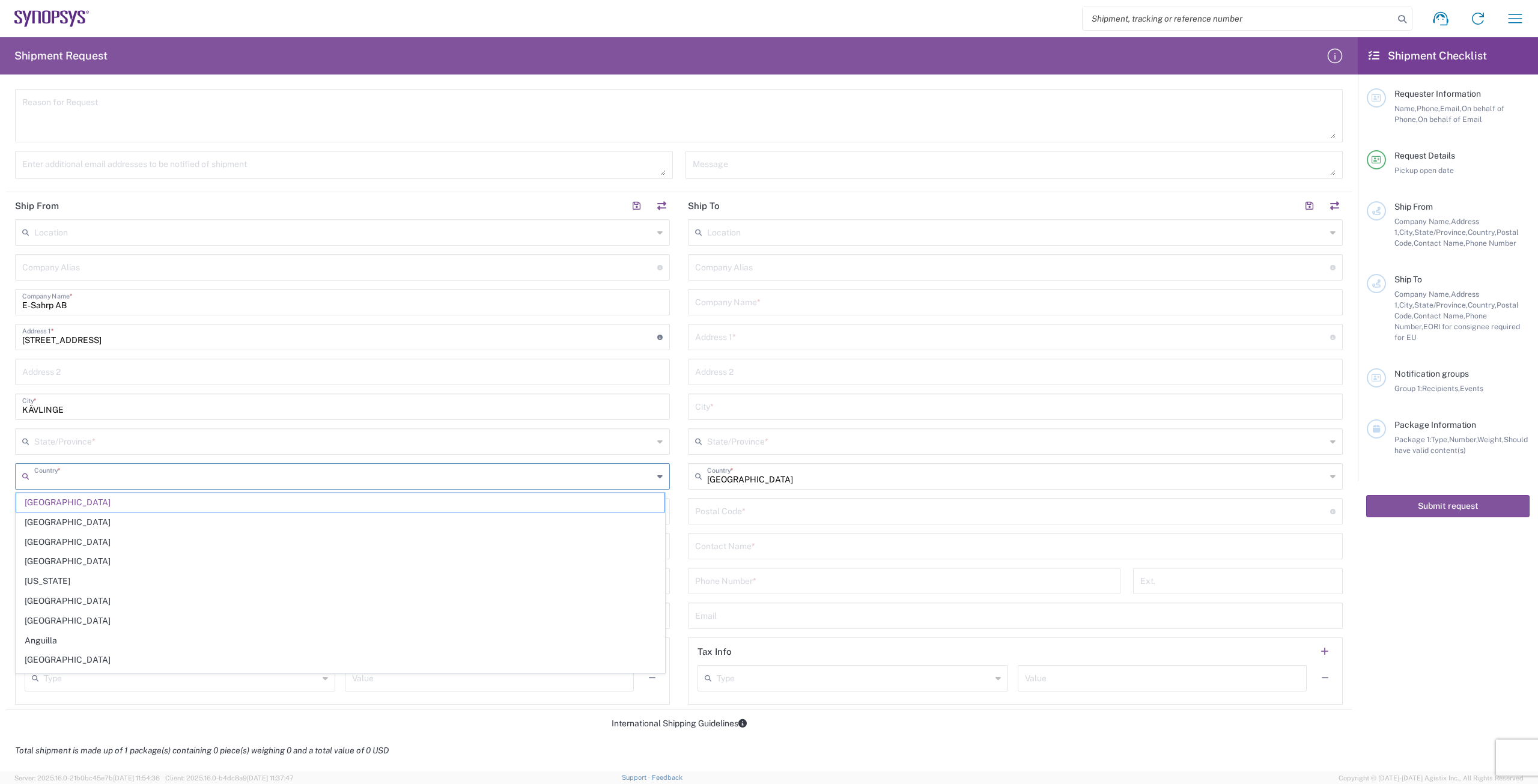
click at [136, 477] on input "text" at bounding box center [344, 475] width 619 height 21
click at [102, 505] on span "[GEOGRAPHIC_DATA]" at bounding box center [340, 502] width 648 height 19
type input "[GEOGRAPHIC_DATA]"
click at [134, 550] on input "text" at bounding box center [342, 545] width 640 height 21
type input "[PERSON_NAME]"
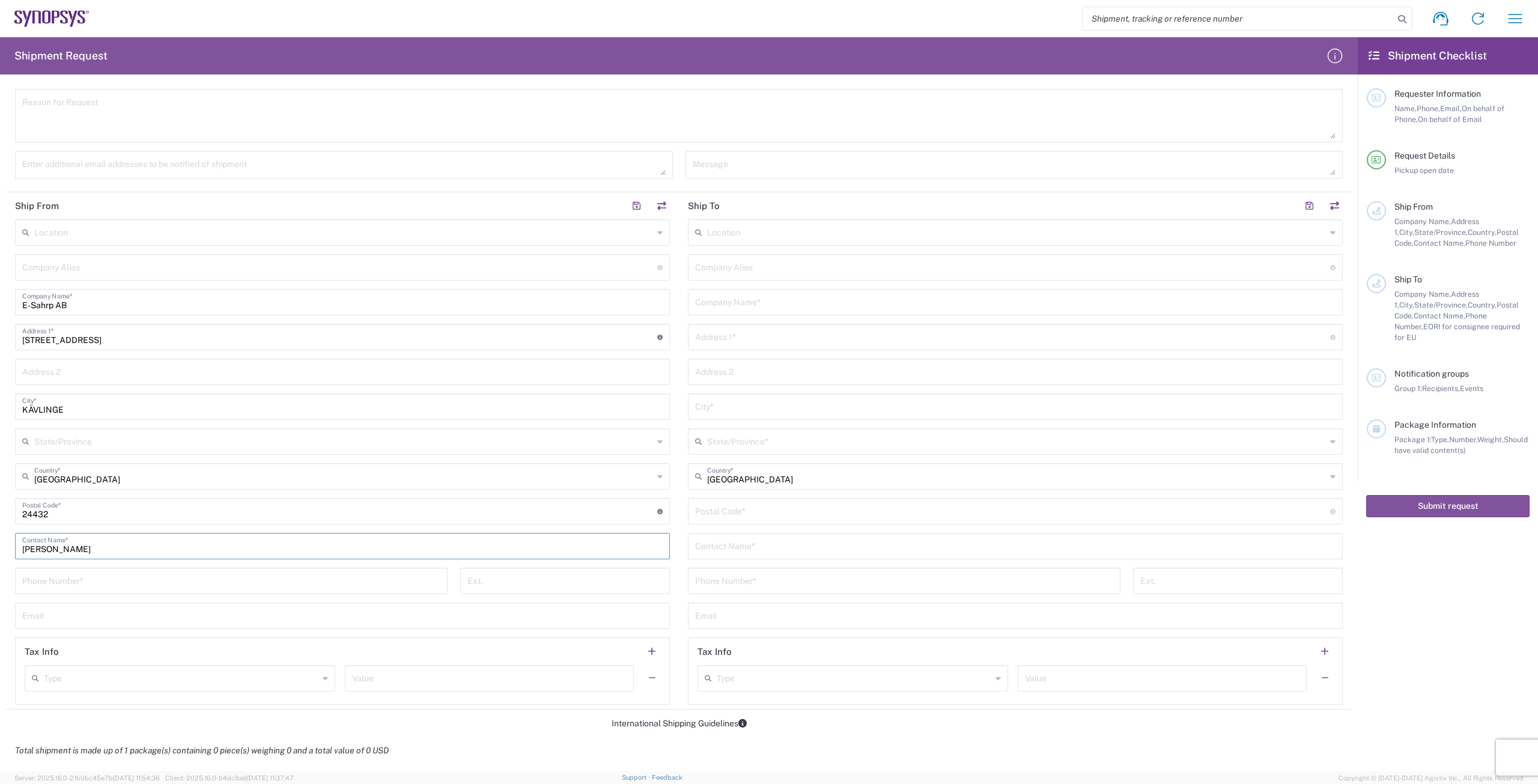
click at [131, 582] on input "tel" at bounding box center [232, 580] width 418 height 21
type input "[PHONE_NUMBER]"
click at [132, 612] on input "text" at bounding box center [342, 615] width 640 height 21
type input "[PERSON_NAME][EMAIL_ADDRESS][DOMAIN_NAME]"
click at [787, 302] on input "text" at bounding box center [1015, 301] width 640 height 21
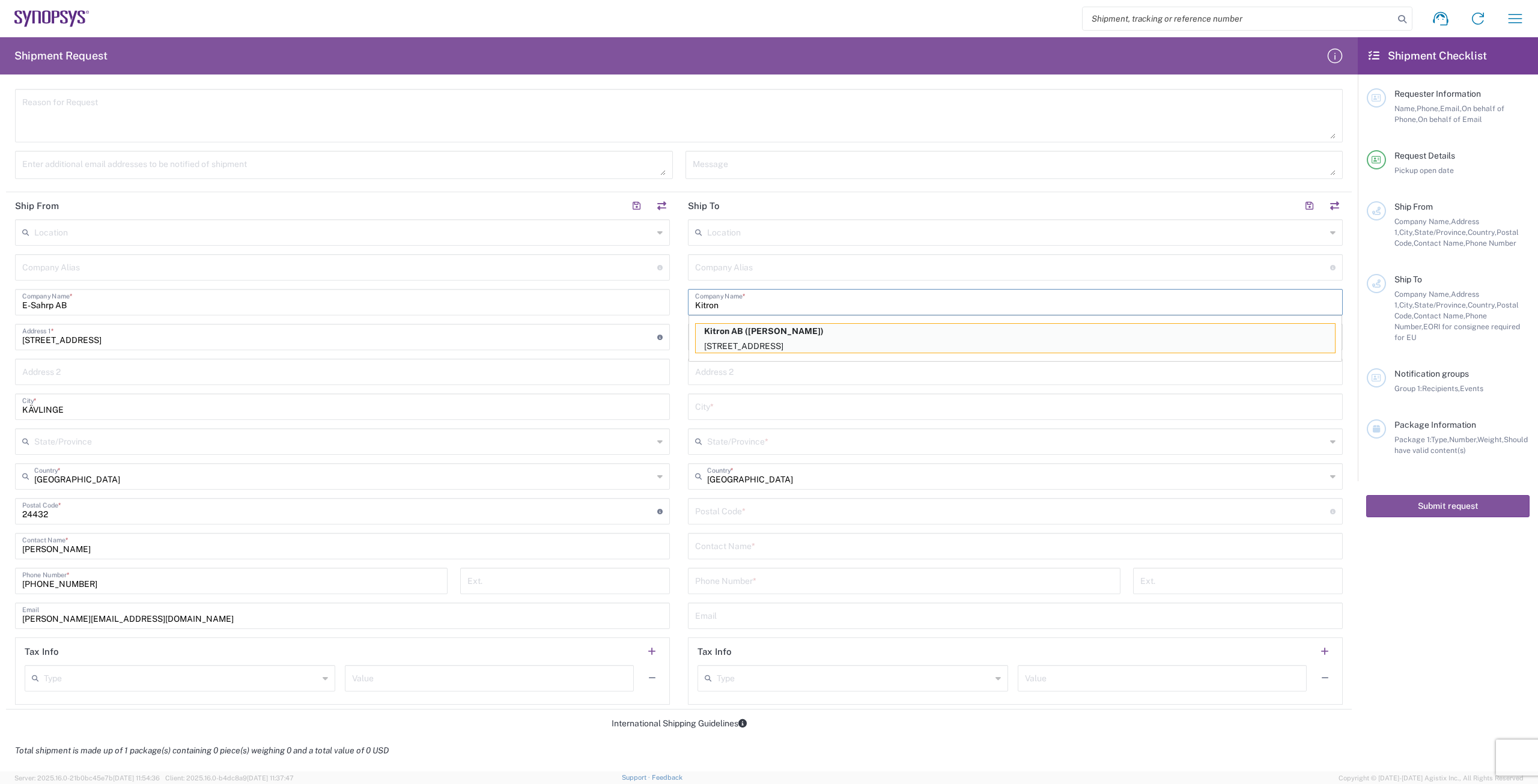
click at [787, 331] on p "Kitron AB ([PERSON_NAME])" at bounding box center [1015, 331] width 639 height 15
type input "Kitron AB"
type input "Mobelvagen 5"
type input "Jonkoping"
type input "[GEOGRAPHIC_DATA]"
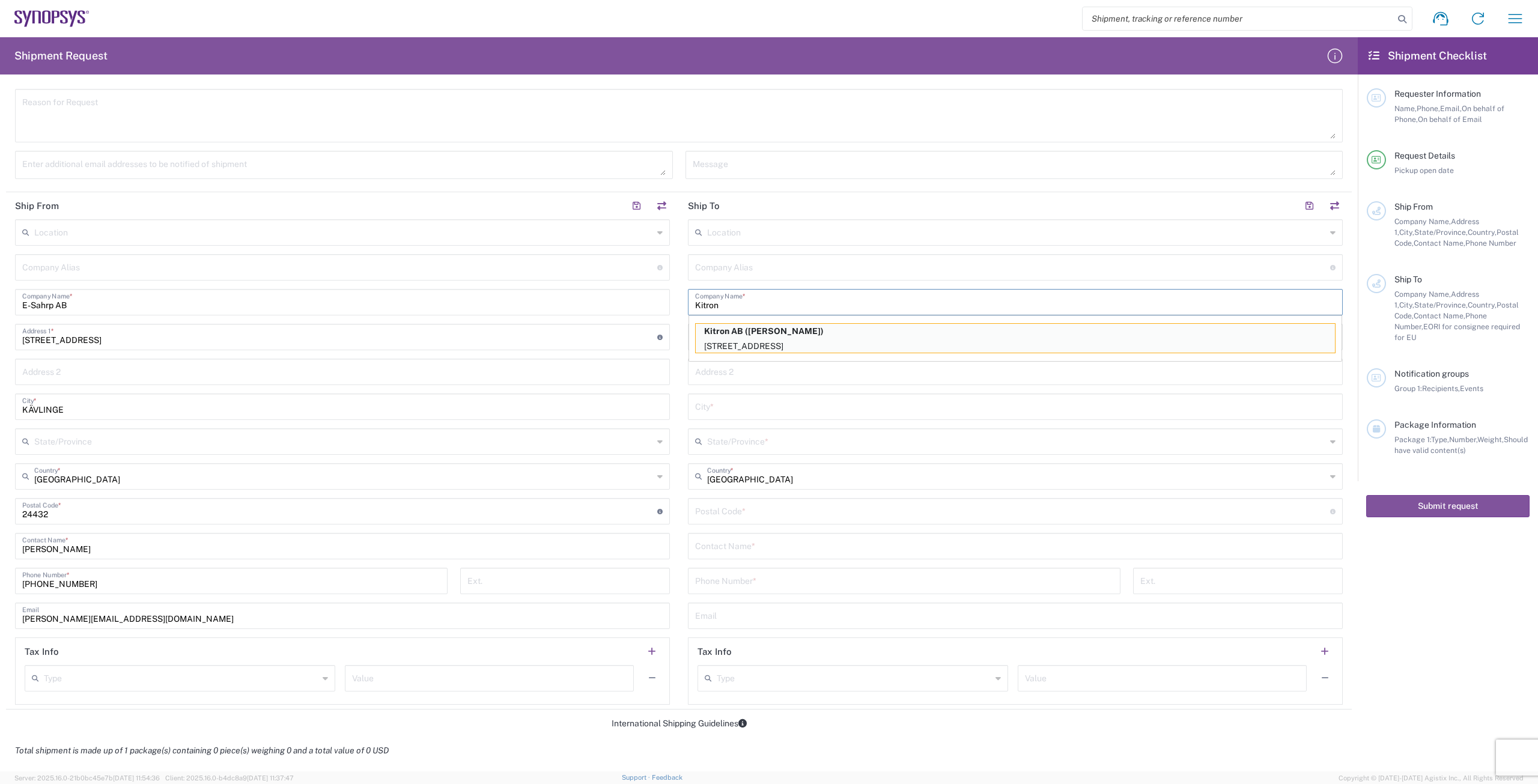
type input "55652"
type input "[PERSON_NAME]"
type input "[PHONE_NUMBER]"
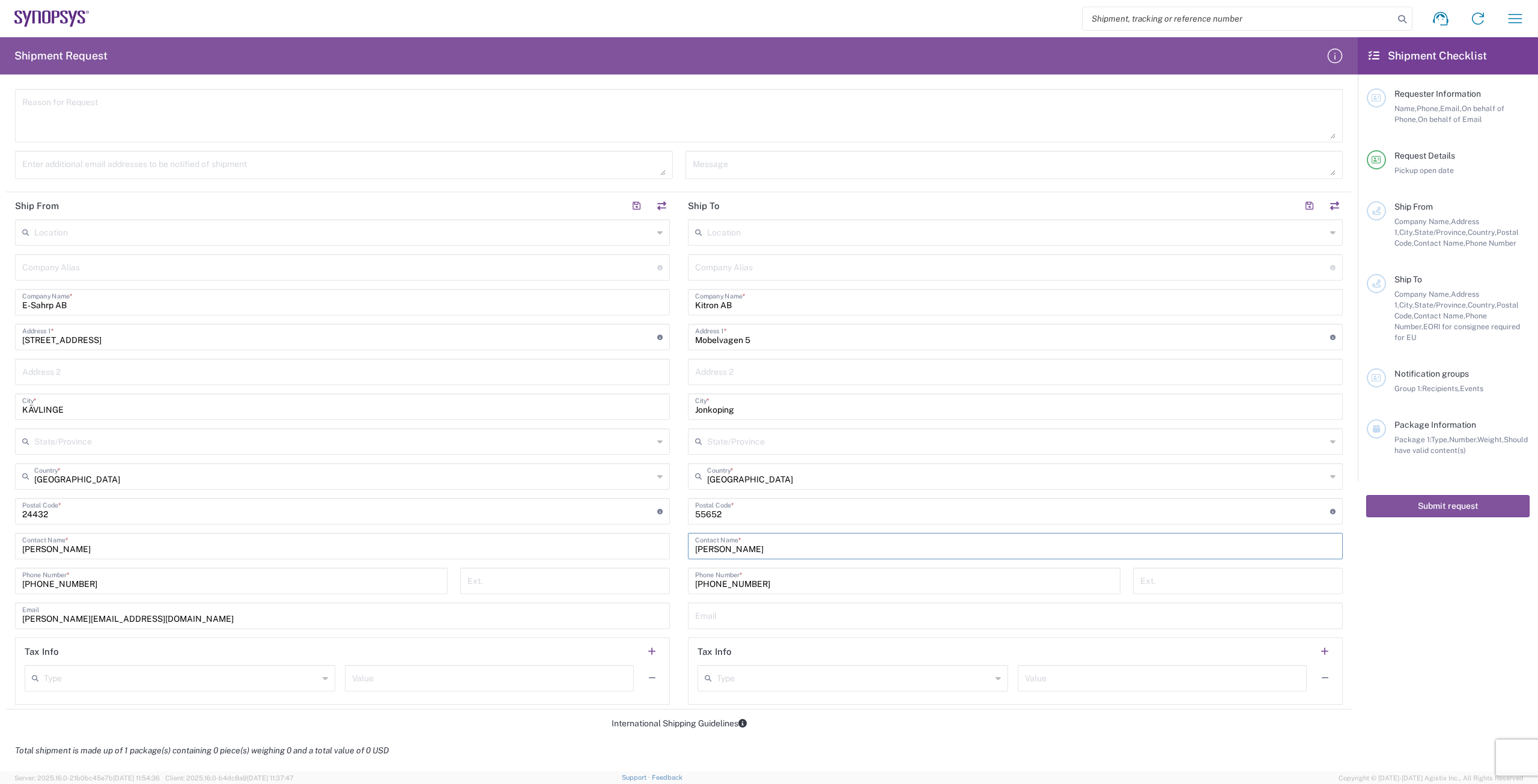
click at [756, 554] on input "[PERSON_NAME]" at bounding box center [1015, 545] width 640 height 21
type input "M"
type input "[PERSON_NAME]"
click at [766, 586] on input "[PHONE_NUMBER]" at bounding box center [904, 580] width 418 height 21
paste input "[PHONE_NUMBER]"
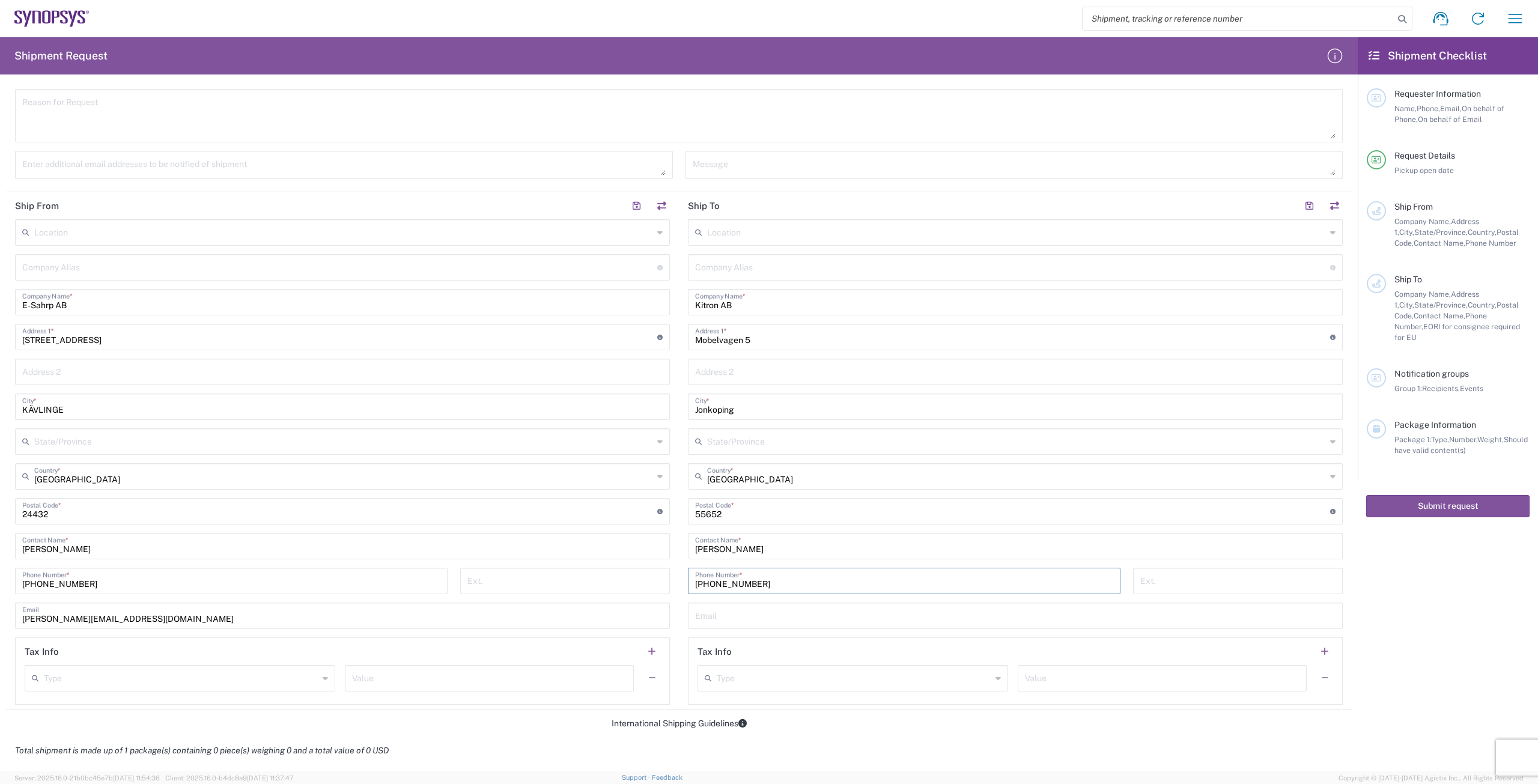
click at [713, 587] on input "[PHONE_NUMBER]" at bounding box center [904, 580] width 418 height 21
type input "[PHONE_NUMBER]"
click at [782, 614] on input "text" at bounding box center [1015, 615] width 640 height 21
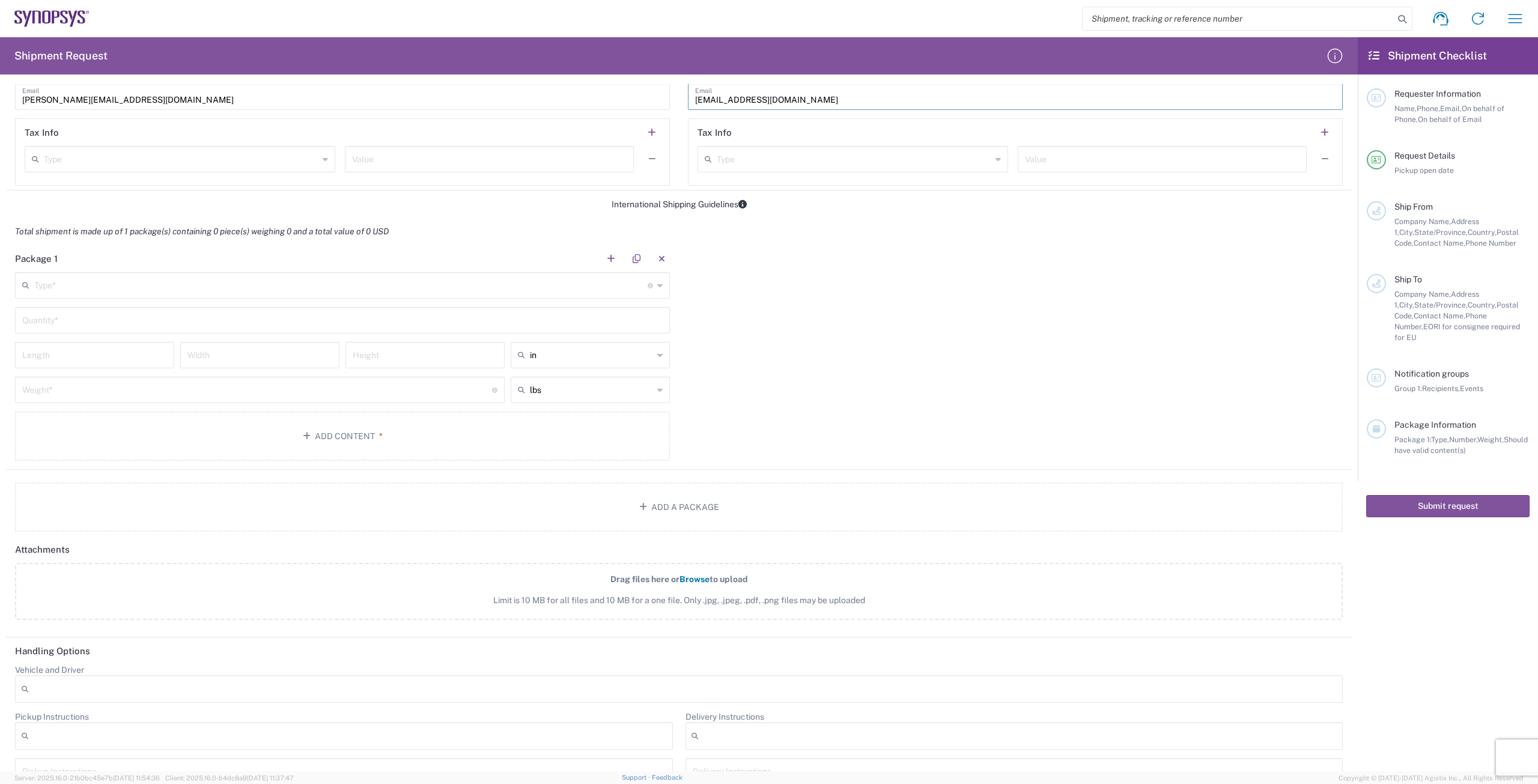
scroll to position [841, 0]
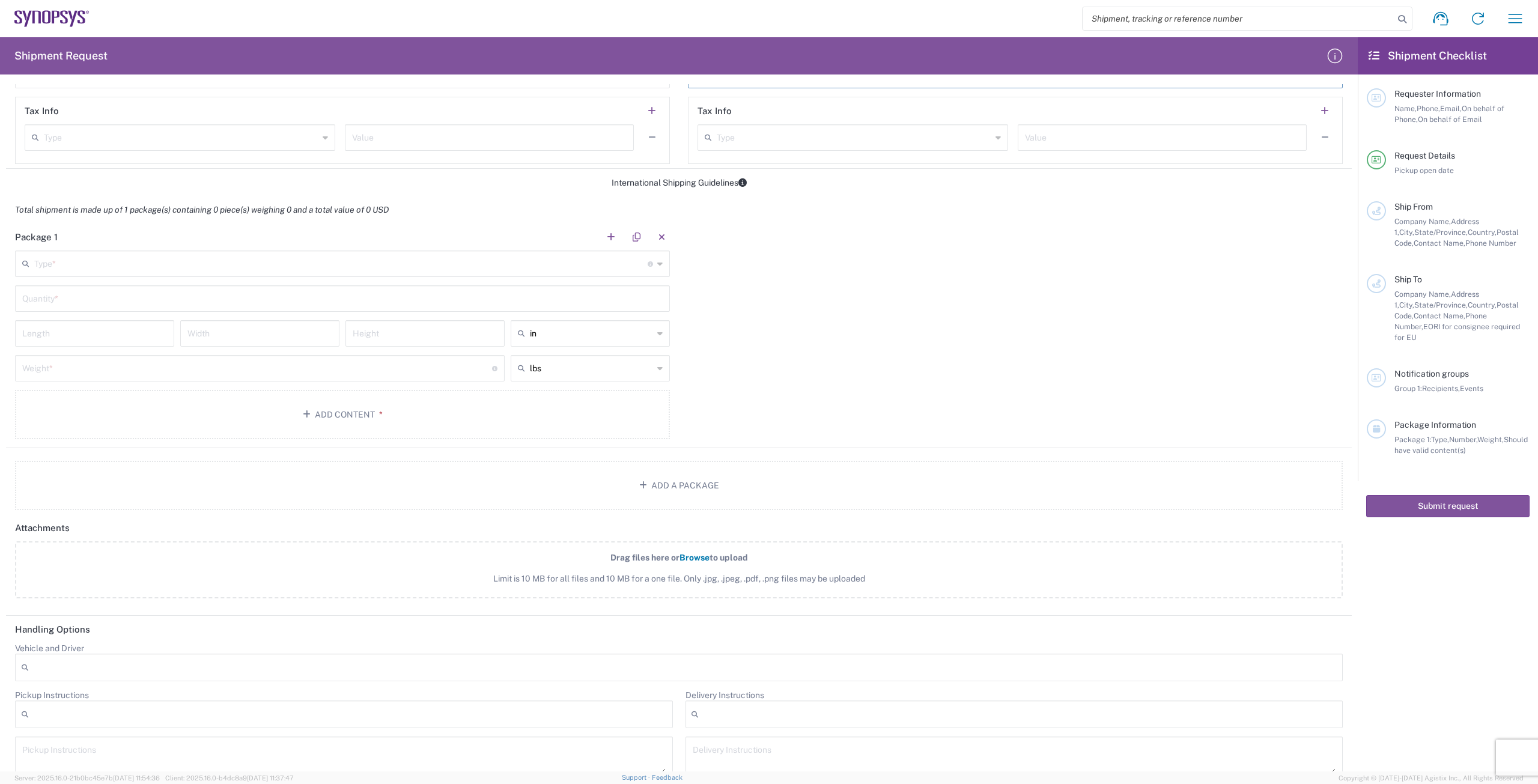
type input "[EMAIL_ADDRESS][DOMAIN_NAME]"
click at [369, 260] on input "text" at bounding box center [340, 263] width 613 height 21
click at [236, 401] on span "Pallet(s) Standard (Not Stackable)" at bounding box center [340, 401] width 648 height 19
type input "Pallet(s) Standard (Not Stackable)"
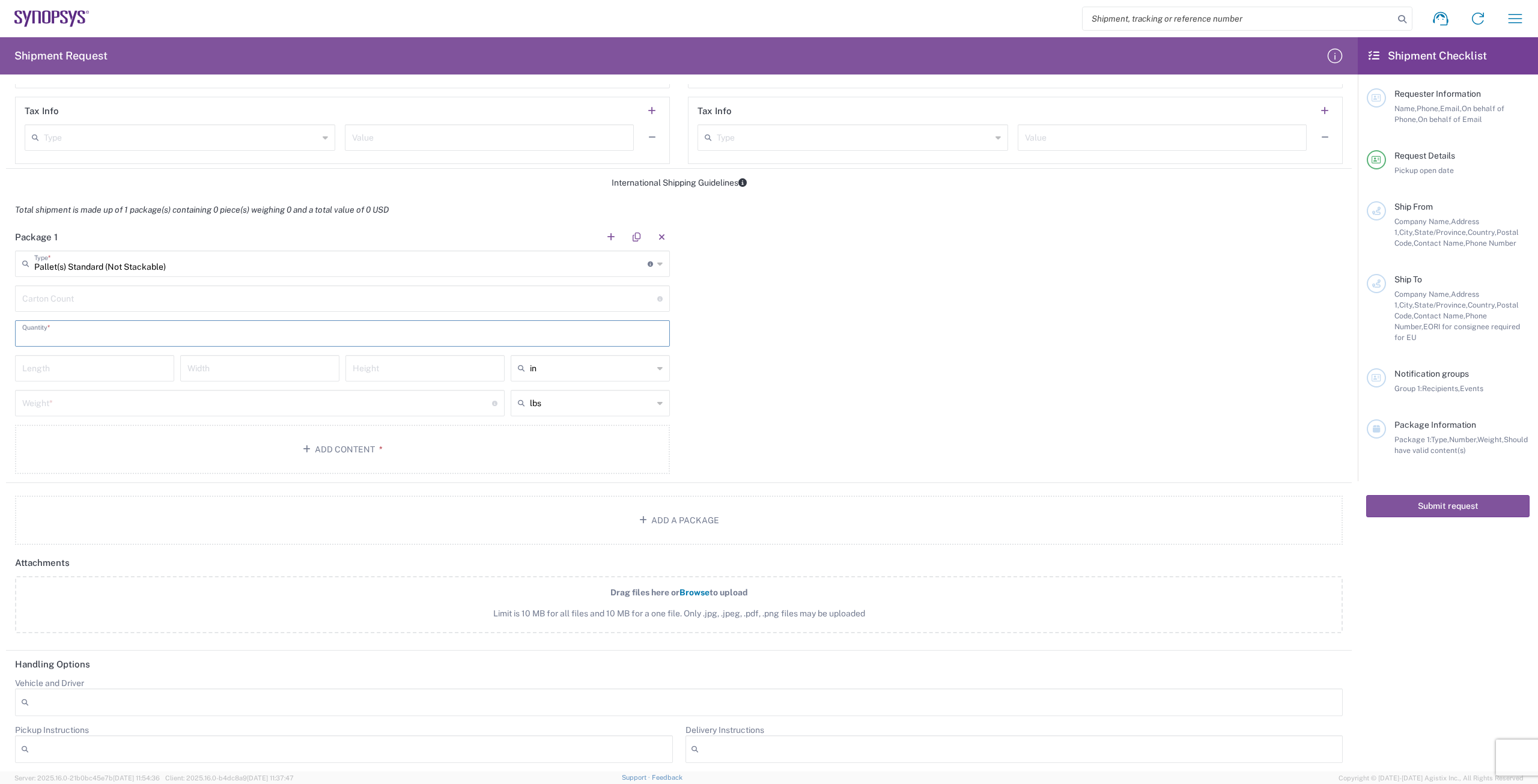
click at [191, 334] on input "text" at bounding box center [342, 332] width 640 height 21
type input "1"
click at [127, 374] on input "number" at bounding box center [95, 367] width 145 height 21
click at [609, 373] on input "text" at bounding box center [591, 368] width 123 height 19
click at [604, 415] on span "cm" at bounding box center [586, 414] width 156 height 19
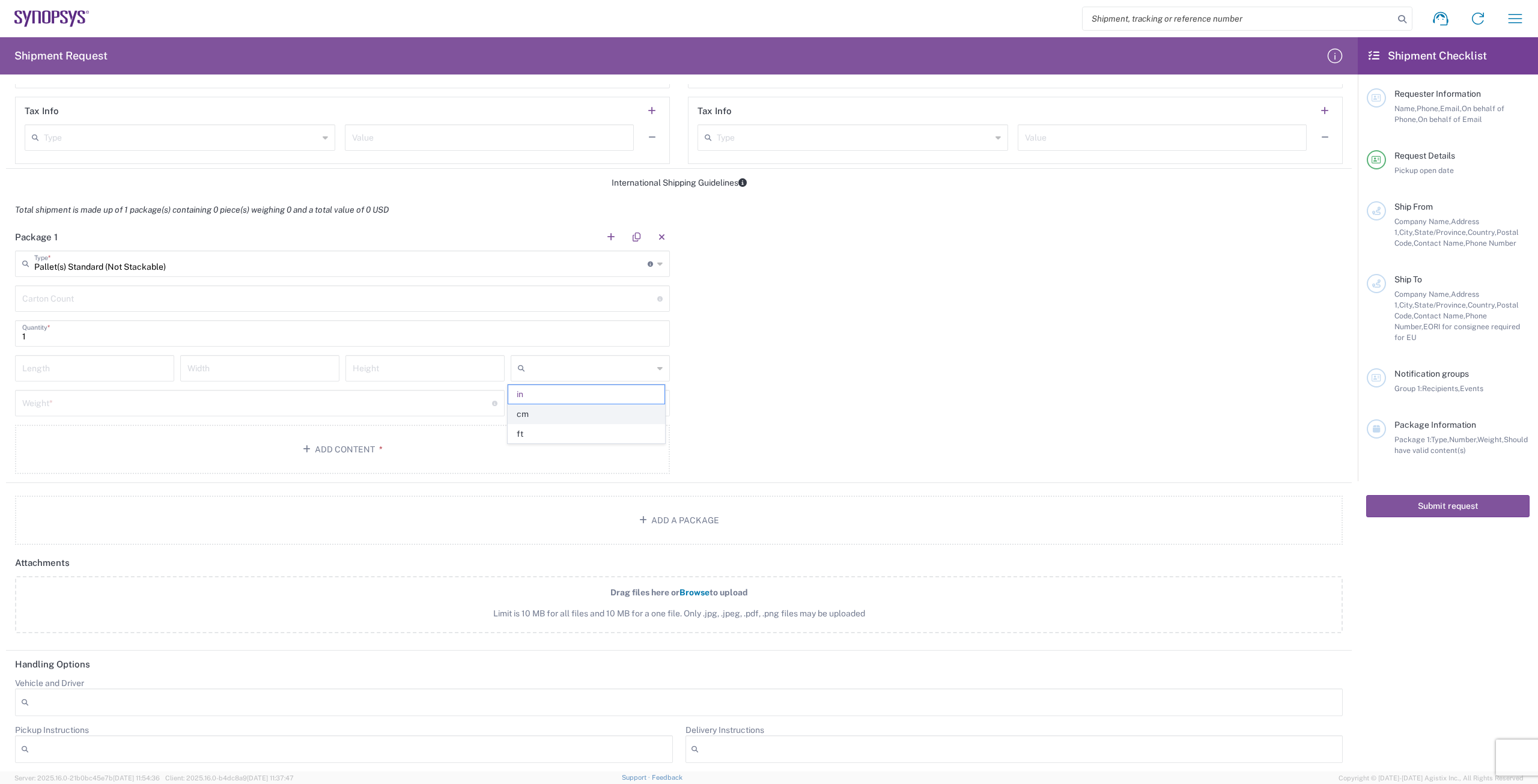
type input "cm"
click at [604, 406] on input "text" at bounding box center [591, 403] width 123 height 19
click at [601, 444] on span "kgs" at bounding box center [586, 449] width 156 height 19
type input "kgs"
click at [113, 366] on input "number" at bounding box center [95, 367] width 145 height 21
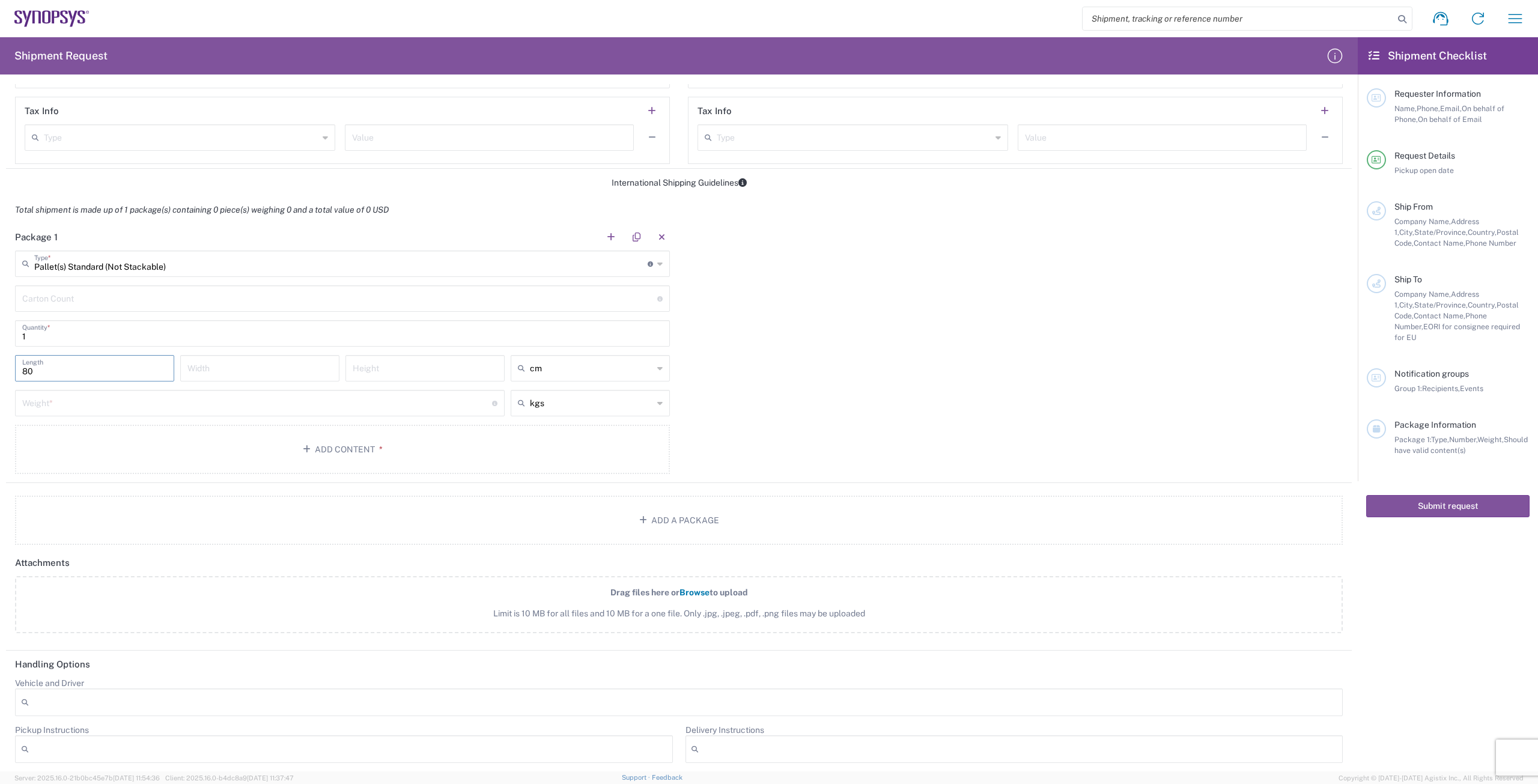
type input "80"
type input "60"
type input "80"
type input "cm"
type input "50"
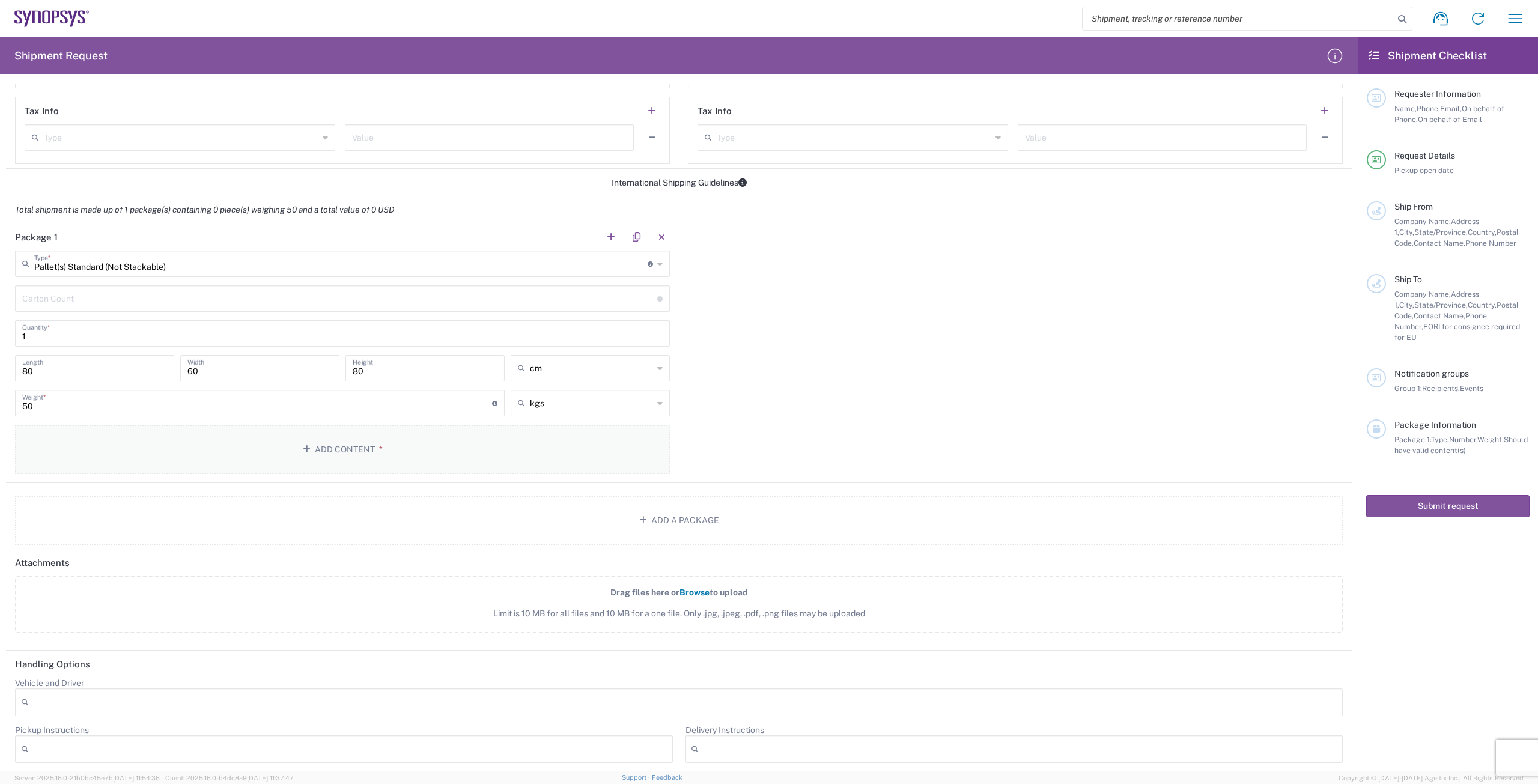
click at [189, 445] on button "Add Content *" at bounding box center [342, 449] width 655 height 49
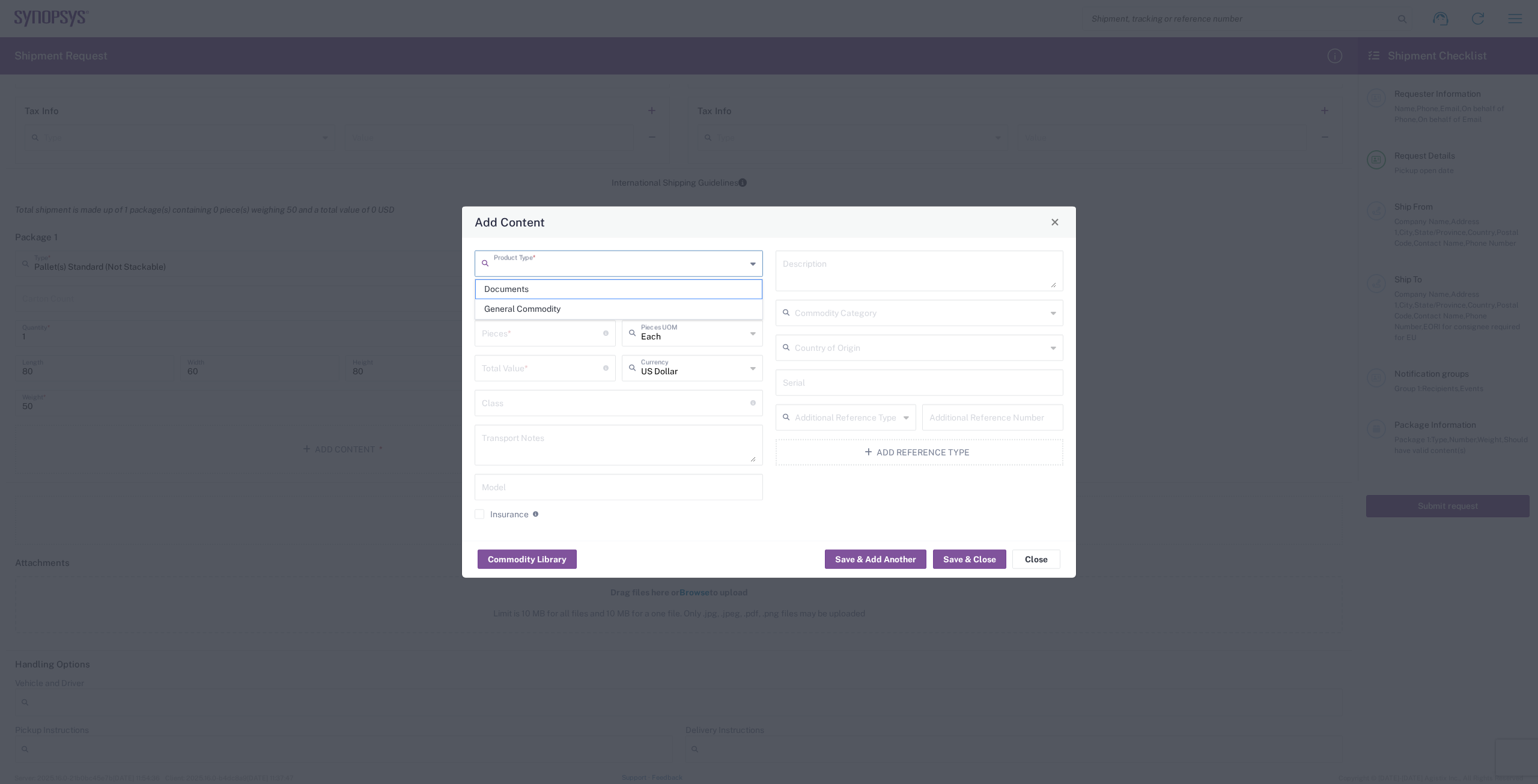
click at [541, 268] on input "text" at bounding box center [619, 262] width 252 height 21
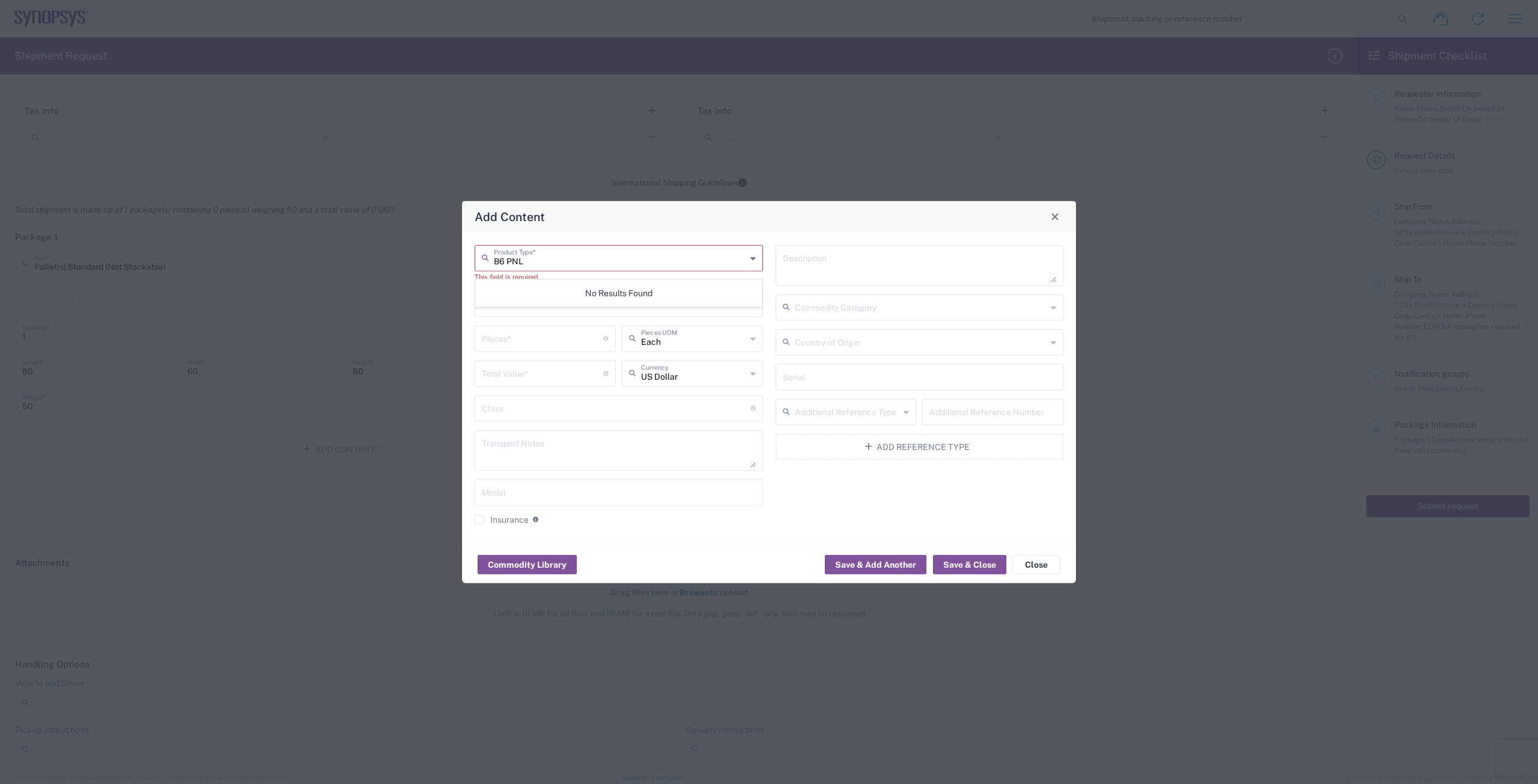
click at [542, 258] on input "B6 PNL" at bounding box center [619, 257] width 252 height 21
type input "B"
click at [570, 304] on span "General Commodity" at bounding box center [618, 309] width 286 height 19
type input "General Commodity"
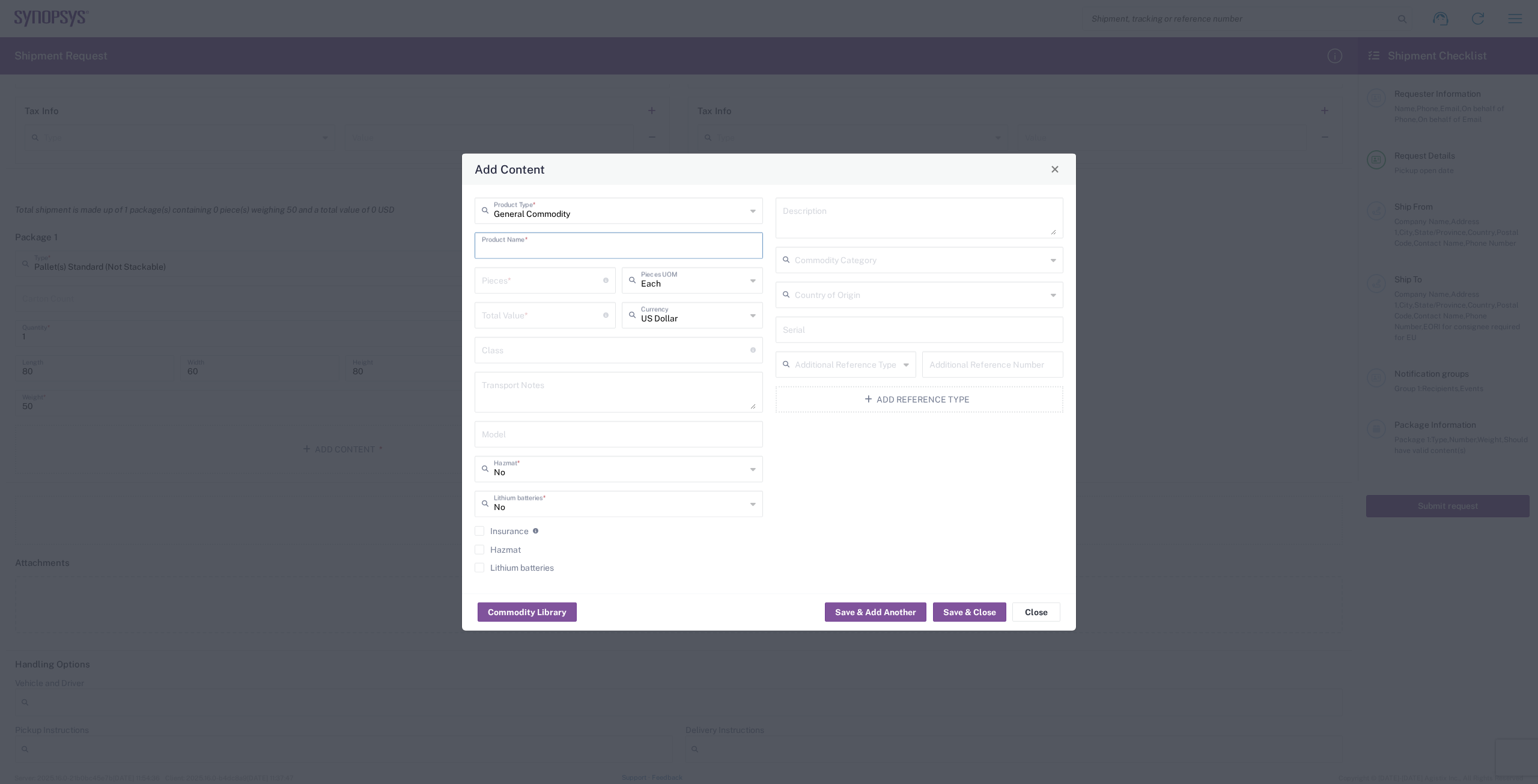
click at [559, 249] on input "text" at bounding box center [619, 244] width 274 height 21
type input "B6 PNL"
click at [552, 278] on input "number" at bounding box center [542, 279] width 121 height 21
type input "1"
click at [549, 319] on input "number" at bounding box center [542, 314] width 121 height 21
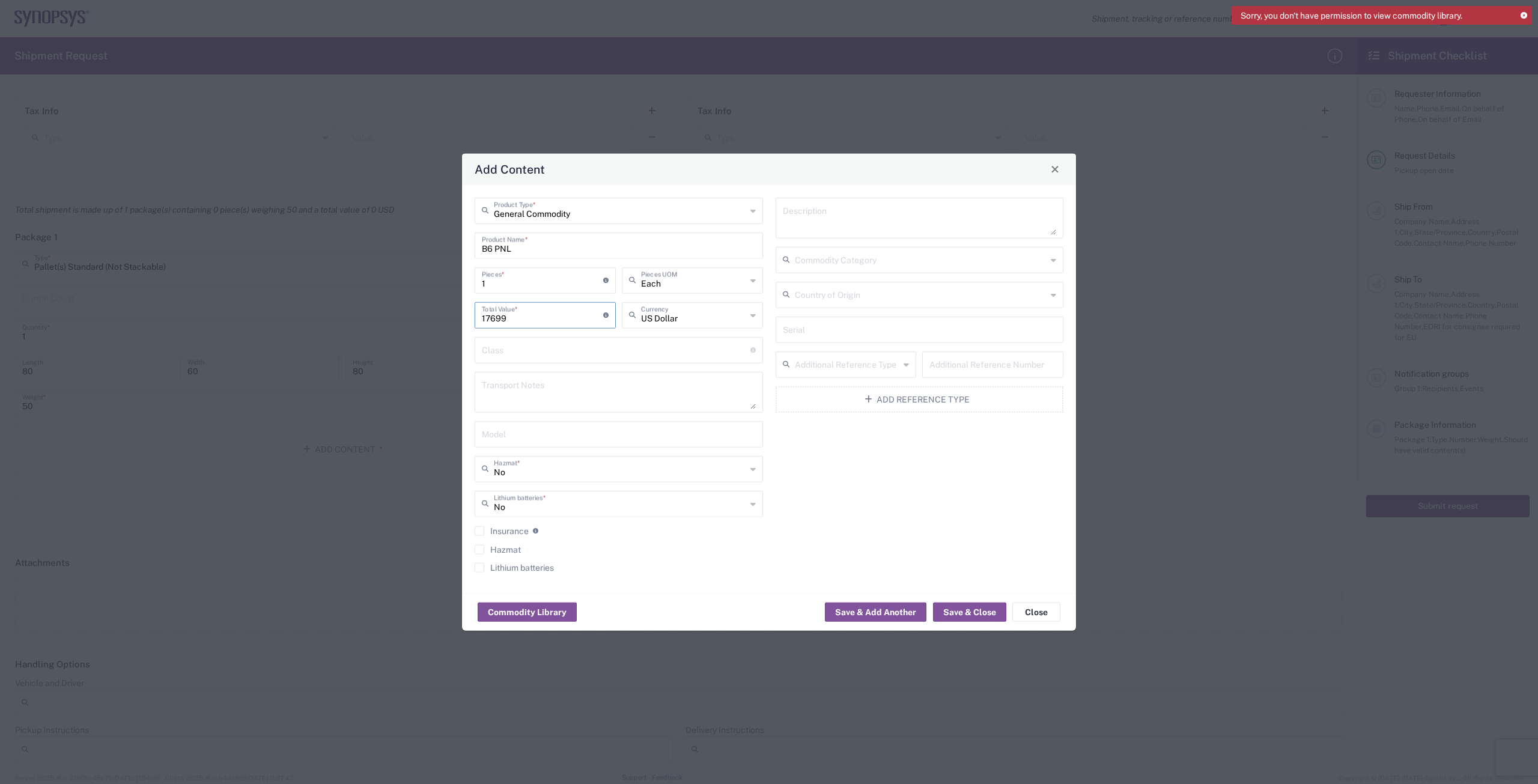
type input "17699"
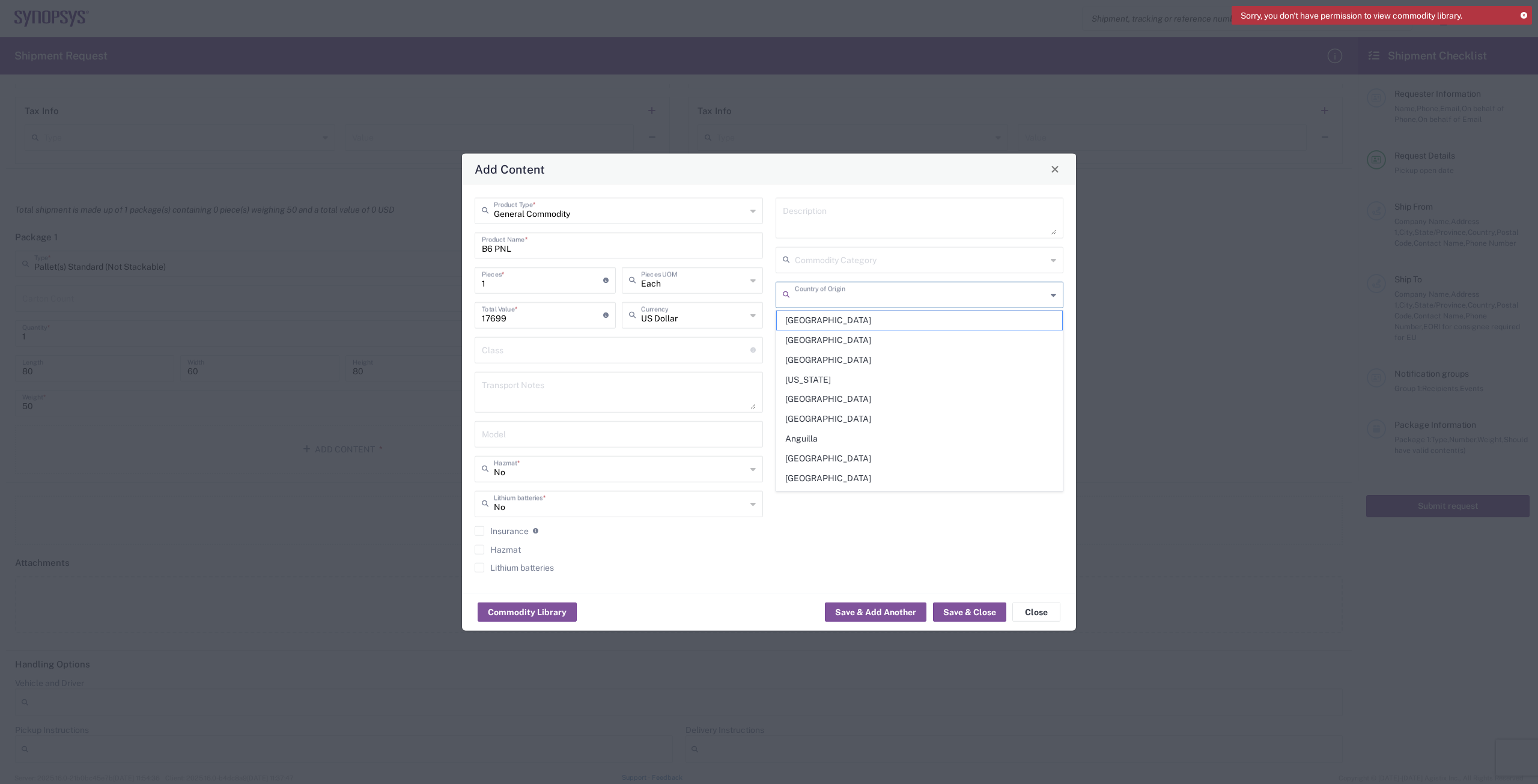
click at [1004, 295] on input "text" at bounding box center [921, 294] width 252 height 21
click at [868, 315] on span "[GEOGRAPHIC_DATA]" at bounding box center [919, 320] width 286 height 19
type input "[GEOGRAPHIC_DATA]"
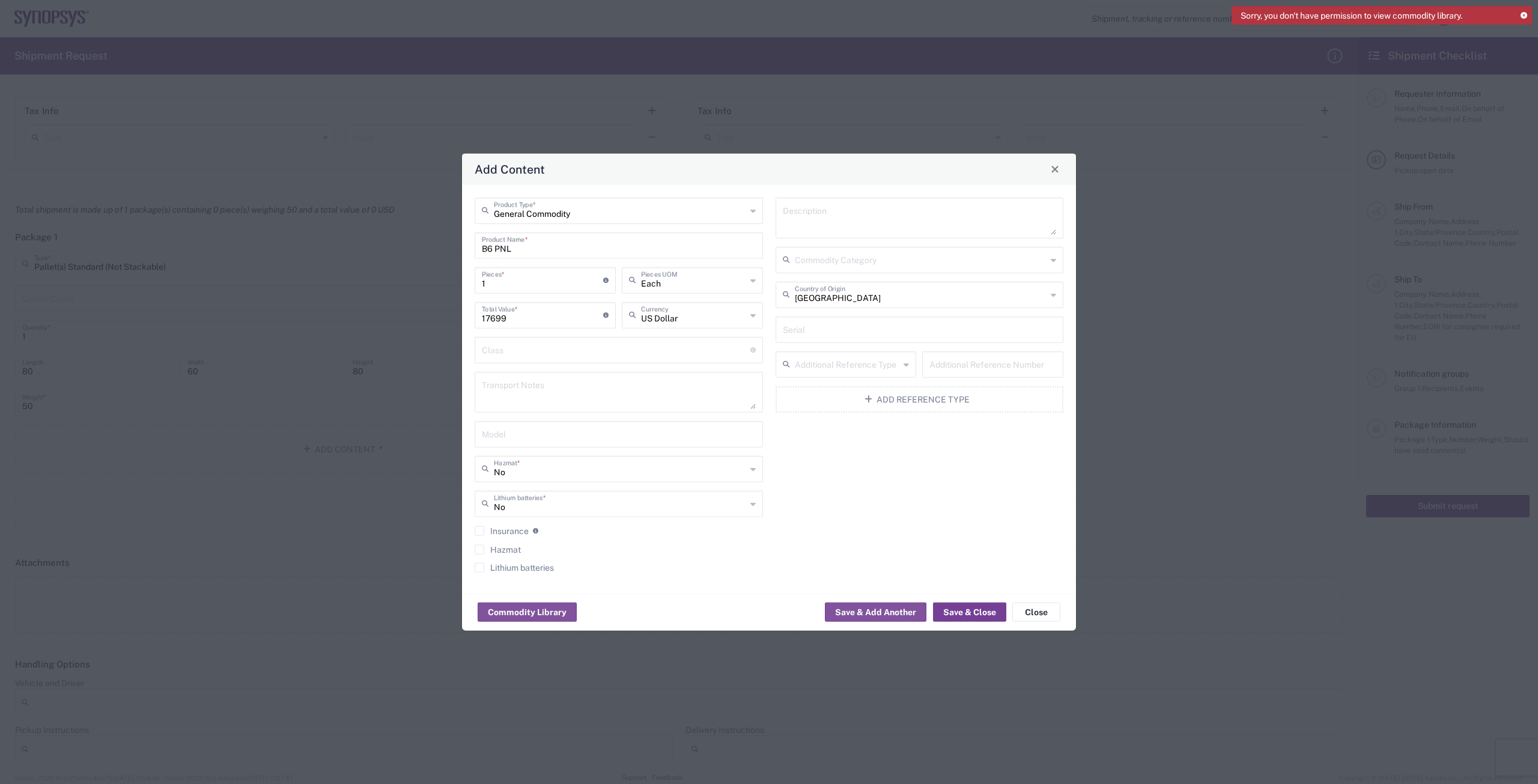
click at [960, 607] on button "Save & Close" at bounding box center [970, 612] width 73 height 19
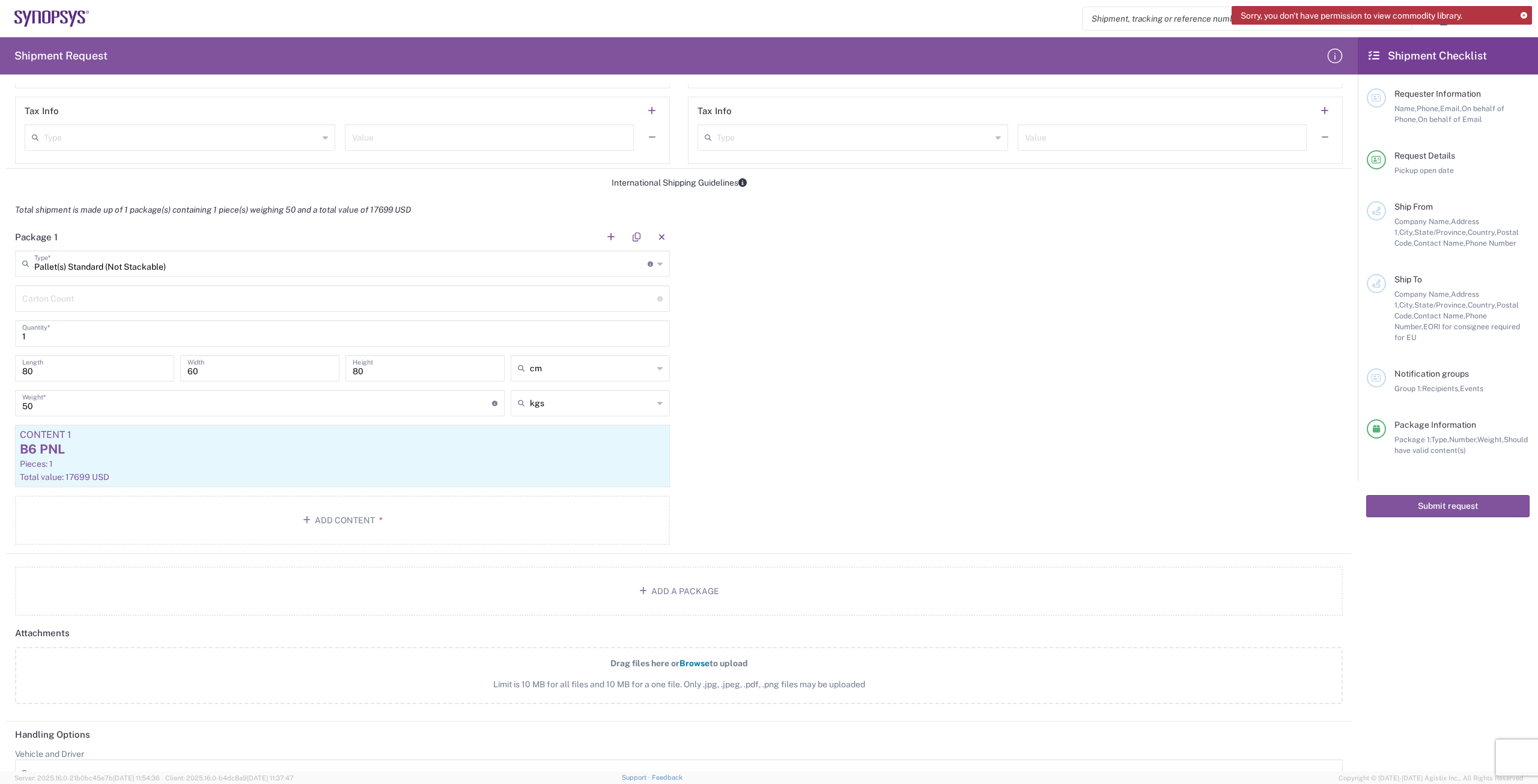
click at [688, 663] on span "Browse" at bounding box center [695, 663] width 30 height 9
click at [0, 0] on input "Drag files here or Browse to upload Limit is 10 MB for all files and 10 MB for …" at bounding box center [0, 0] width 0 height 0
click at [696, 660] on span "Browse" at bounding box center [695, 663] width 30 height 9
click at [0, 0] on input "Drag files here or Browse to upload Limit is 10 MB for all files and 10 MB for …" at bounding box center [0, 0] width 0 height 0
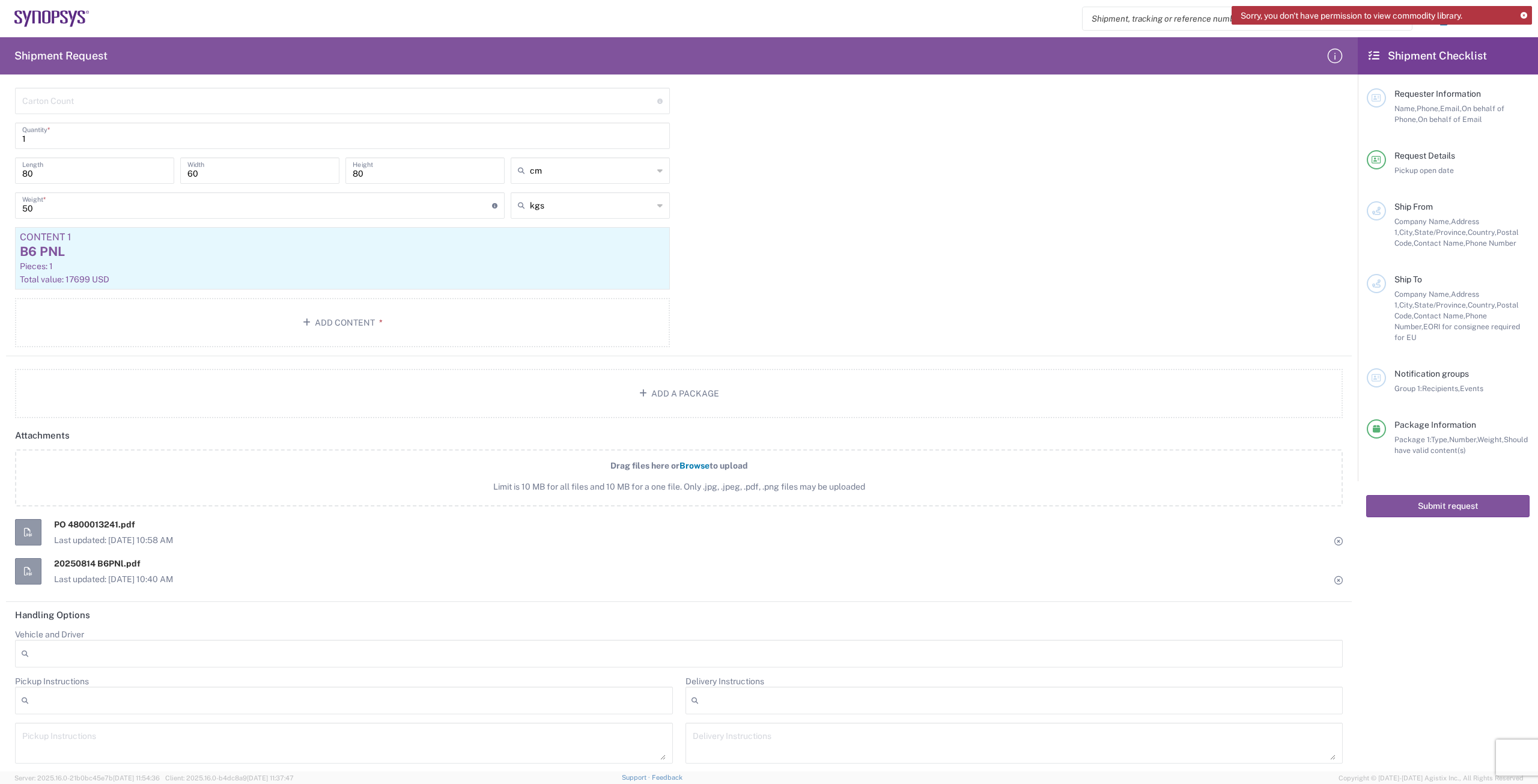
scroll to position [1044, 0]
click at [1446, 495] on button "Submit request" at bounding box center [1448, 506] width 164 height 22
